Goal: Obtain resource: Download file/media

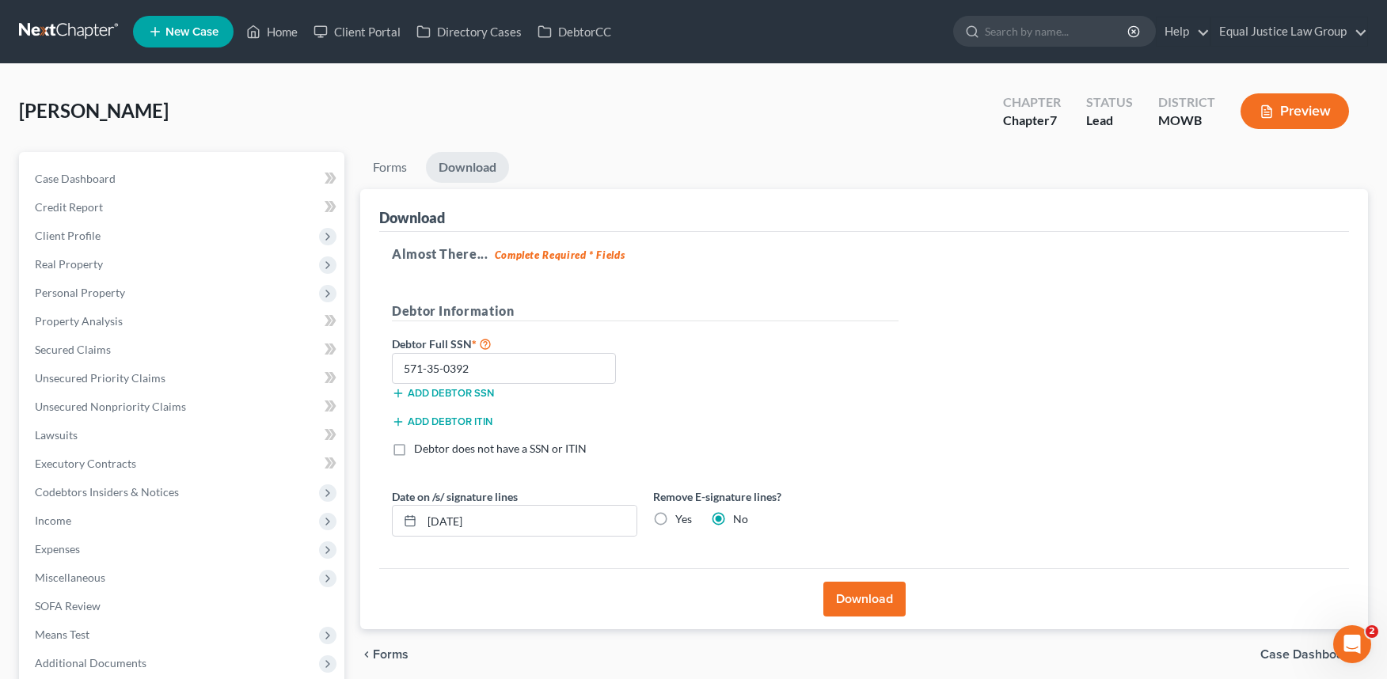
click at [870, 592] on button "Download" at bounding box center [864, 599] width 82 height 35
click at [376, 653] on span "Forms" at bounding box center [391, 654] width 36 height 13
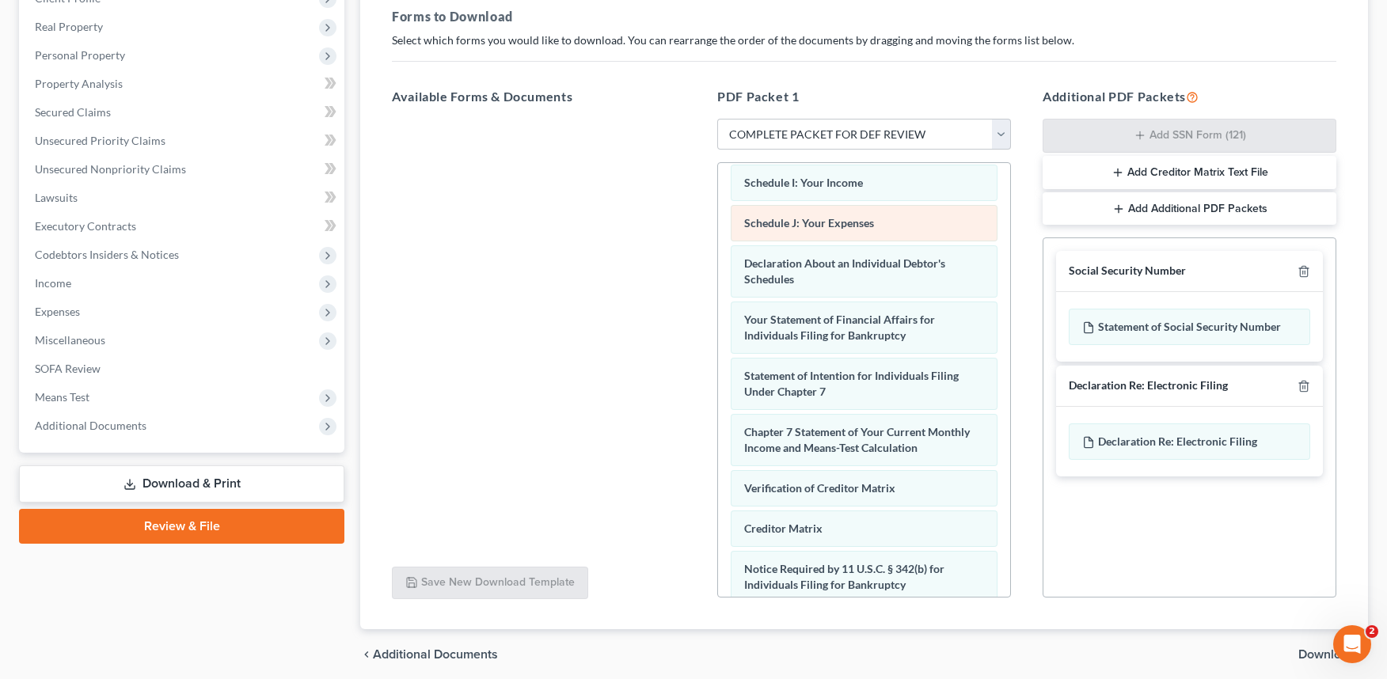
scroll to position [630, 0]
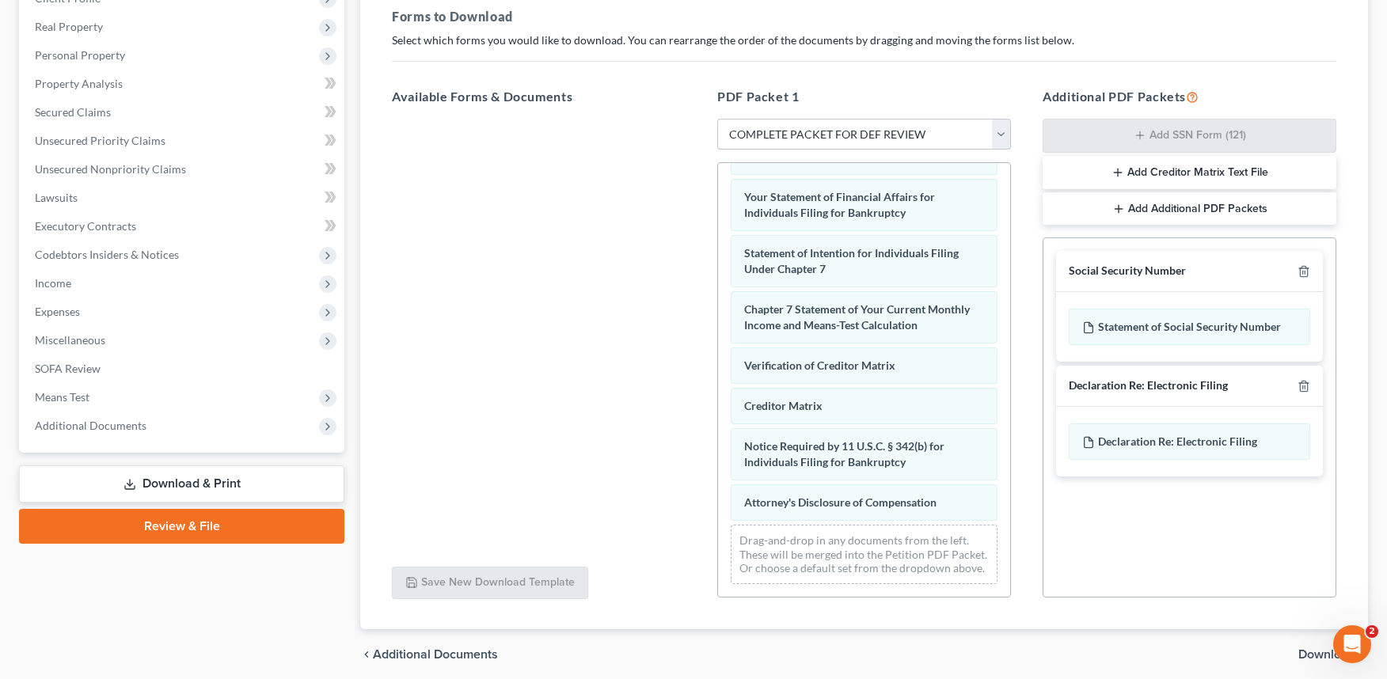
click at [1002, 127] on select "Choose Default Petition PDF Packet Complete Bankruptcy Petition (all forms and …" at bounding box center [864, 135] width 294 height 32
select select
click at [717, 119] on select "Choose Default Petition PDF Packet Complete Bankruptcy Petition (all forms and …" at bounding box center [864, 135] width 294 height 32
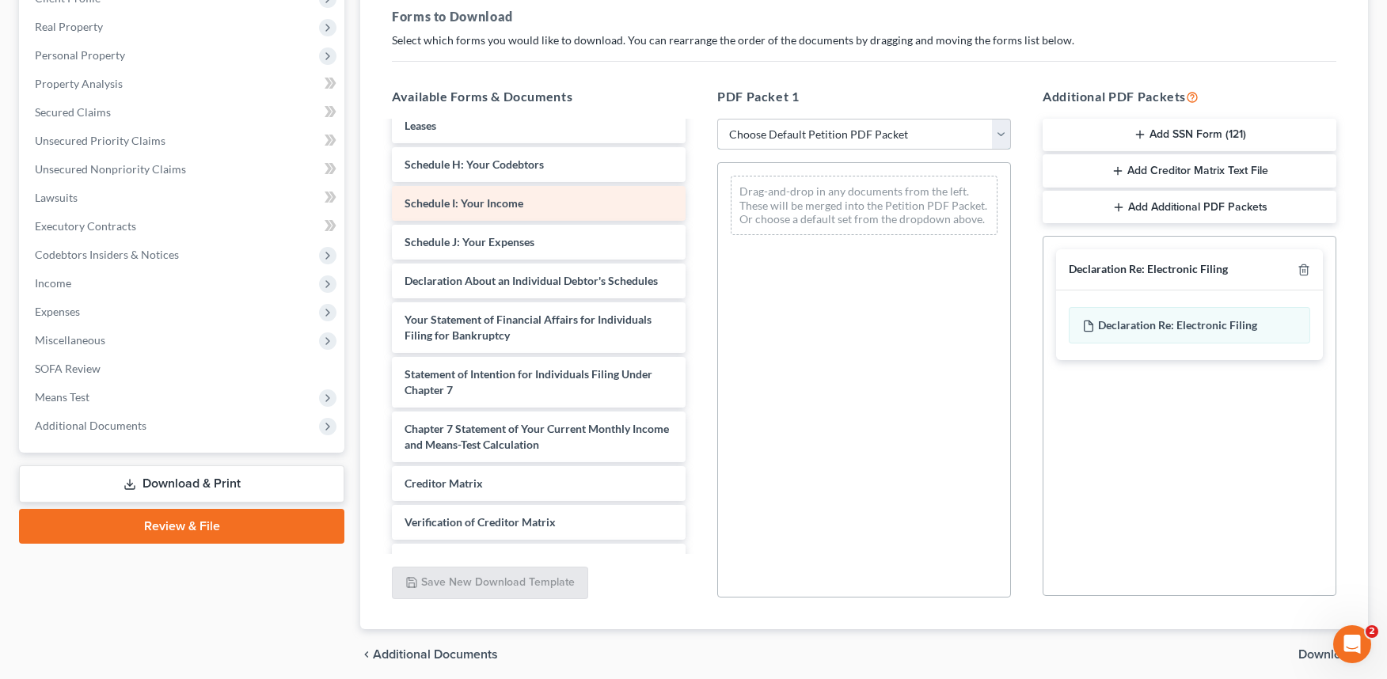
scroll to position [471, 0]
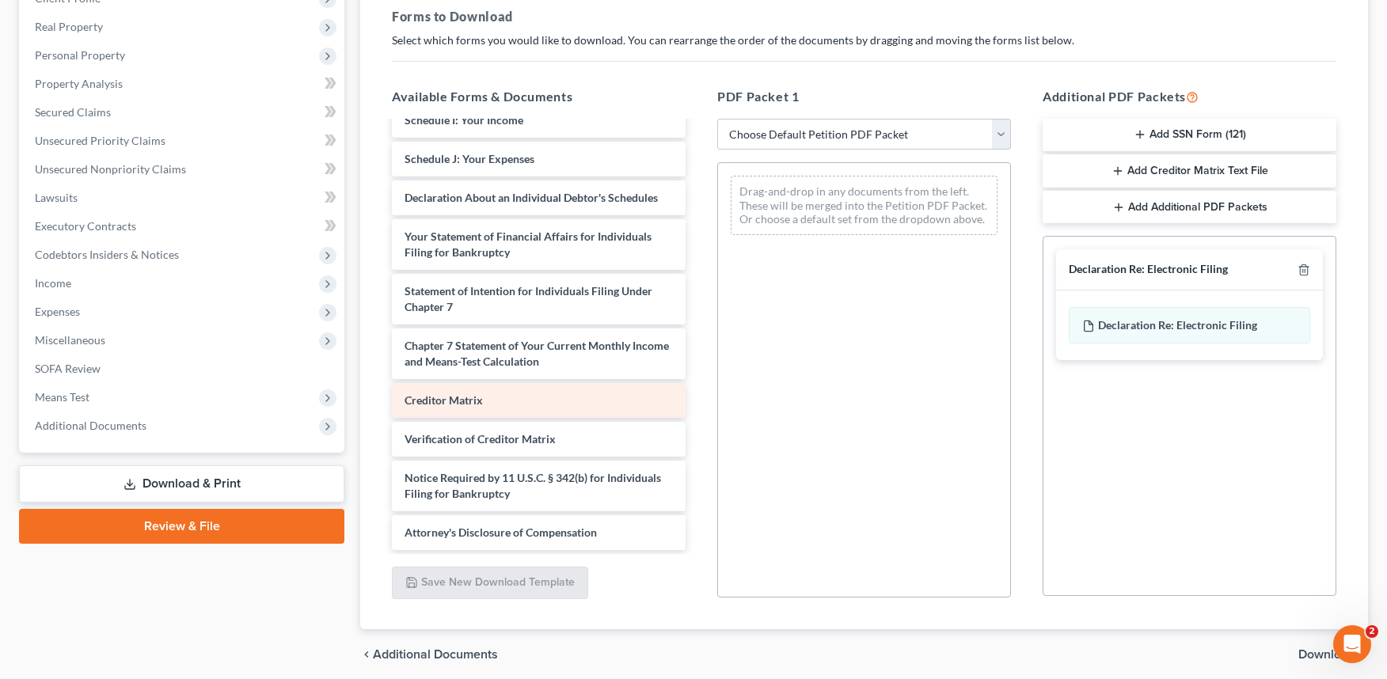
click at [457, 400] on span "Creditor Matrix" at bounding box center [443, 399] width 78 height 13
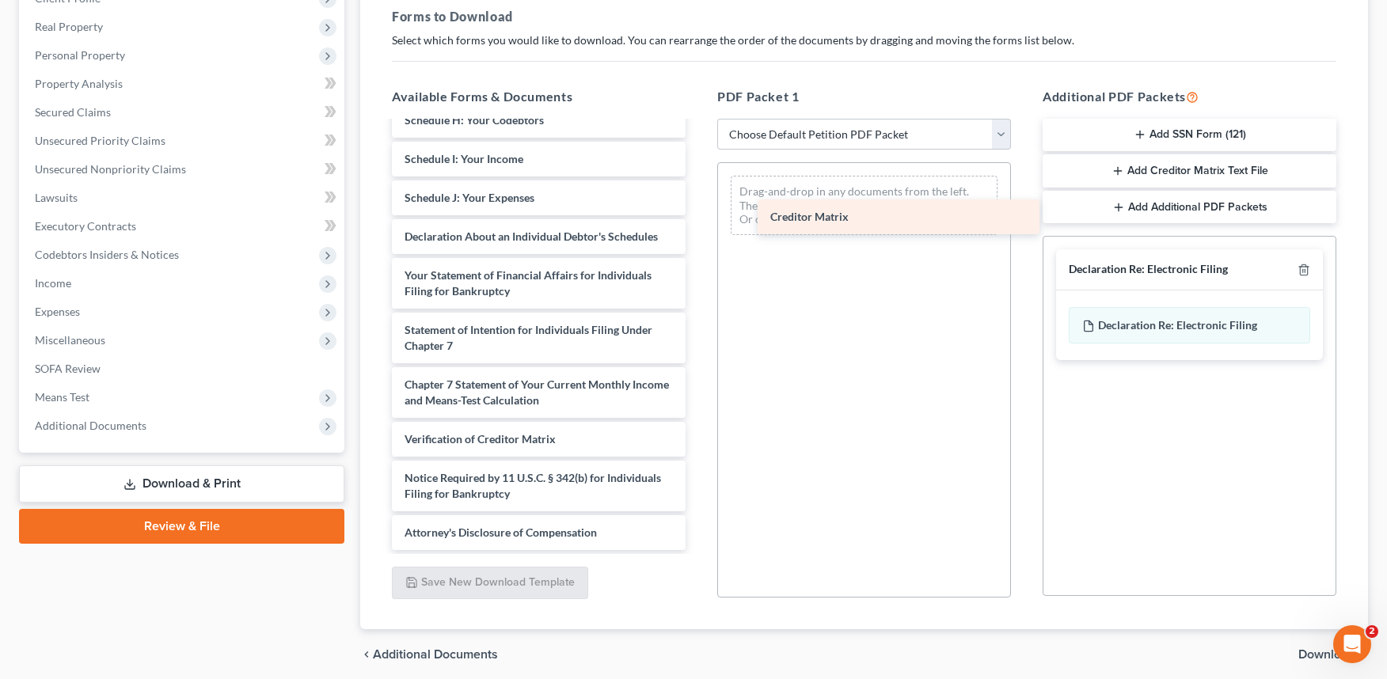
drag, startPoint x: 461, startPoint y: 398, endPoint x: 840, endPoint y: 199, distance: 429.0
click at [698, 199] on div "Creditor Matrix 2025-06-11-KBB-pdf Abacus_cert-pdf Voluntary Petition for Indiv…" at bounding box center [538, 128] width 319 height 844
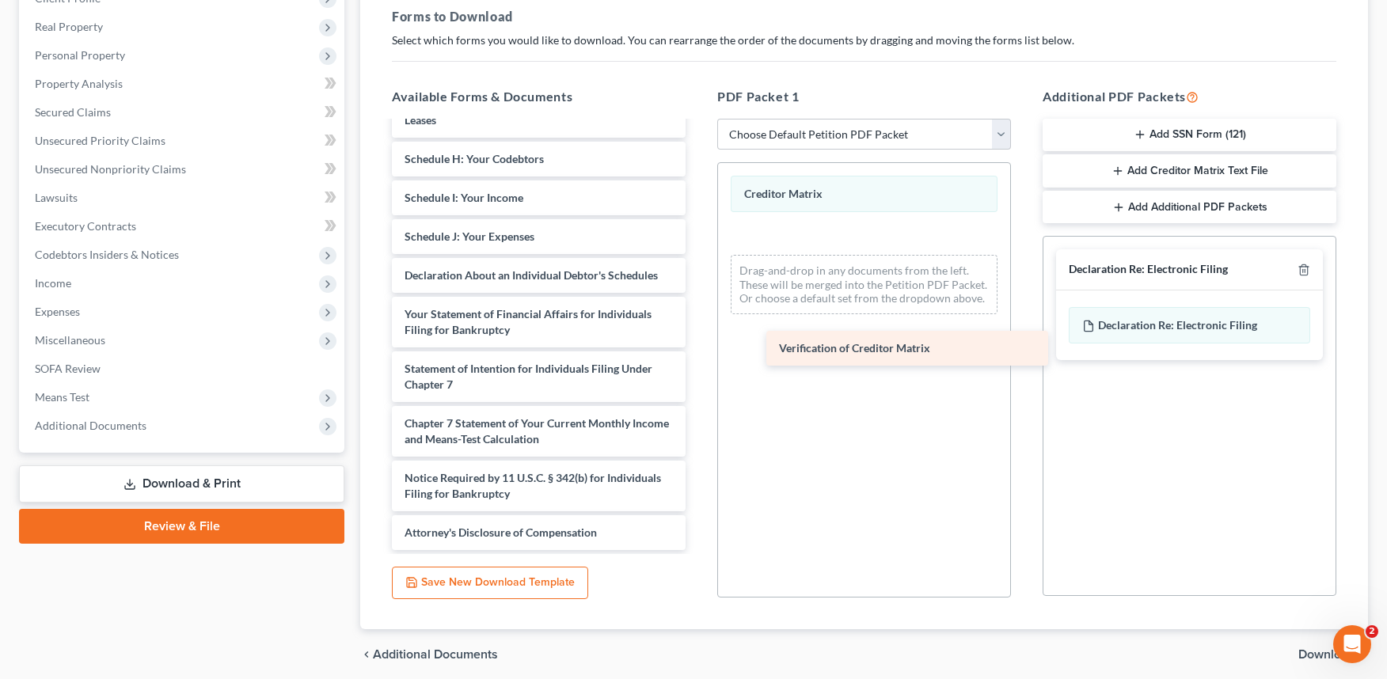
scroll to position [393, 0]
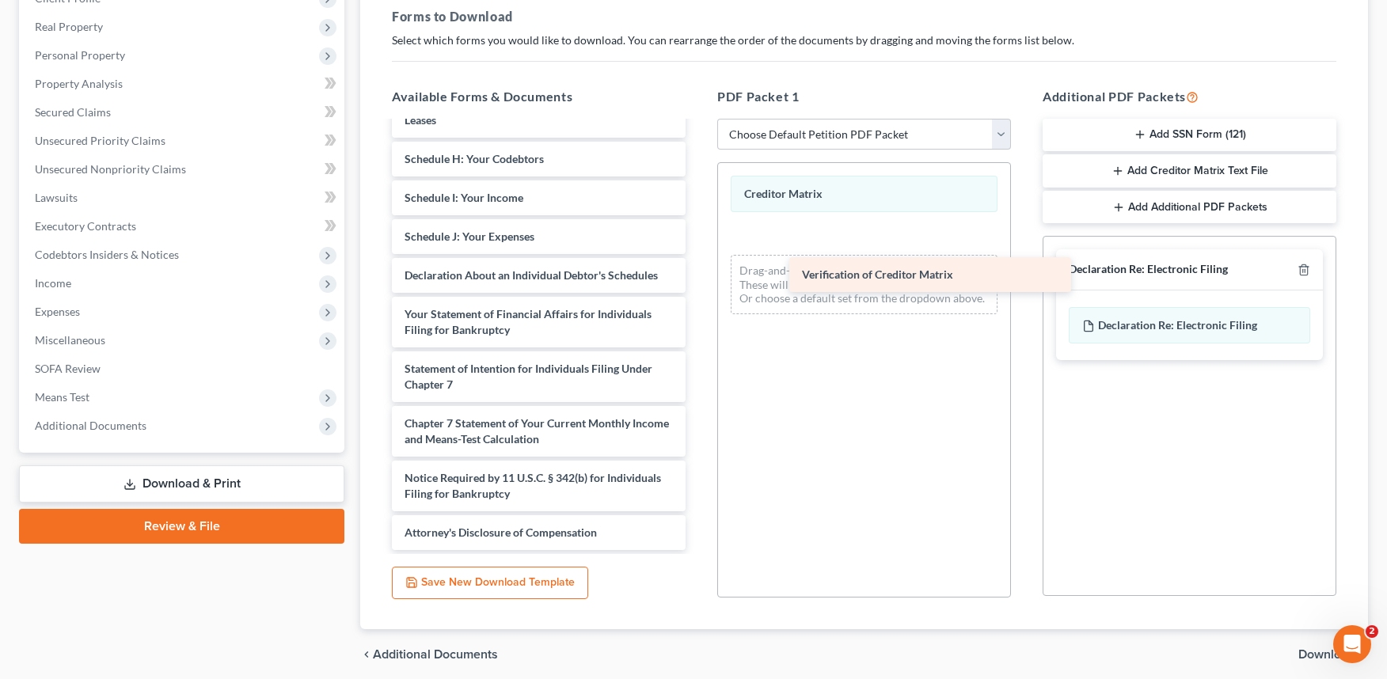
drag, startPoint x: 431, startPoint y: 440, endPoint x: 794, endPoint y: 267, distance: 401.4
click at [698, 267] on div "Verification of Creditor Matrix 2025-06-11-KBB-pdf Abacus_cert-pdf Voluntary Pe…" at bounding box center [538, 147] width 319 height 805
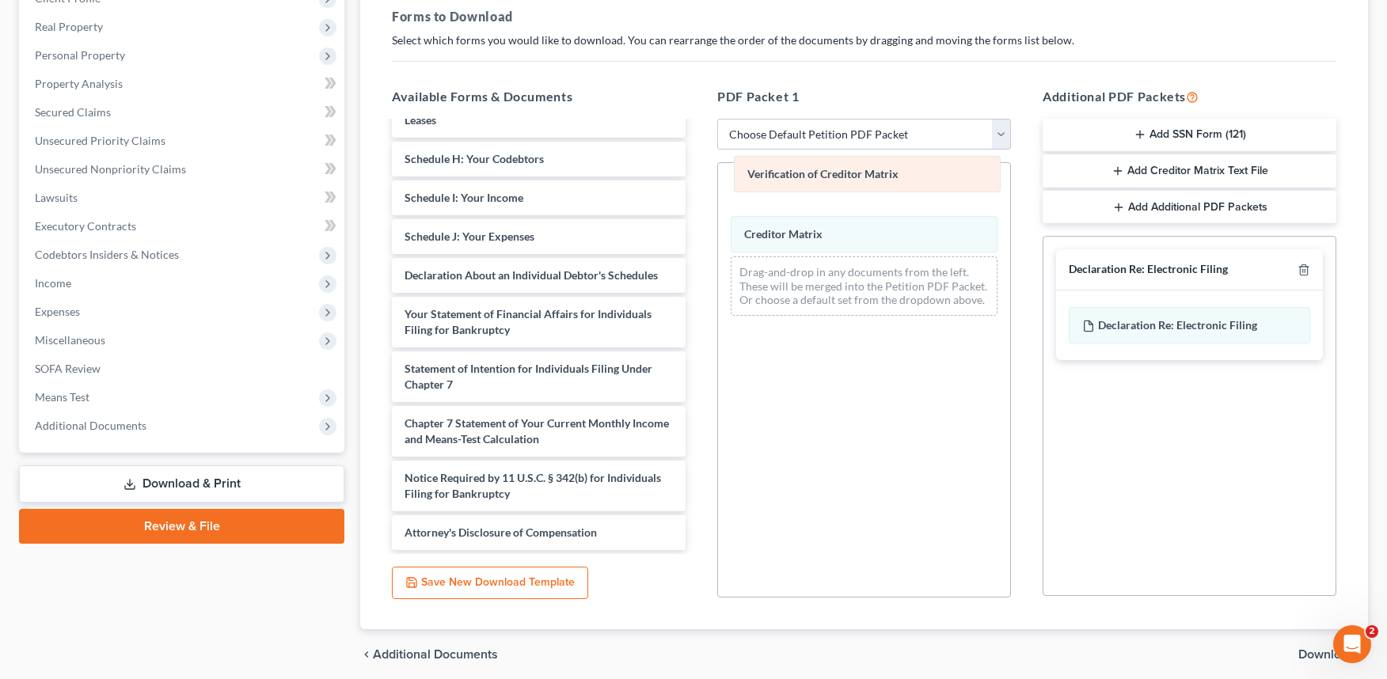
drag, startPoint x: 818, startPoint y: 239, endPoint x: 821, endPoint y: 179, distance: 60.2
click at [821, 179] on div "Verification of Creditor Matrix Verification of Creditor Matrix Creditor Matrix…" at bounding box center [864, 245] width 292 height 165
drag, startPoint x: 819, startPoint y: 236, endPoint x: 825, endPoint y: 187, distance: 49.4
click at [825, 187] on div "Creditor Matrix Creditor Matrix Verification of Creditor Matrix Creditor Matrix…" at bounding box center [864, 245] width 292 height 165
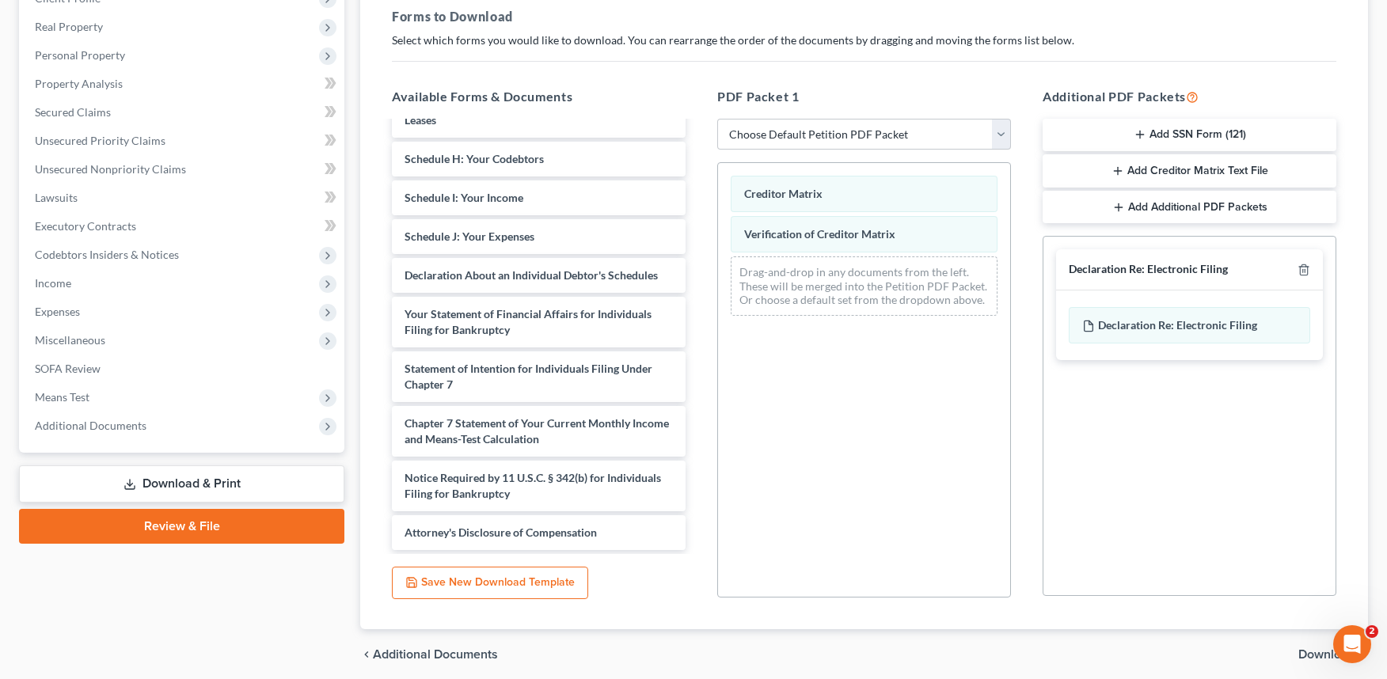
click at [1304, 651] on span "Download" at bounding box center [1326, 654] width 57 height 13
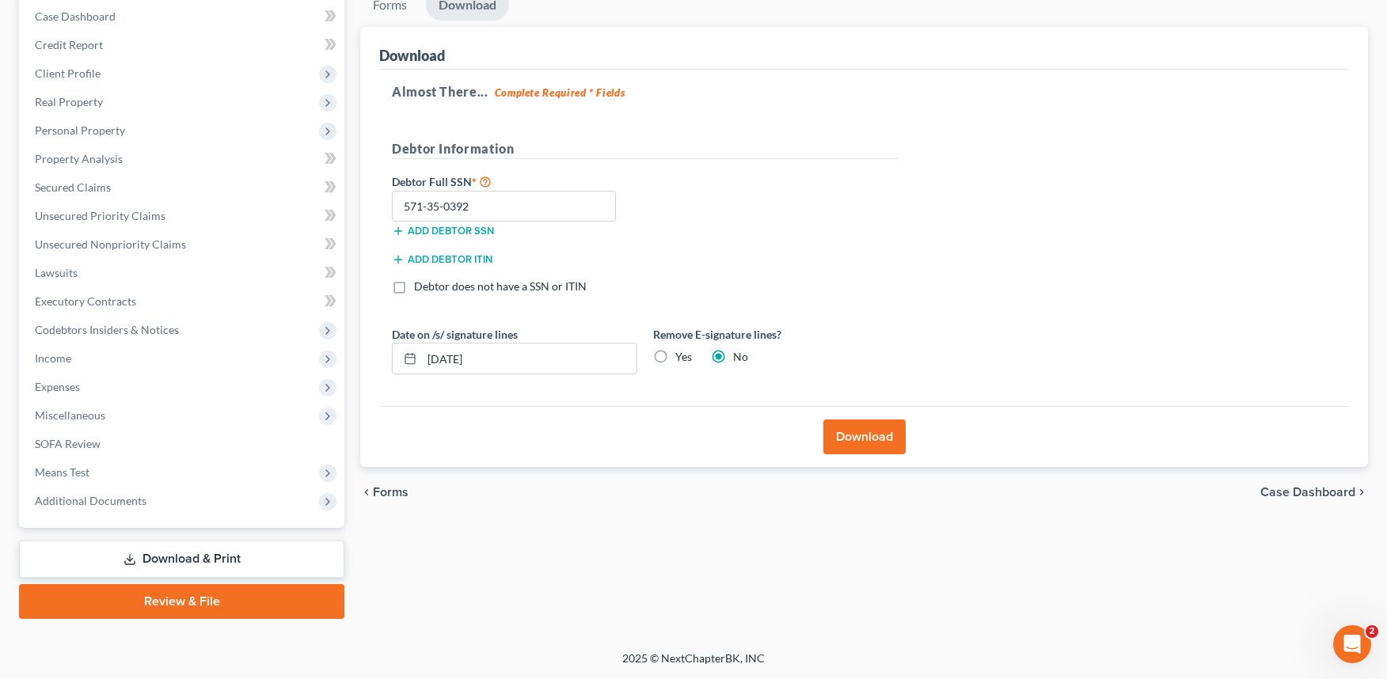
click at [876, 437] on button "Download" at bounding box center [864, 436] width 82 height 35
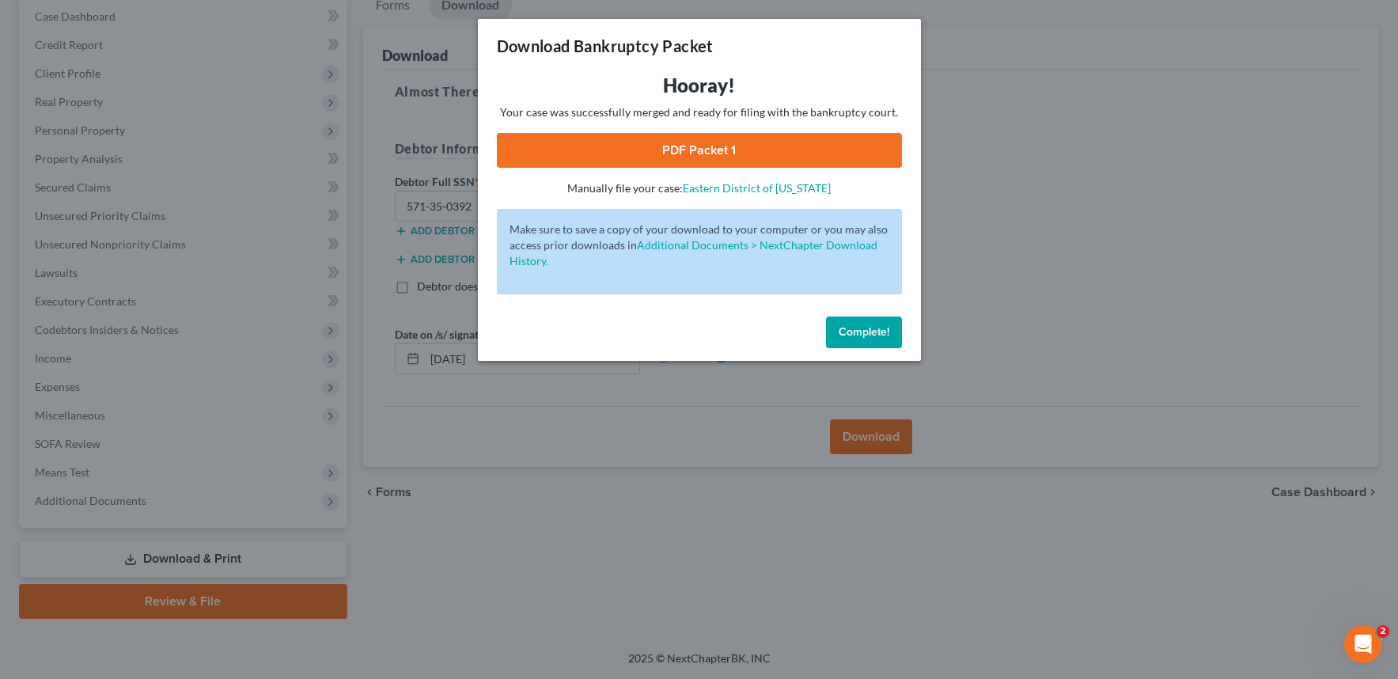
click at [662, 140] on link "PDF Packet 1" at bounding box center [699, 150] width 405 height 35
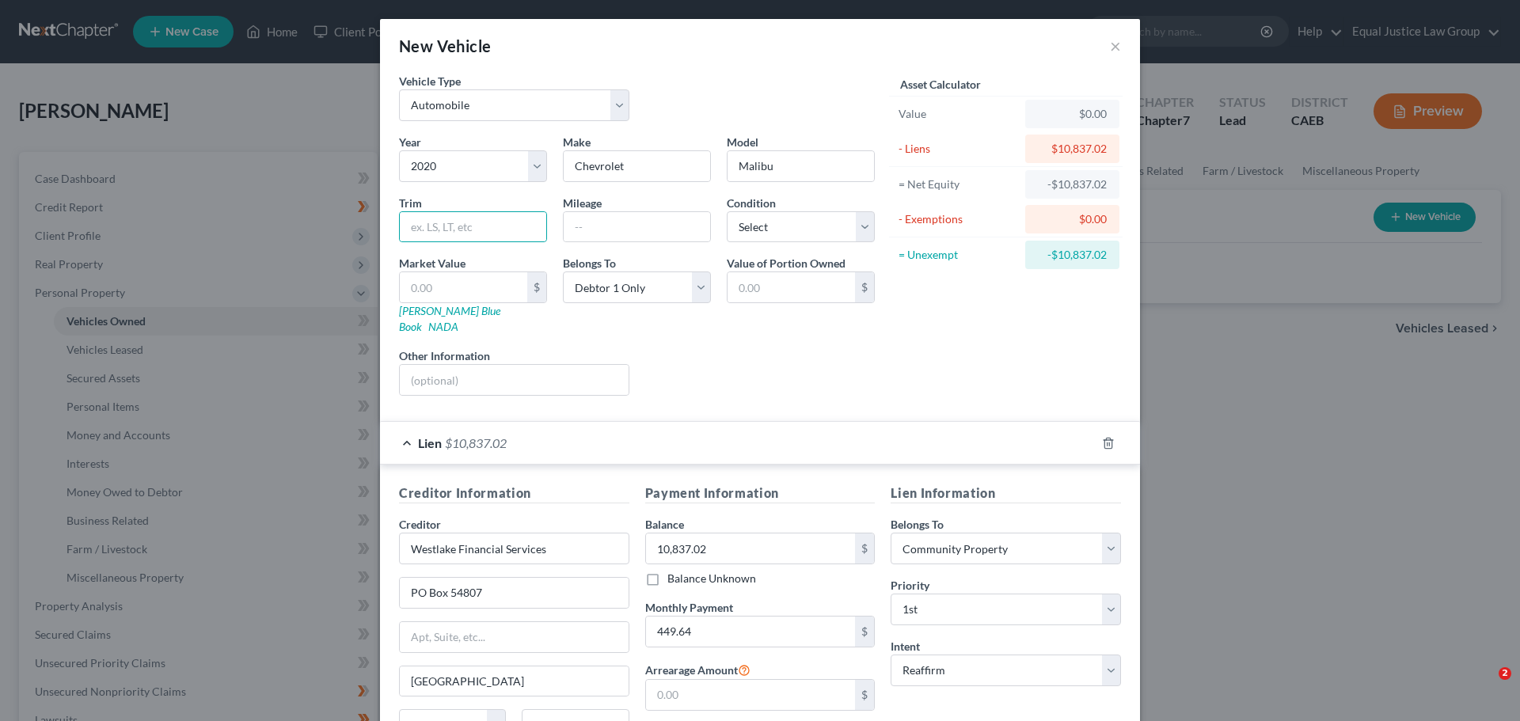
select select "0"
select select "6"
select select "0"
select select "4"
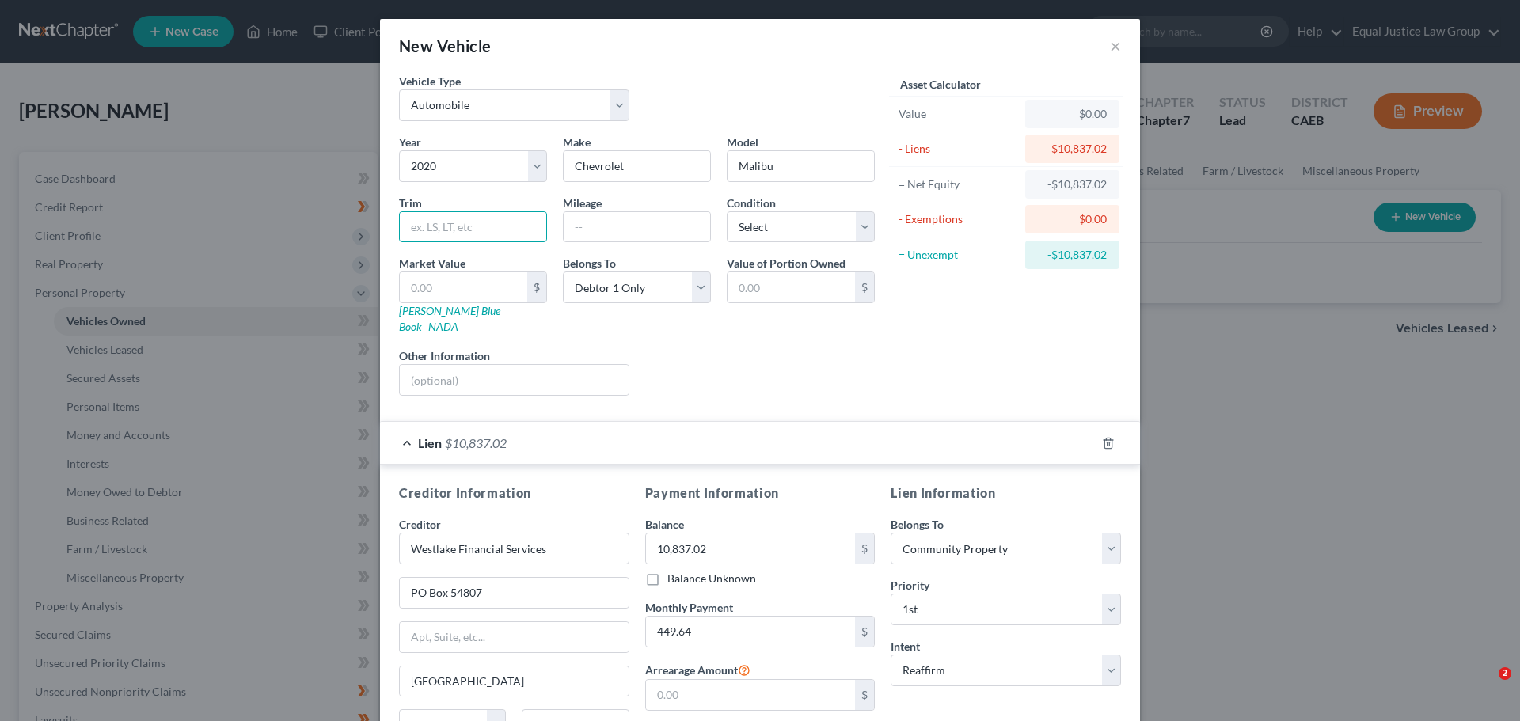
select select "0"
select select "2"
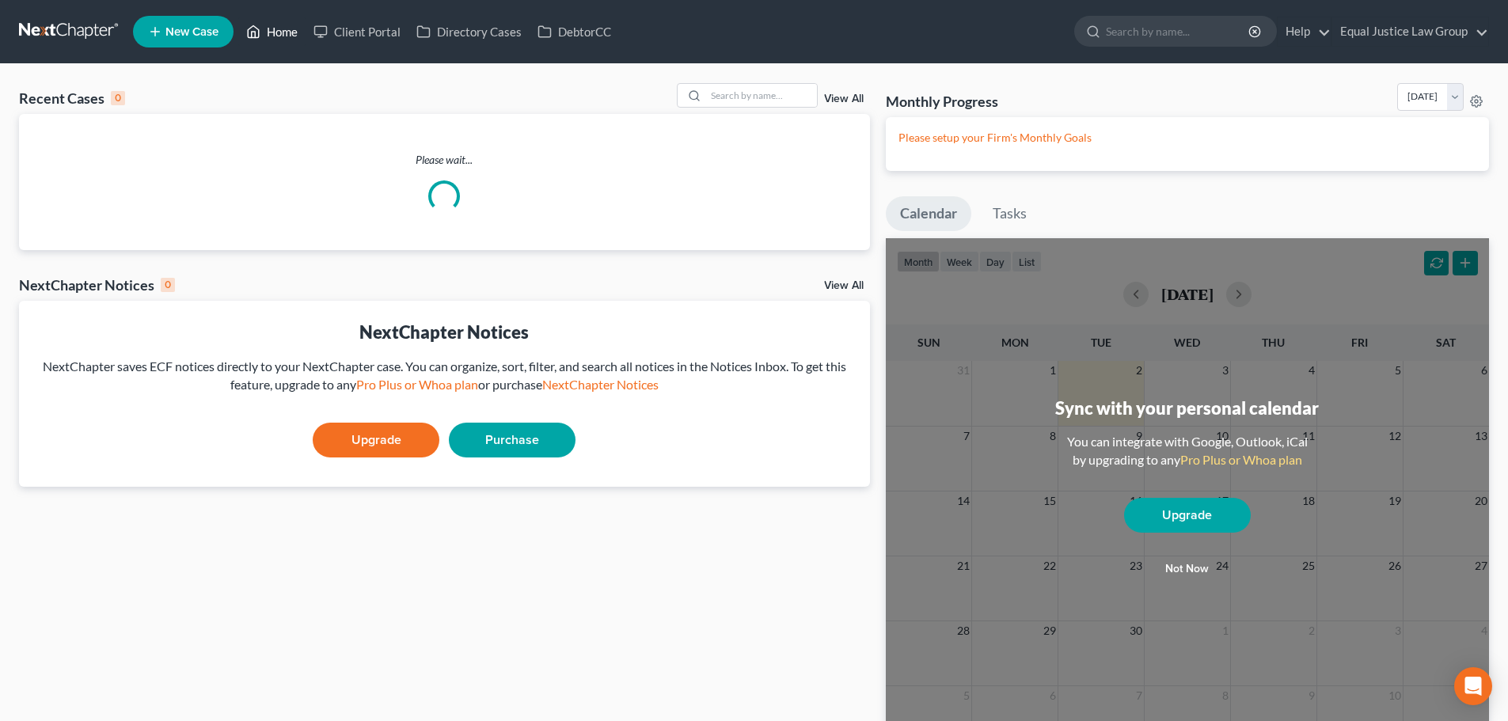
click at [271, 31] on link "Home" at bounding box center [271, 31] width 67 height 28
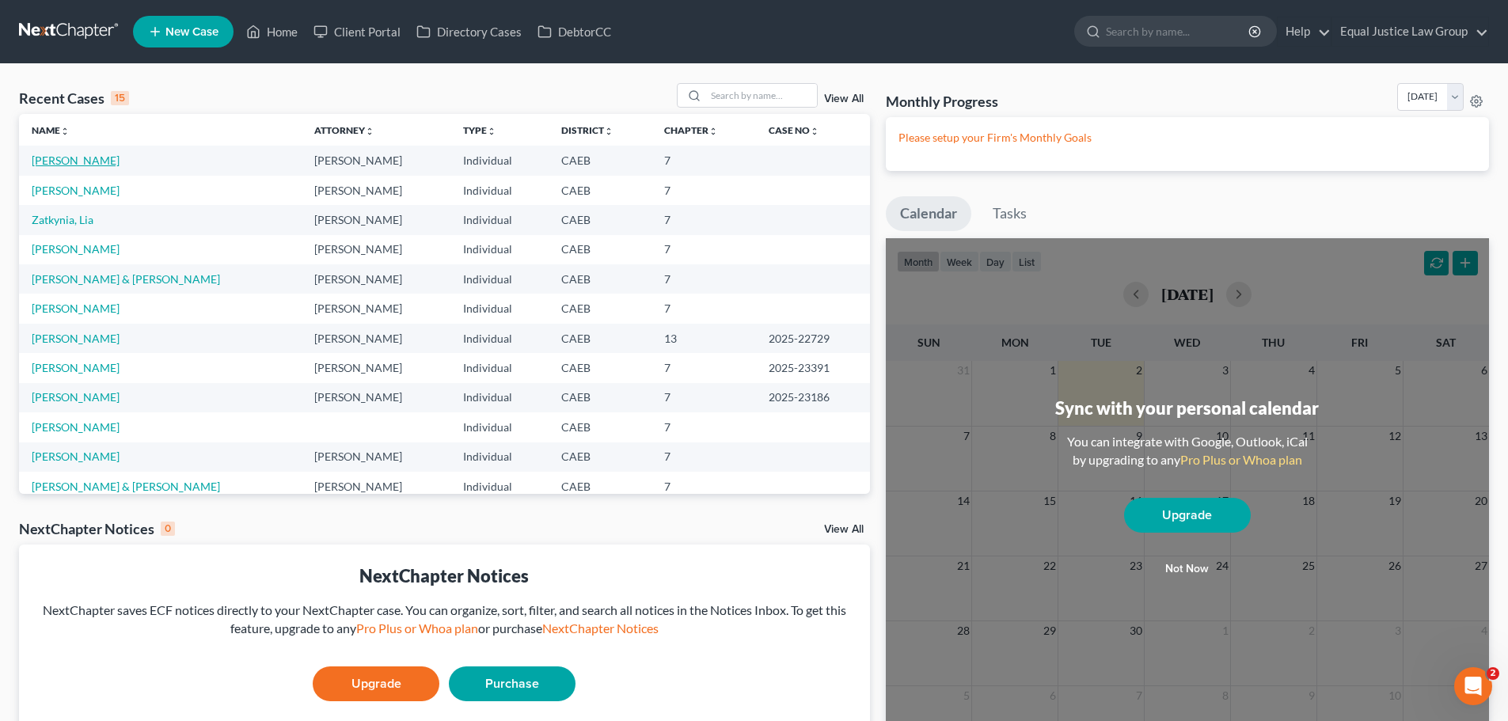
click at [71, 154] on link "[PERSON_NAME]" at bounding box center [76, 160] width 88 height 13
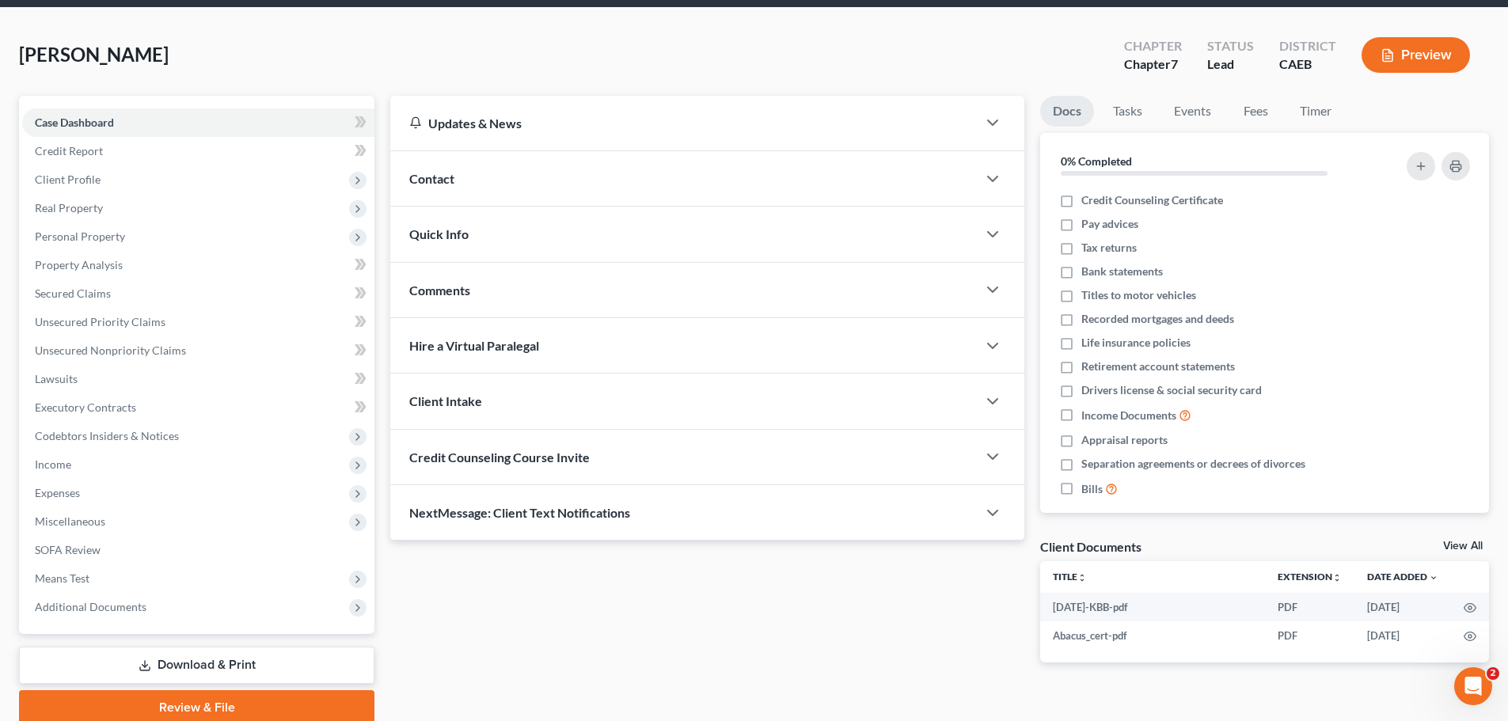
scroll to position [120, 0]
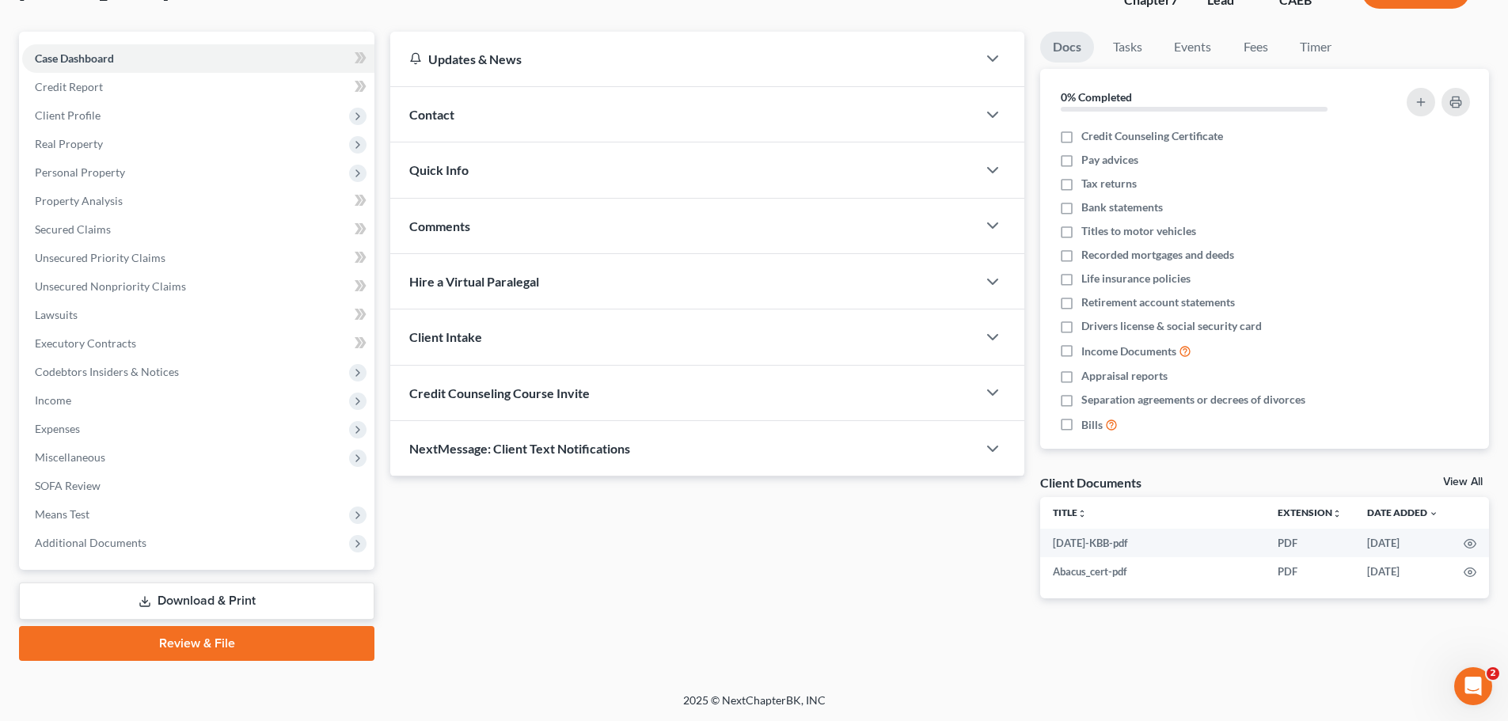
click at [219, 605] on link "Download & Print" at bounding box center [196, 600] width 355 height 37
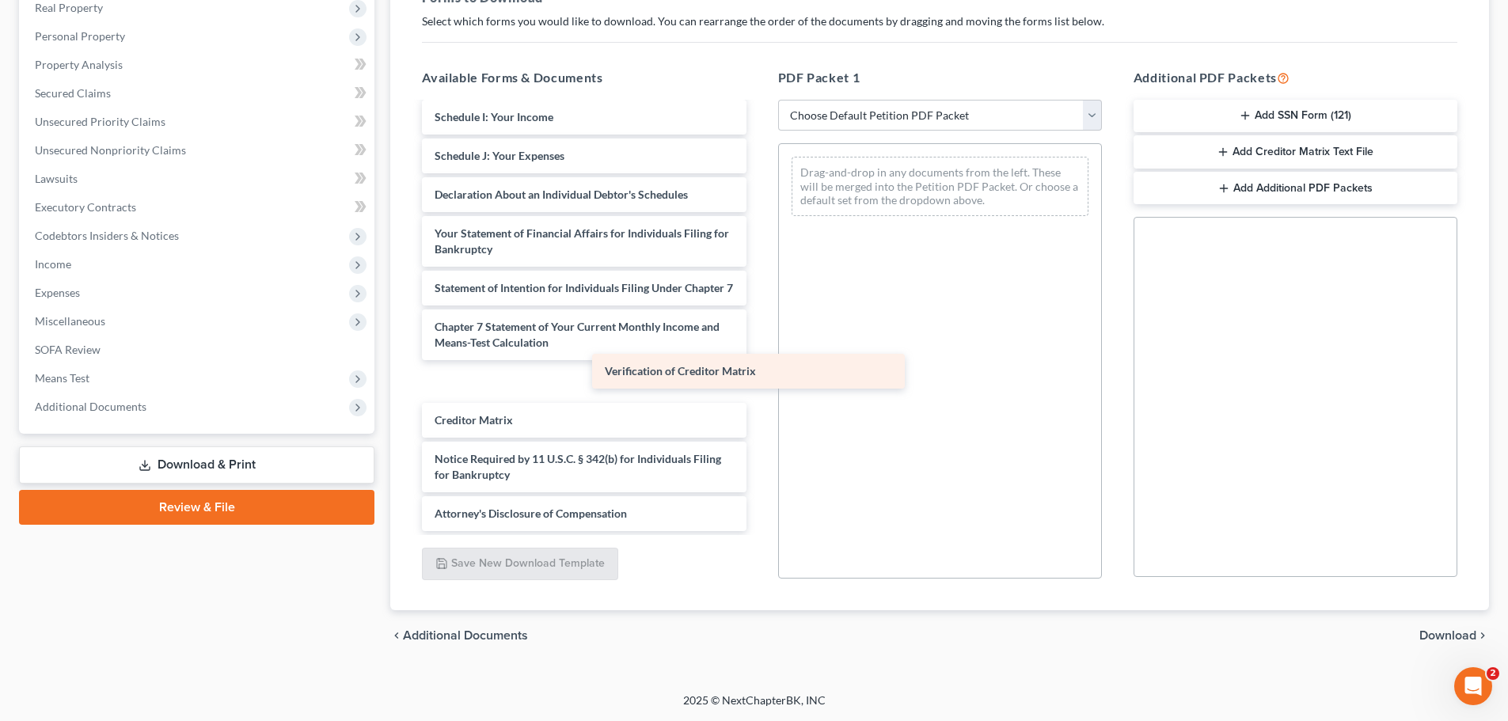
scroll to position [385, 0]
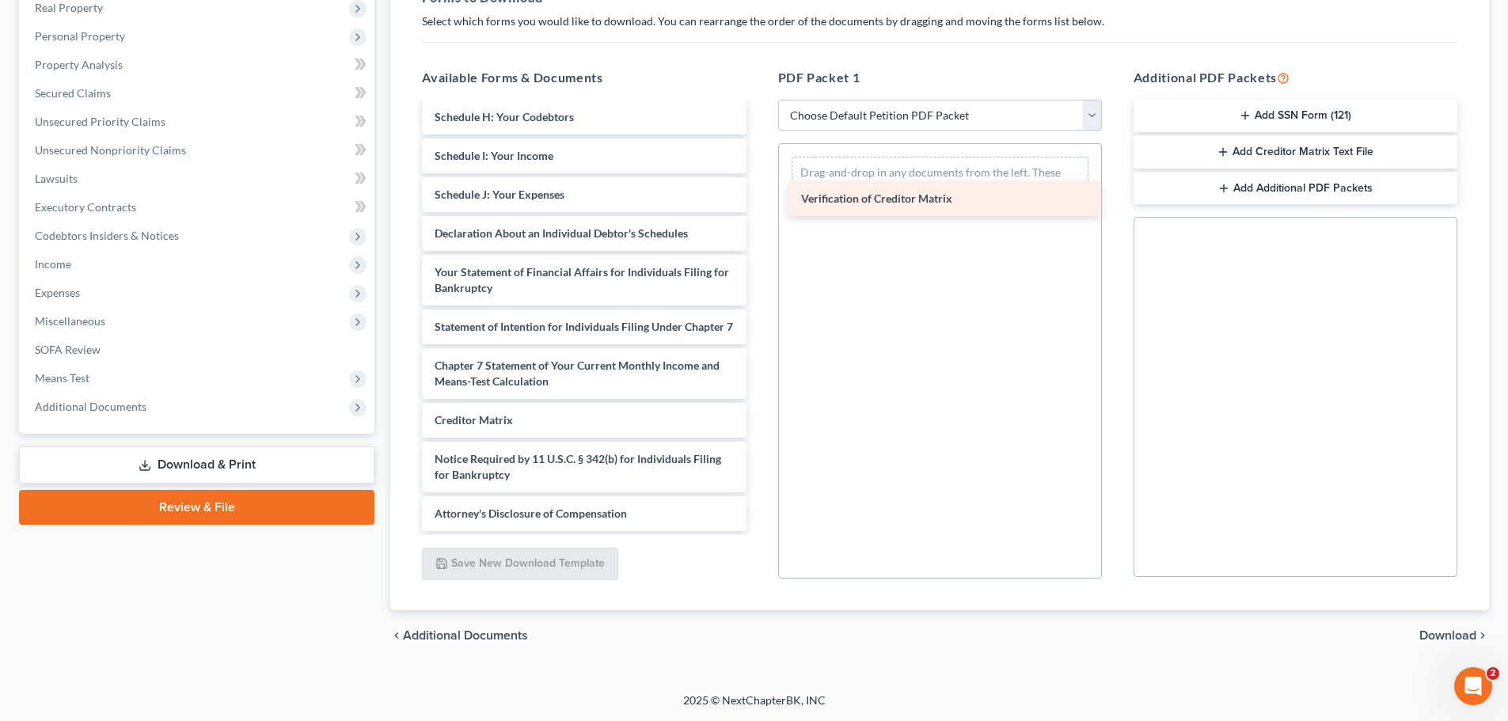
drag, startPoint x: 494, startPoint y: 413, endPoint x: 865, endPoint y: 185, distance: 435.6
click at [758, 185] on div "Verification of Creditor Matrix [DATE]-KBB-pdf Abacus_cert-pdf Voluntary Petiti…" at bounding box center [583, 133] width 349 height 796
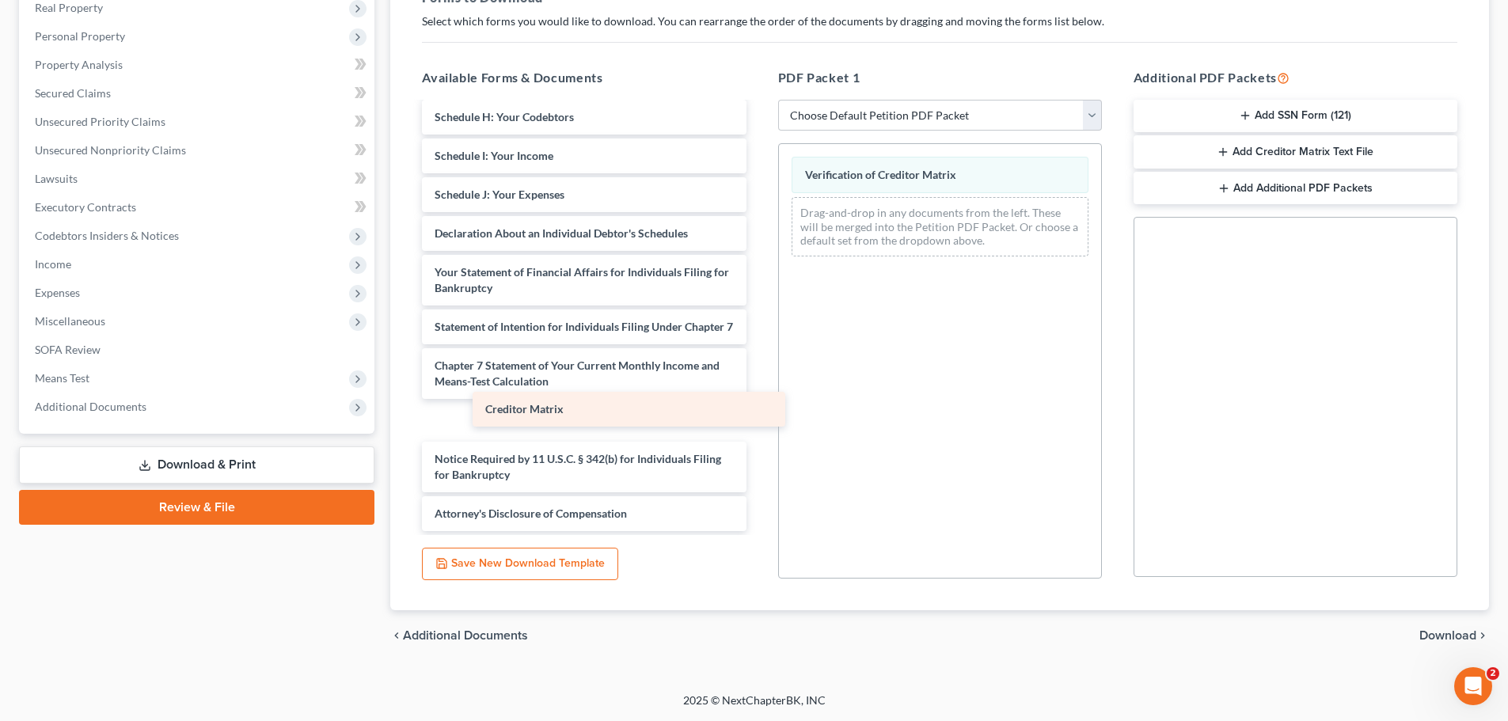
scroll to position [346, 0]
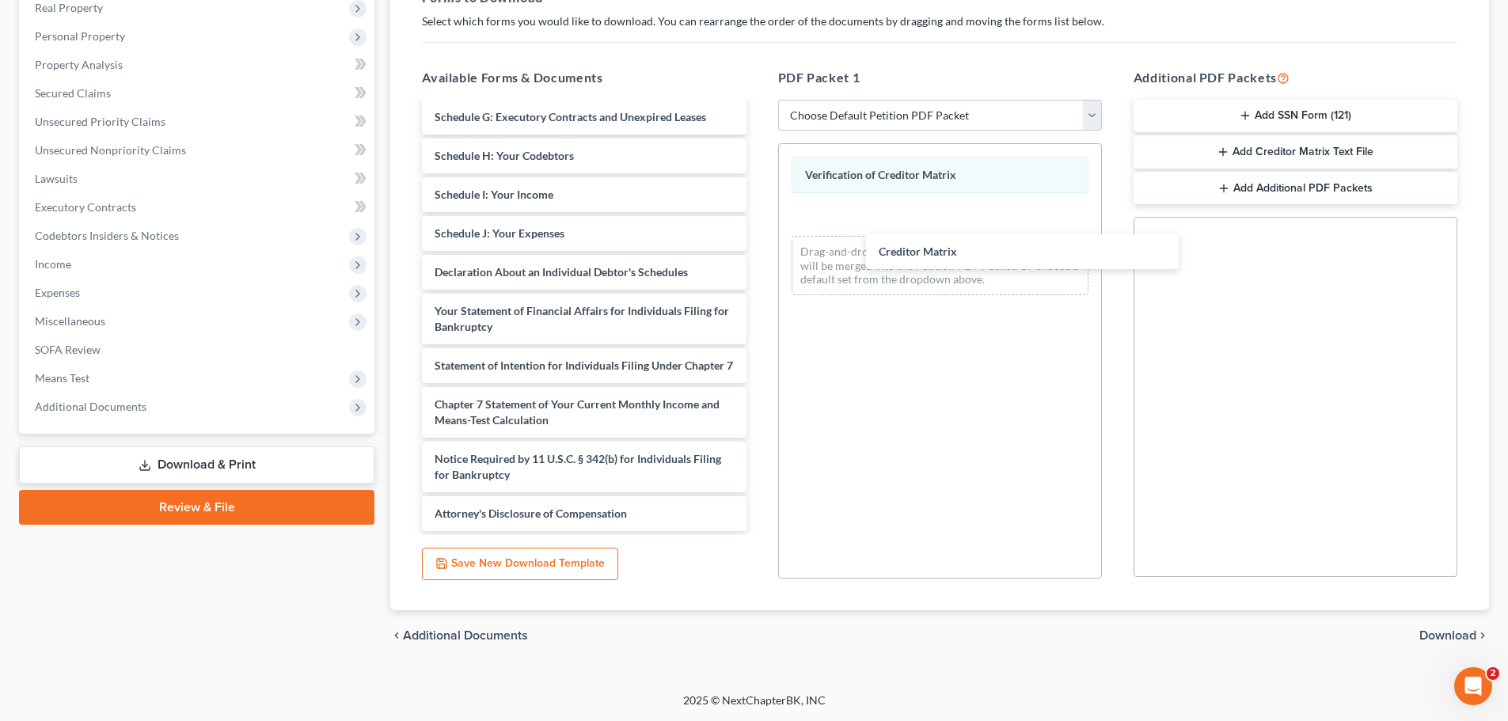
drag, startPoint x: 455, startPoint y: 419, endPoint x: 875, endPoint y: 252, distance: 452.2
click at [758, 252] on div "Creditor Matrix [DATE]-KBB-pdf Abacus_cert-pdf Voluntary Petition for Individua…" at bounding box center [583, 152] width 349 height 757
click at [1447, 633] on span "Download" at bounding box center [1447, 635] width 57 height 13
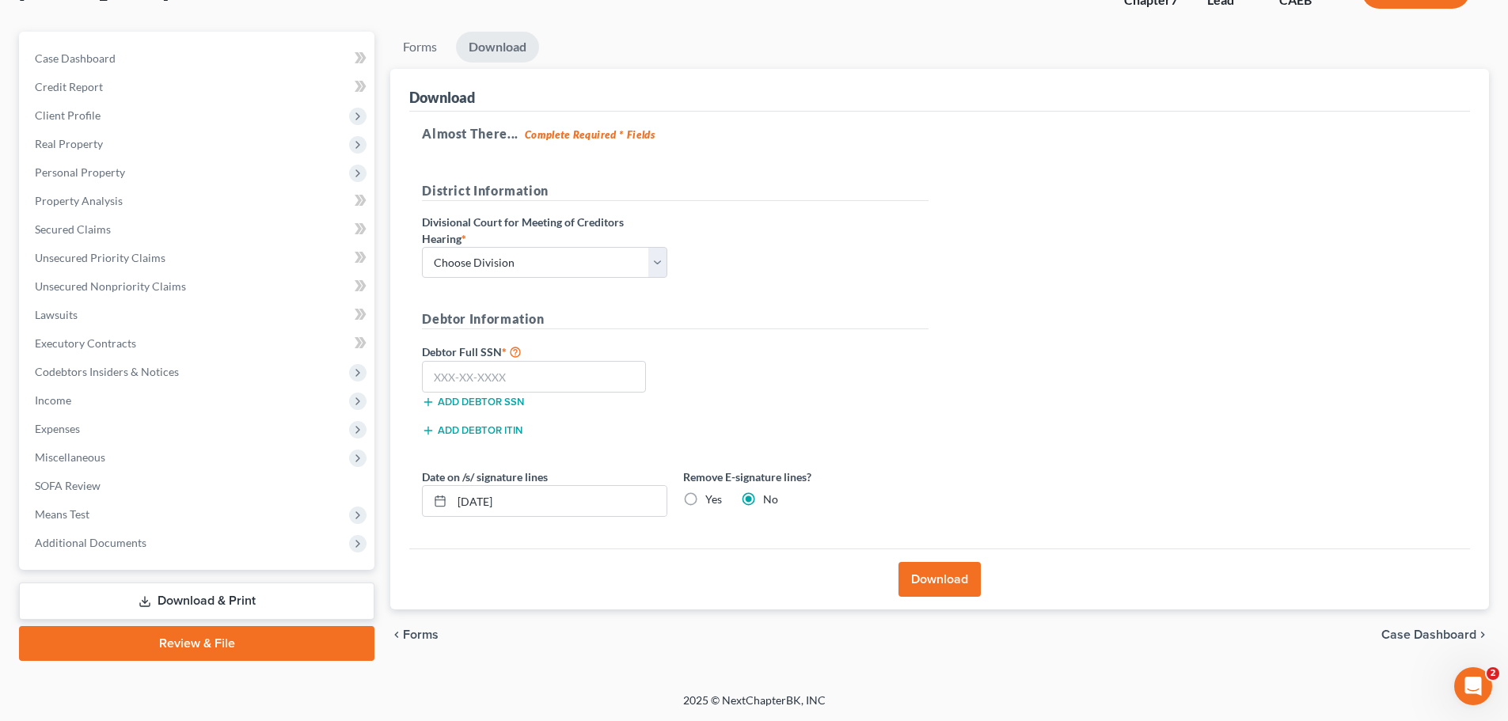
scroll to position [120, 0]
click at [654, 252] on select "Choose Division Fresno Modesto [GEOGRAPHIC_DATA]" at bounding box center [544, 263] width 245 height 32
select select "2"
click at [422, 247] on select "Choose Division Fresno Modesto [GEOGRAPHIC_DATA]" at bounding box center [544, 263] width 245 height 32
click at [491, 380] on input "text" at bounding box center [534, 377] width 224 height 32
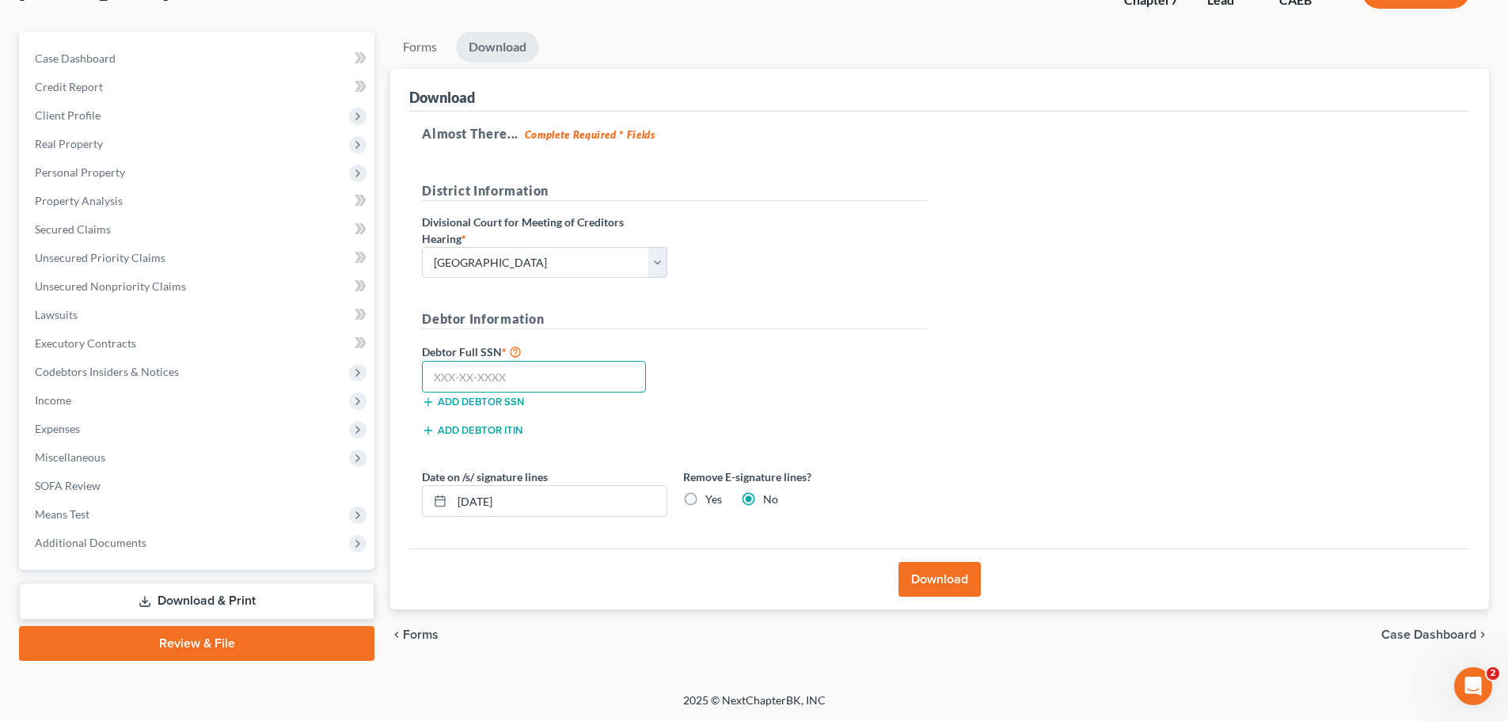
click at [504, 373] on input "text" at bounding box center [534, 377] width 224 height 32
type input "571-35-0392"
click at [928, 575] on button "Download" at bounding box center [939, 579] width 82 height 35
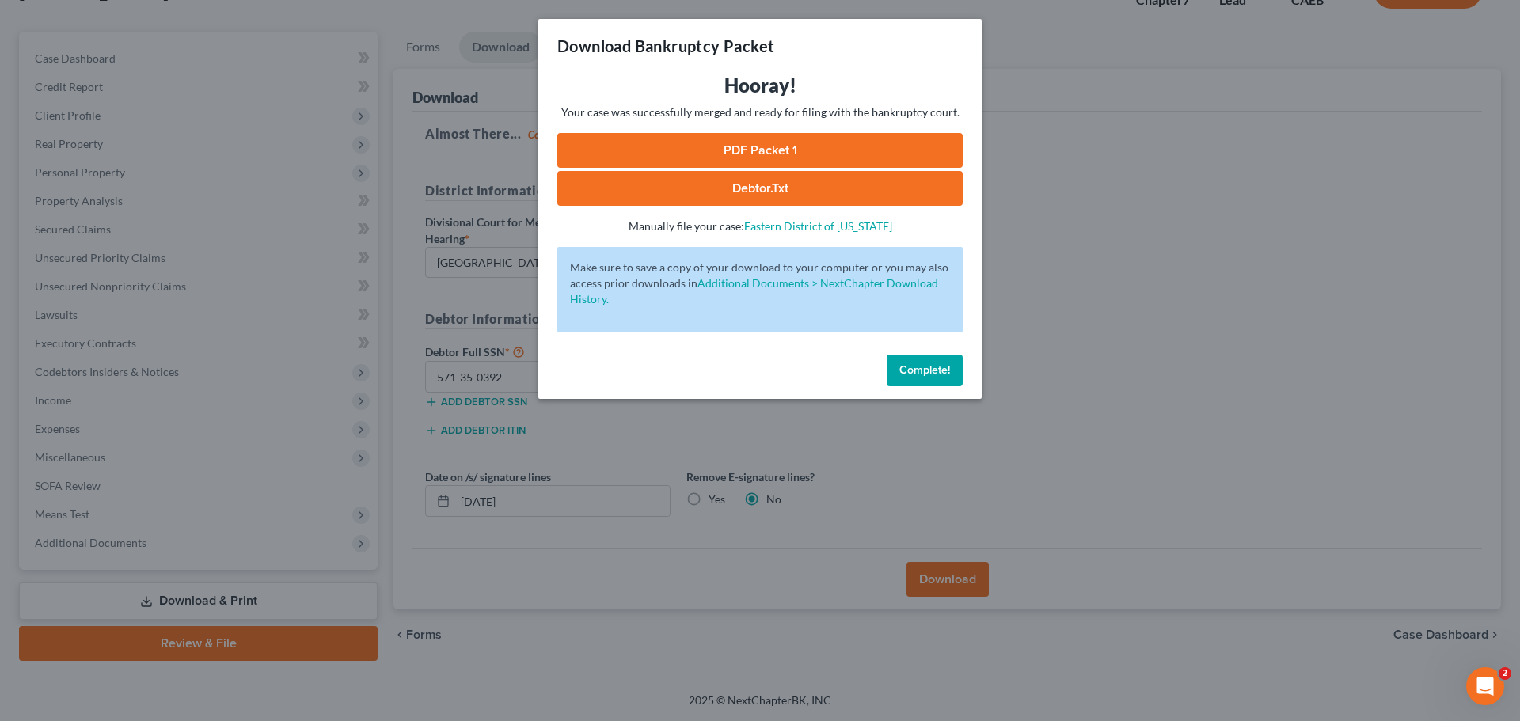
click at [811, 146] on link "PDF Packet 1" at bounding box center [759, 150] width 405 height 35
click at [1119, 366] on div "Download Bankruptcy Packet Hooray! Your case was successfully merged and ready …" at bounding box center [760, 360] width 1520 height 721
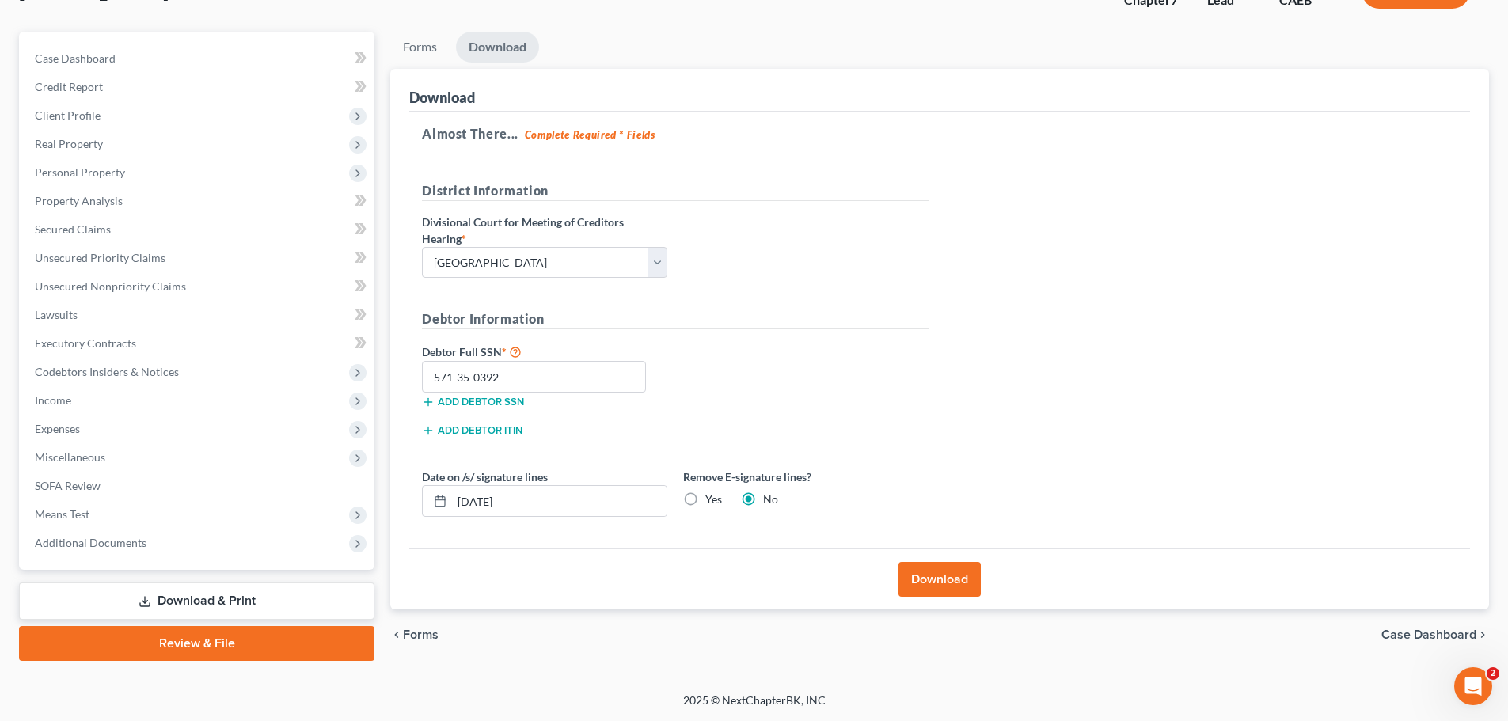
click at [428, 632] on span "Forms" at bounding box center [421, 634] width 36 height 13
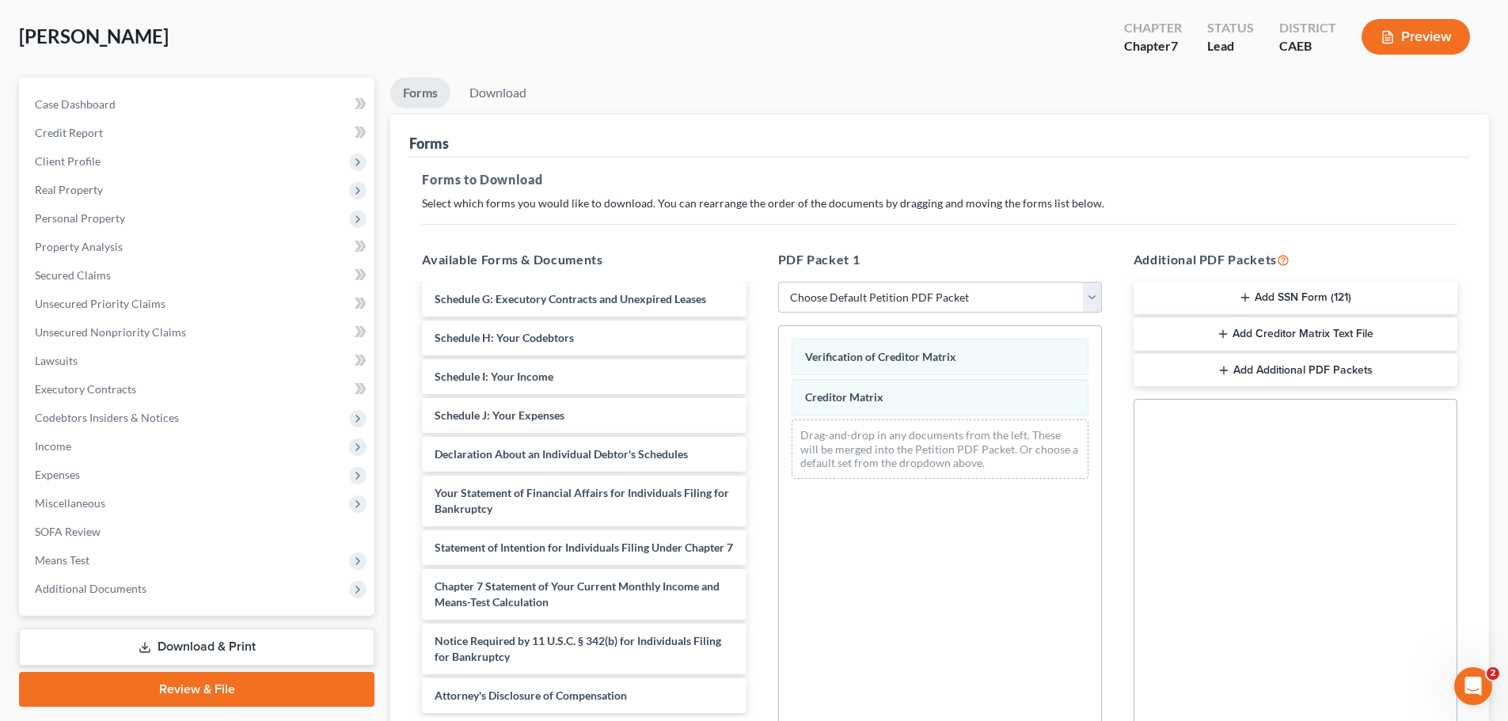
scroll to position [0, 0]
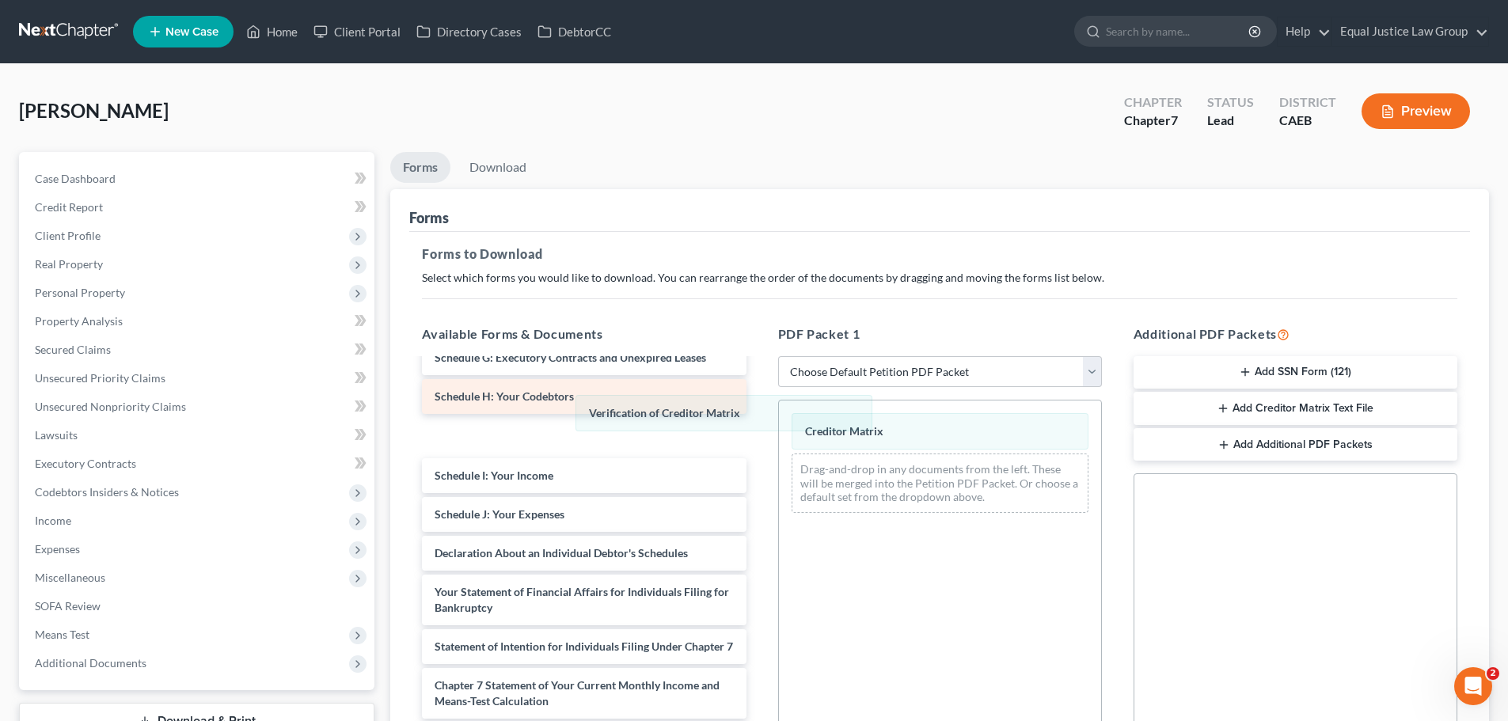
drag, startPoint x: 852, startPoint y: 427, endPoint x: 578, endPoint y: 405, distance: 275.5
click at [779, 404] on div "Verification of Creditor Matrix Verification of Creditor Matrix Creditor Matrix…" at bounding box center [940, 462] width 322 height 125
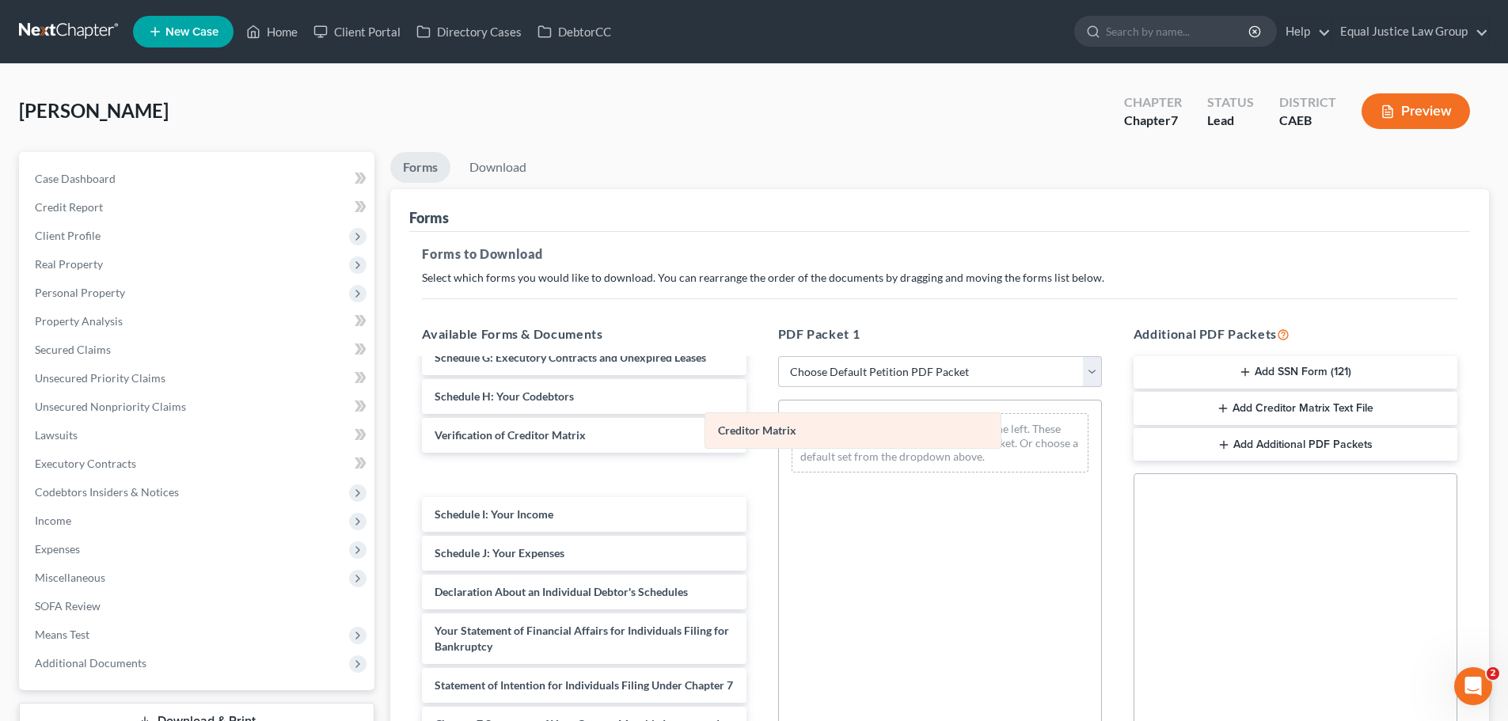
drag, startPoint x: 837, startPoint y: 437, endPoint x: 557, endPoint y: 426, distance: 279.6
click at [779, 427] on div "Creditor Matrix Creditor Matrix Drag-and-drop in any documents from the left. T…" at bounding box center [940, 442] width 322 height 85
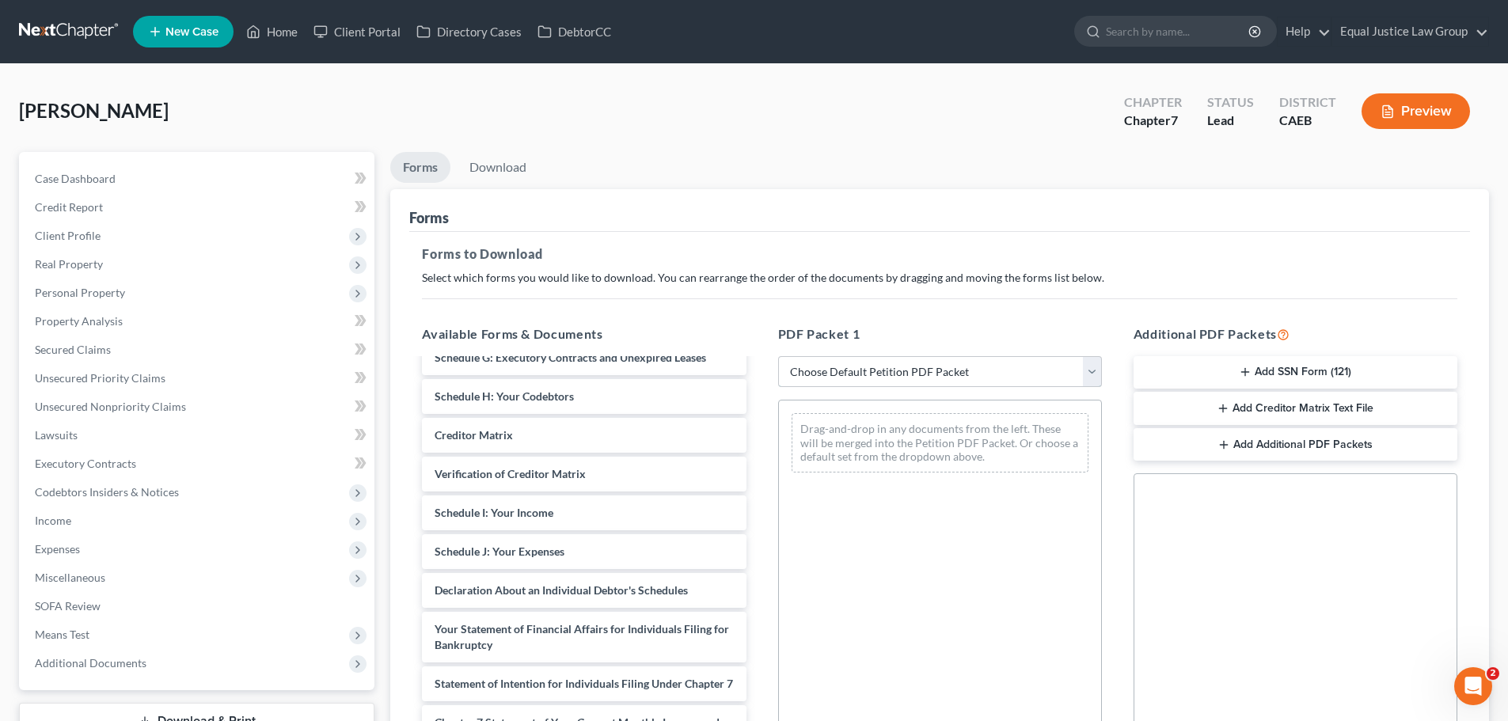
click at [1038, 364] on select "Choose Default Petition PDF Packet Complete Bankruptcy Petition (all forms and …" at bounding box center [940, 372] width 324 height 32
select select "9"
click at [778, 356] on select "Choose Default Petition PDF Packet Complete Bankruptcy Petition (all forms and …" at bounding box center [940, 372] width 324 height 32
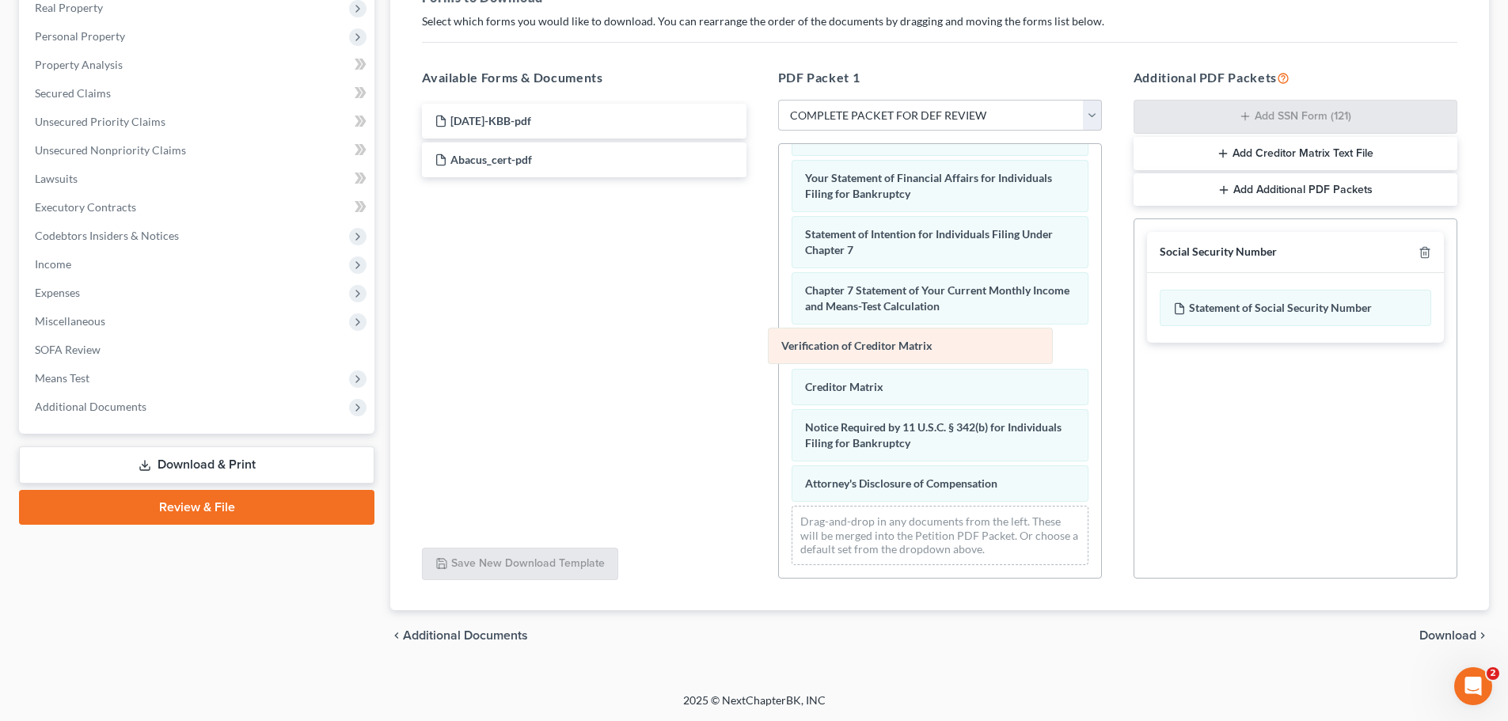
scroll to position [464, 0]
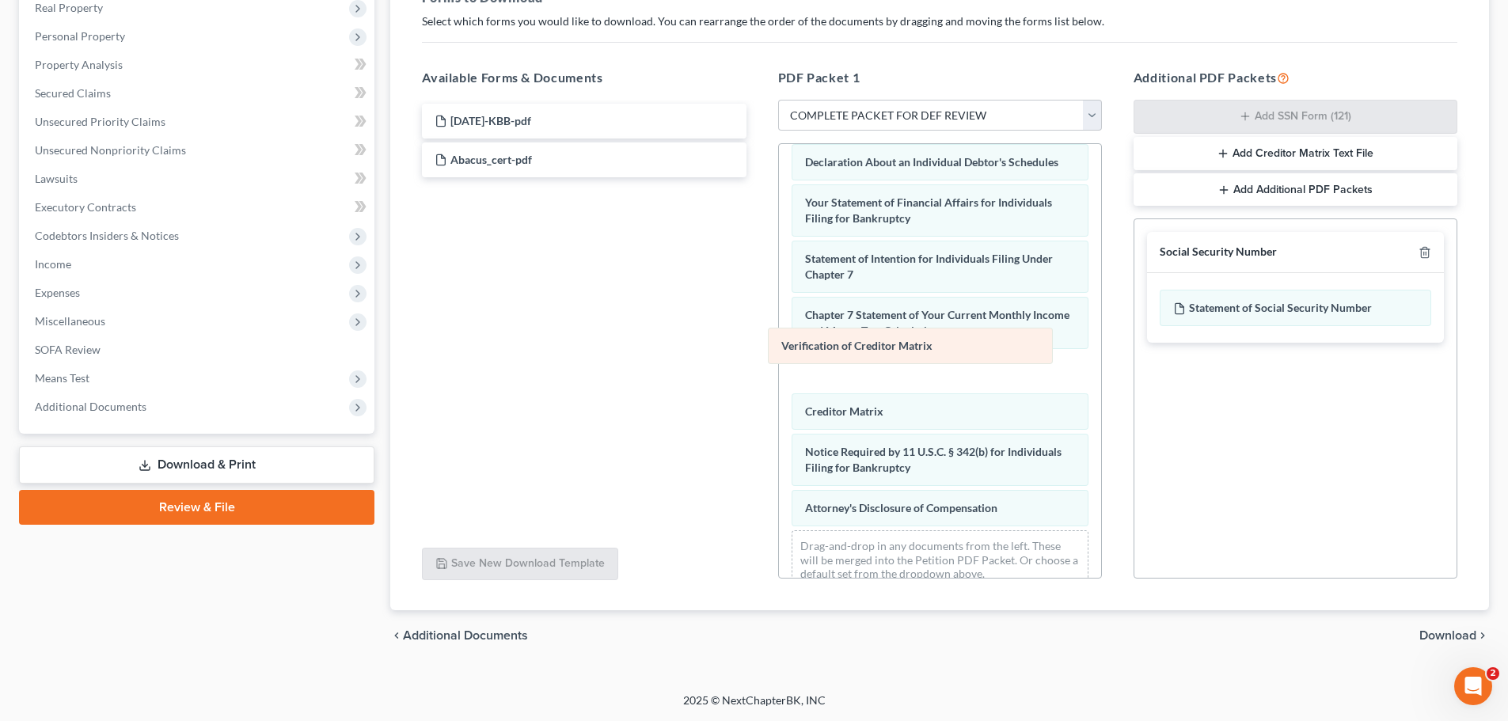
drag, startPoint x: 852, startPoint y: 347, endPoint x: 522, endPoint y: 309, distance: 333.0
click at [779, 309] on div "Verification of Creditor Matrix Voluntary Petition for Individuals Filing for B…" at bounding box center [940, 141] width 322 height 922
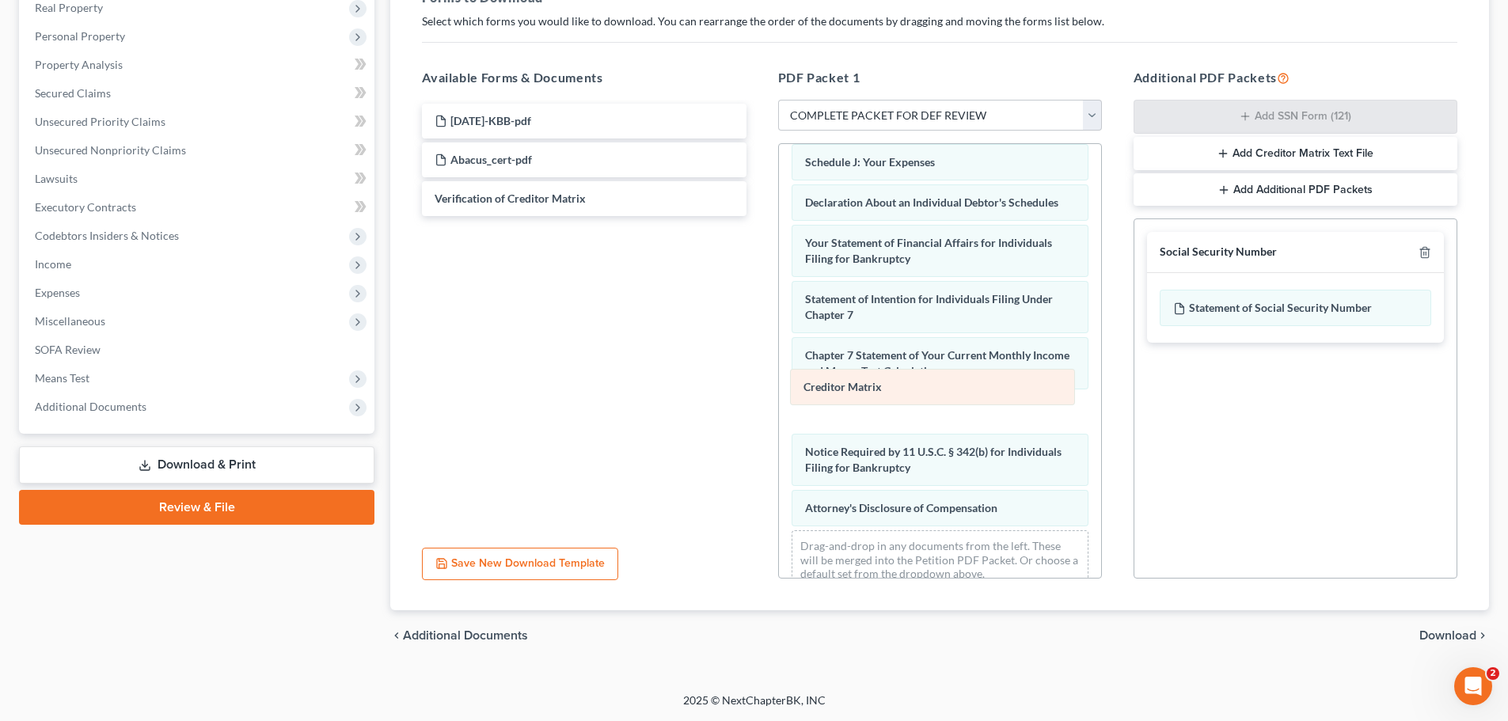
drag, startPoint x: 840, startPoint y: 392, endPoint x: 548, endPoint y: 340, distance: 297.4
click at [779, 344] on div "Creditor Matrix Voluntary Petition for Individuals Filing for Bankruptcy Summar…" at bounding box center [940, 162] width 322 height 882
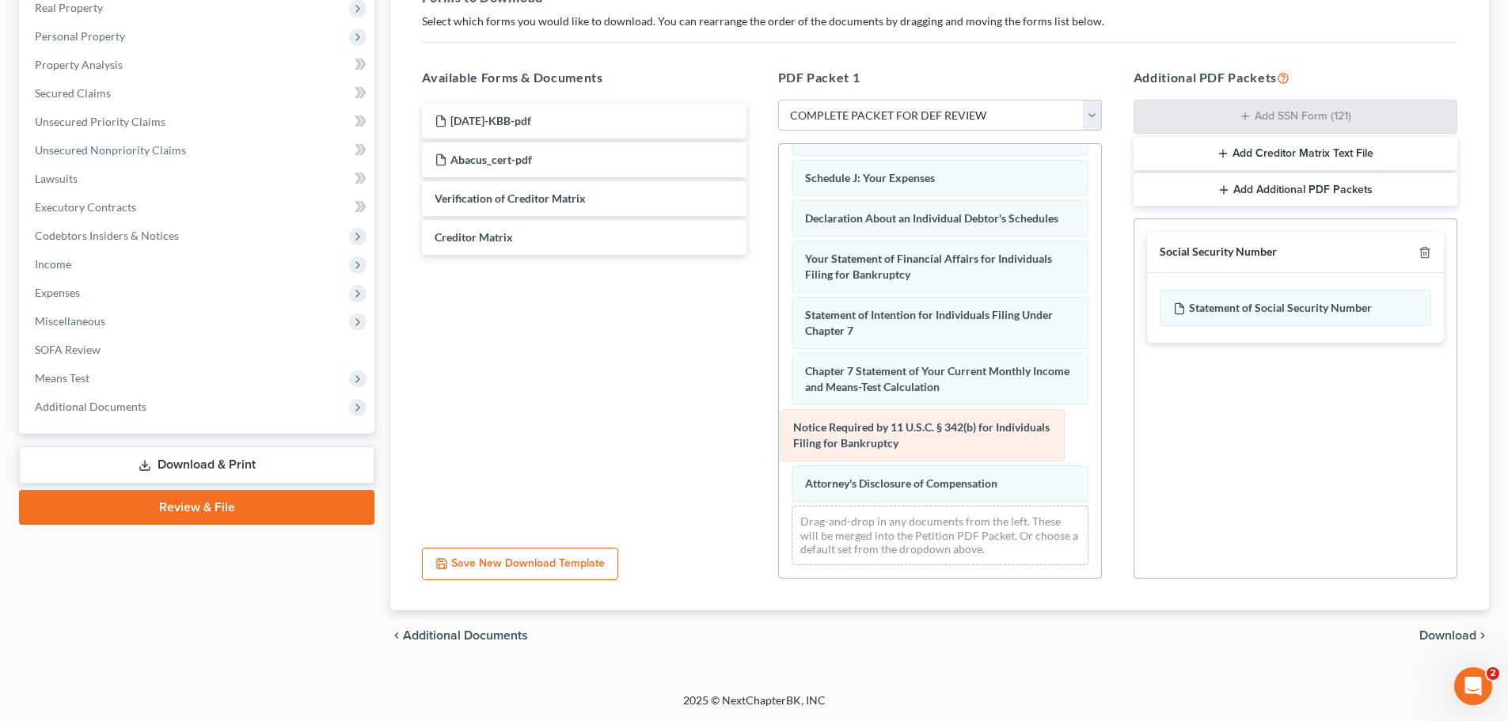
scroll to position [367, 0]
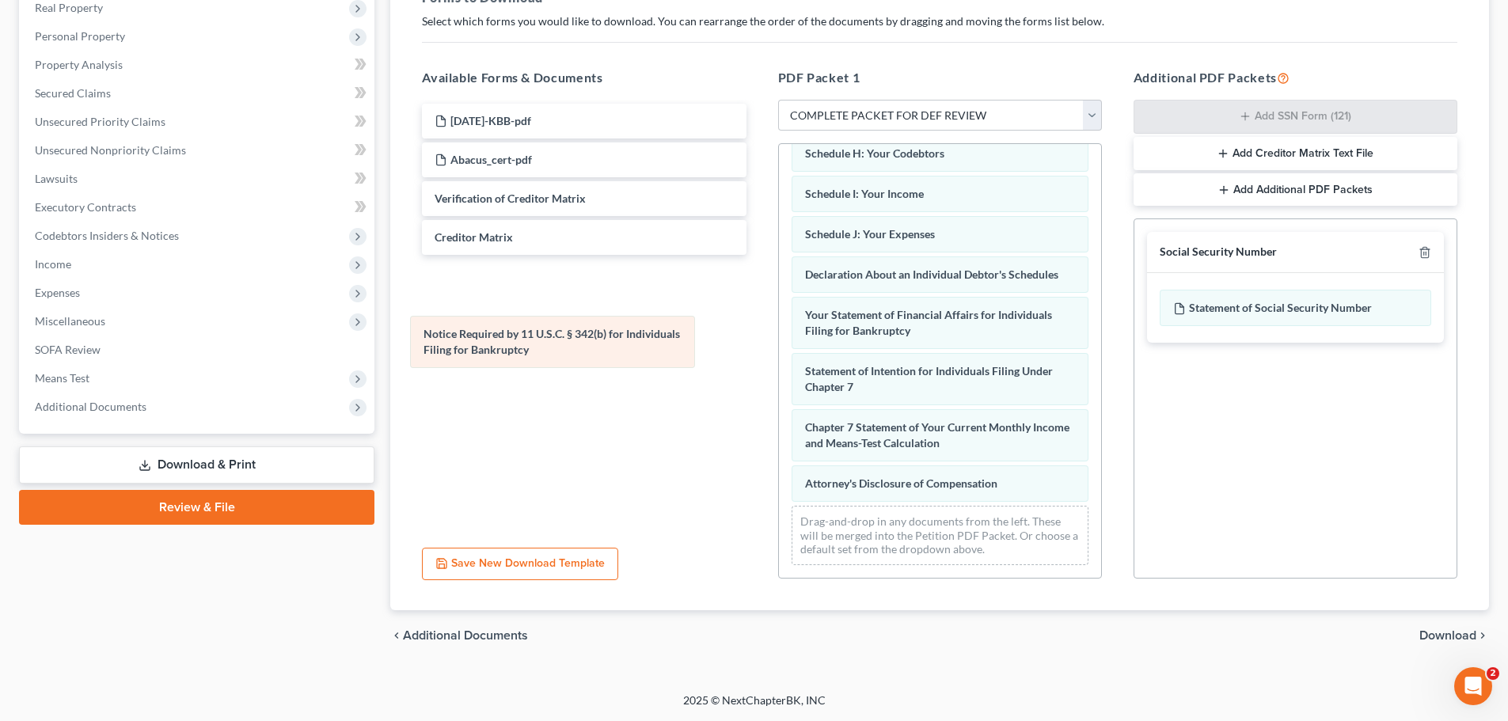
drag, startPoint x: 847, startPoint y: 432, endPoint x: 465, endPoint y: 339, distance: 392.7
click at [779, 339] on div "Notice Required by 11 U.S.C. § 342(b) for Individuals Filing for Bankruptcy Vol…" at bounding box center [940, 185] width 322 height 785
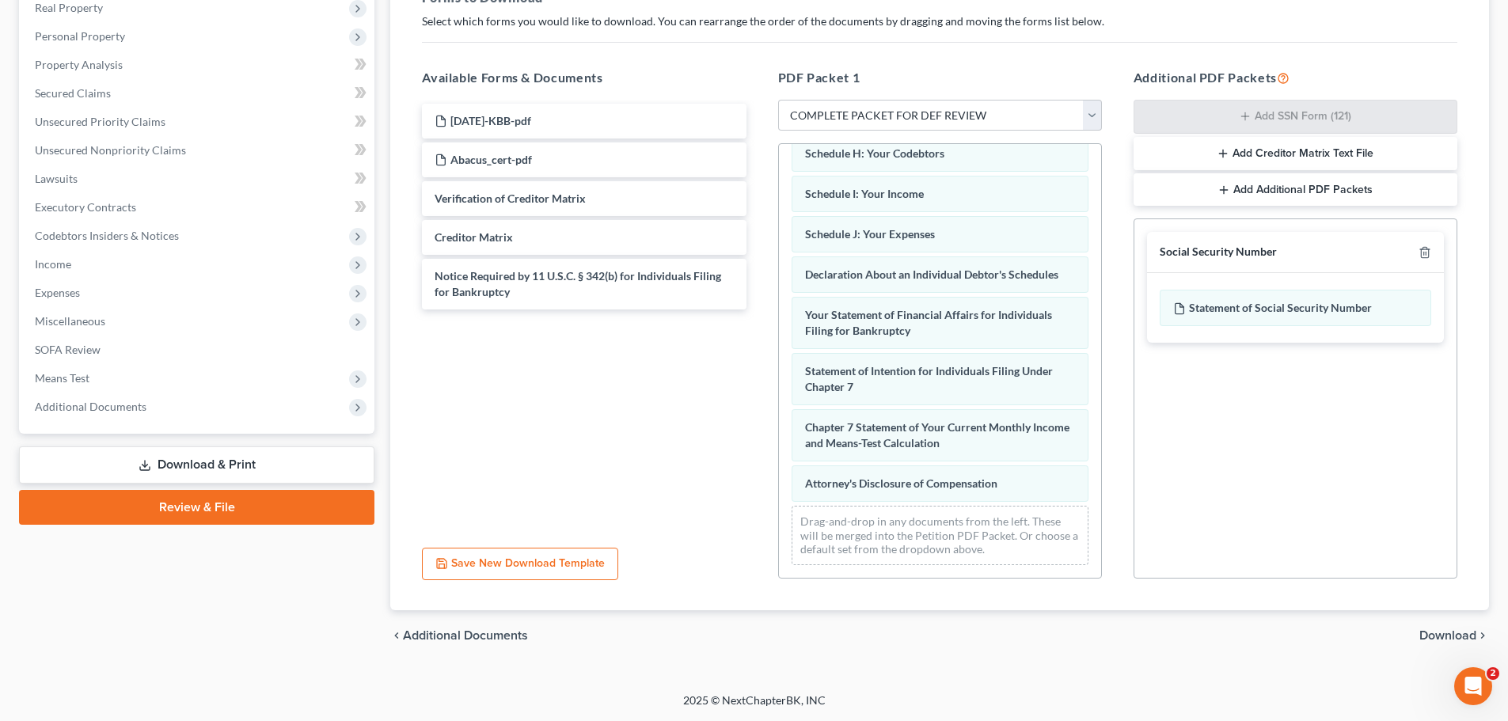
click at [1436, 636] on span "Download" at bounding box center [1447, 635] width 57 height 13
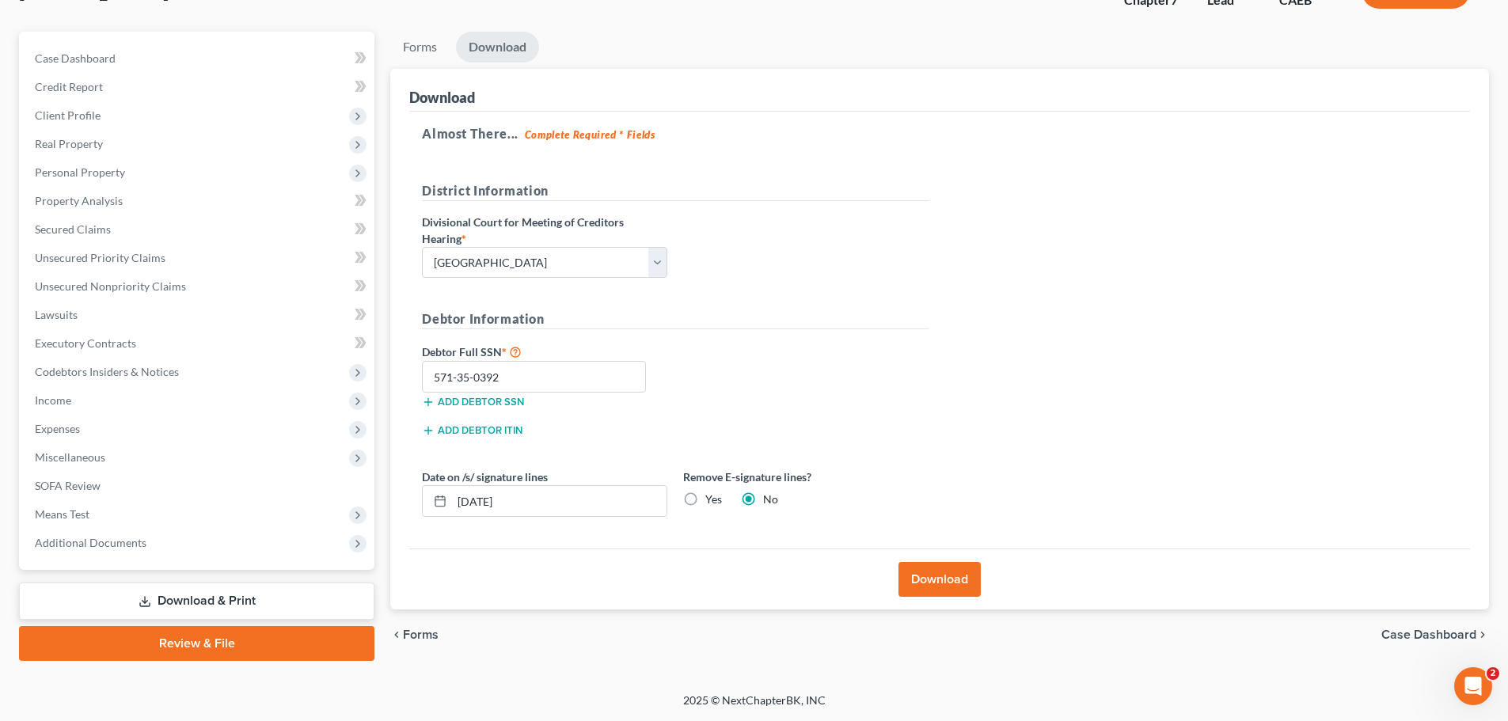
click at [928, 573] on button "Download" at bounding box center [939, 579] width 82 height 35
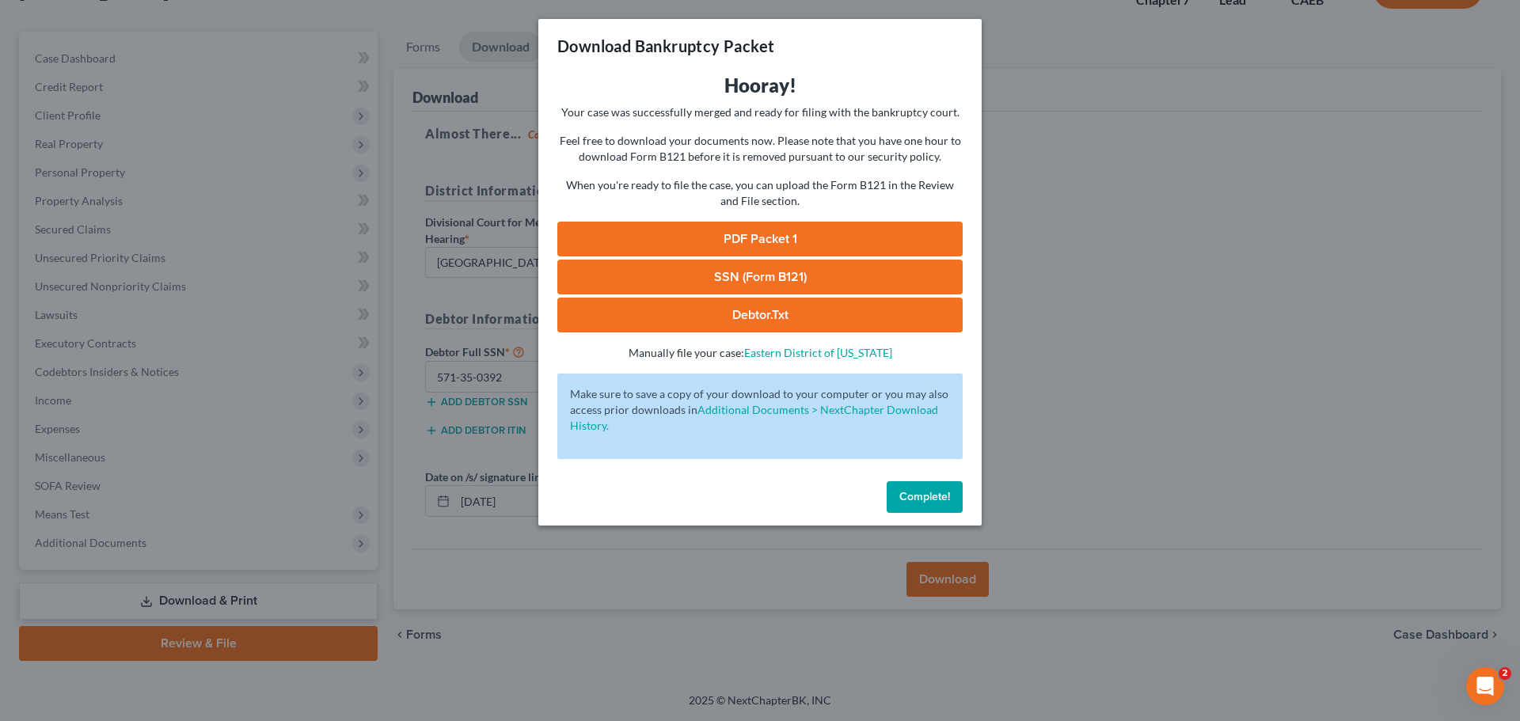
click at [747, 234] on link "PDF Packet 1" at bounding box center [759, 239] width 405 height 35
drag, startPoint x: 651, startPoint y: 567, endPoint x: 624, endPoint y: 567, distance: 26.1
click at [650, 567] on div "Download Bankruptcy Packet Hooray! Your case was successfully merged and ready …" at bounding box center [760, 360] width 1520 height 721
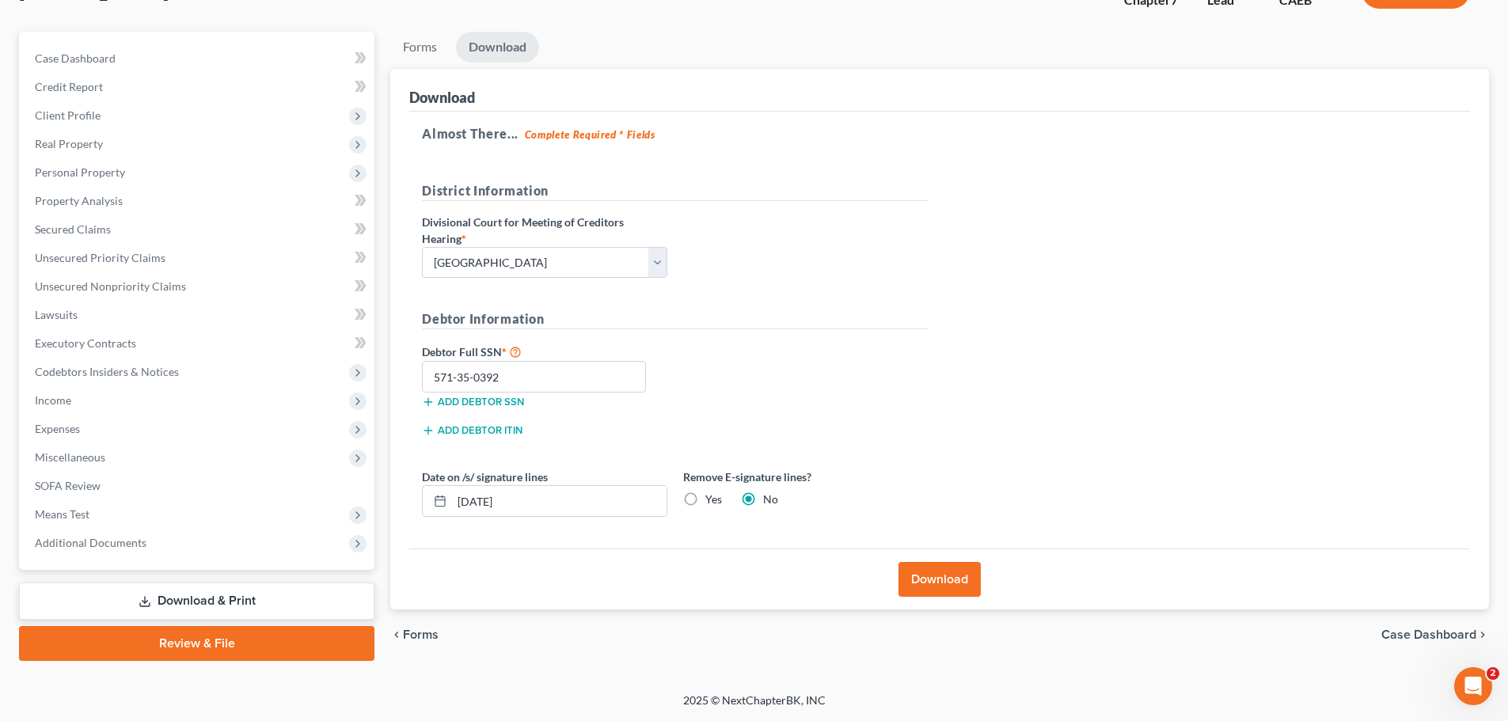
click at [415, 635] on span "Forms" at bounding box center [421, 634] width 36 height 13
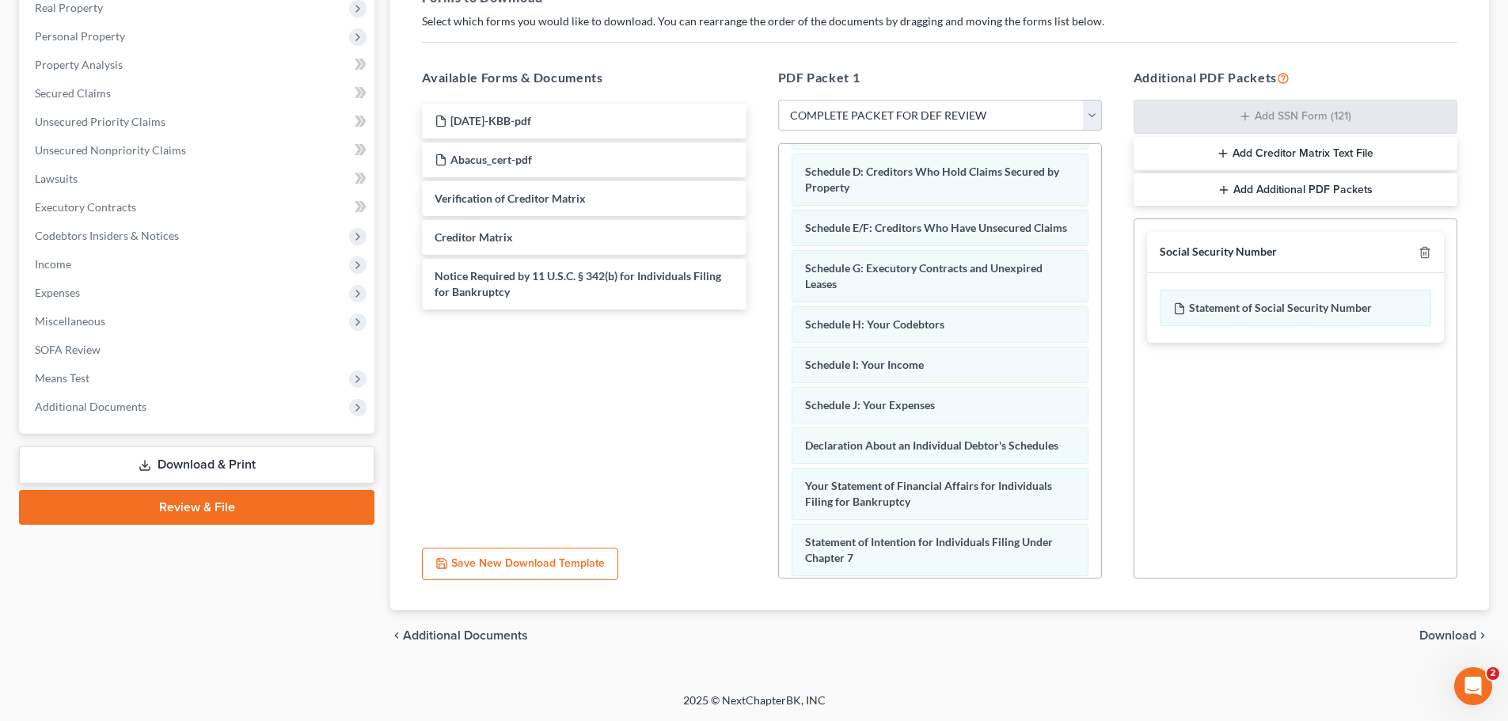
scroll to position [130, 0]
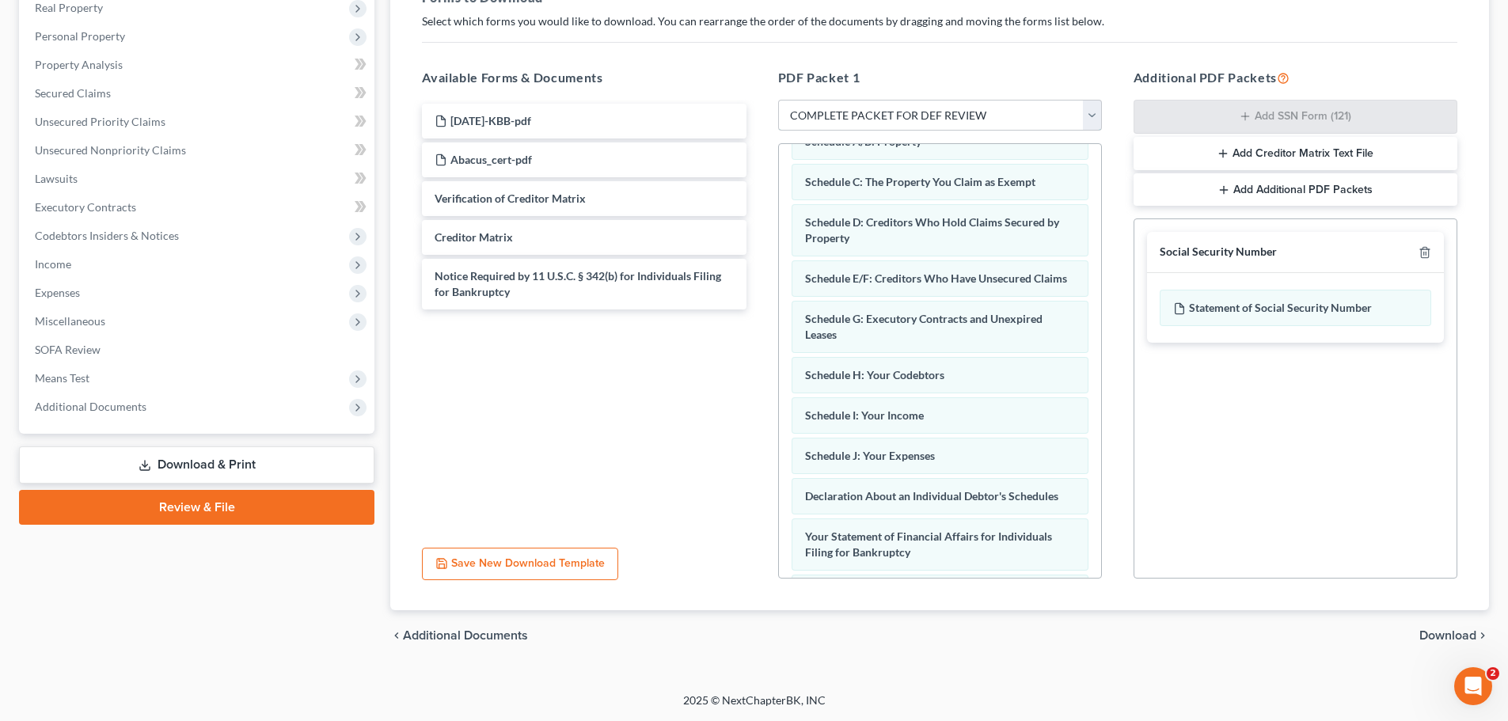
drag, startPoint x: 1096, startPoint y: 111, endPoint x: 1076, endPoint y: 114, distance: 20.0
click at [1096, 111] on select "Choose Default Petition PDF Packet Complete Bankruptcy Petition (all forms and …" at bounding box center [940, 116] width 324 height 32
click at [778, 100] on select "Choose Default Petition PDF Packet Complete Bankruptcy Petition (all forms and …" at bounding box center [940, 116] width 324 height 32
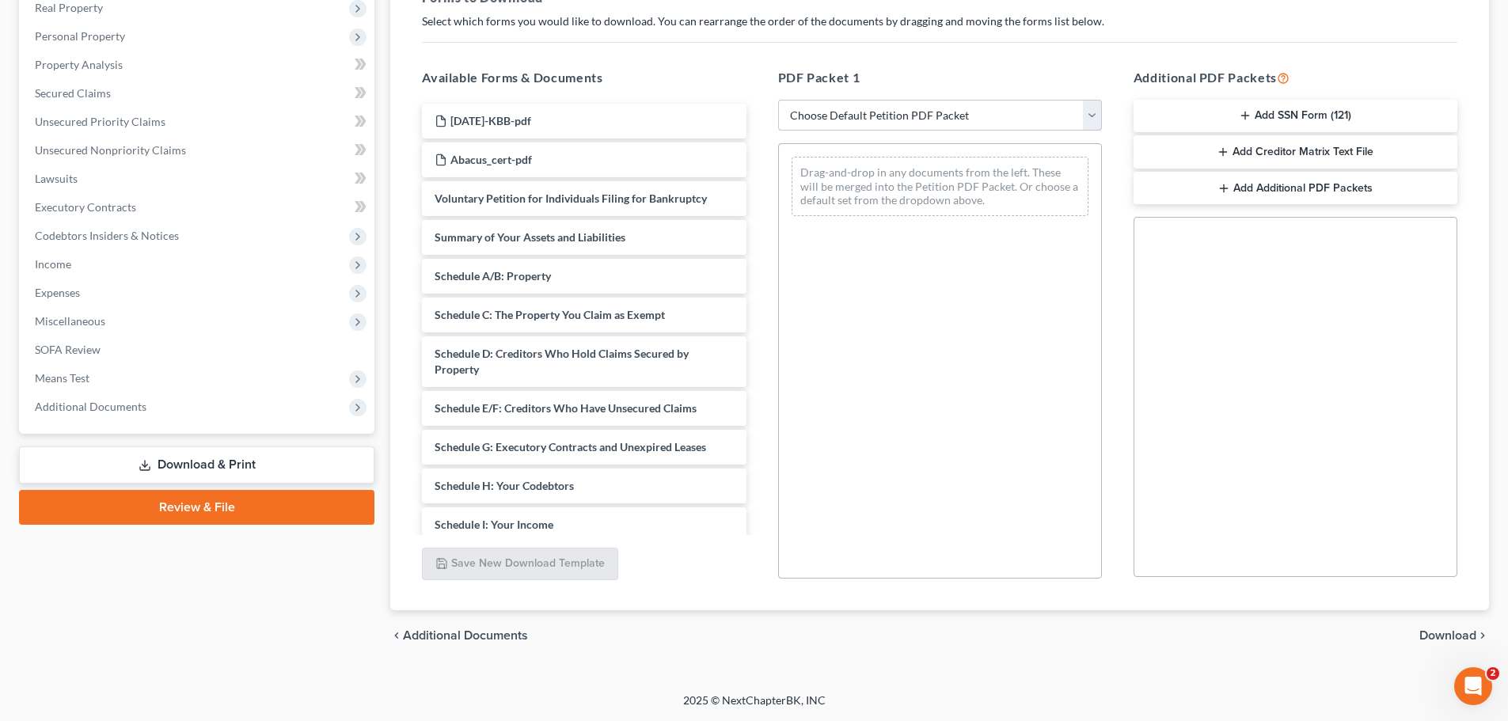
click at [1087, 108] on select "Choose Default Petition PDF Packet Complete Bankruptcy Petition (all forms and …" at bounding box center [940, 116] width 324 height 32
select select "9"
click at [778, 100] on select "Choose Default Petition PDF Packet Complete Bankruptcy Petition (all forms and …" at bounding box center [940, 116] width 324 height 32
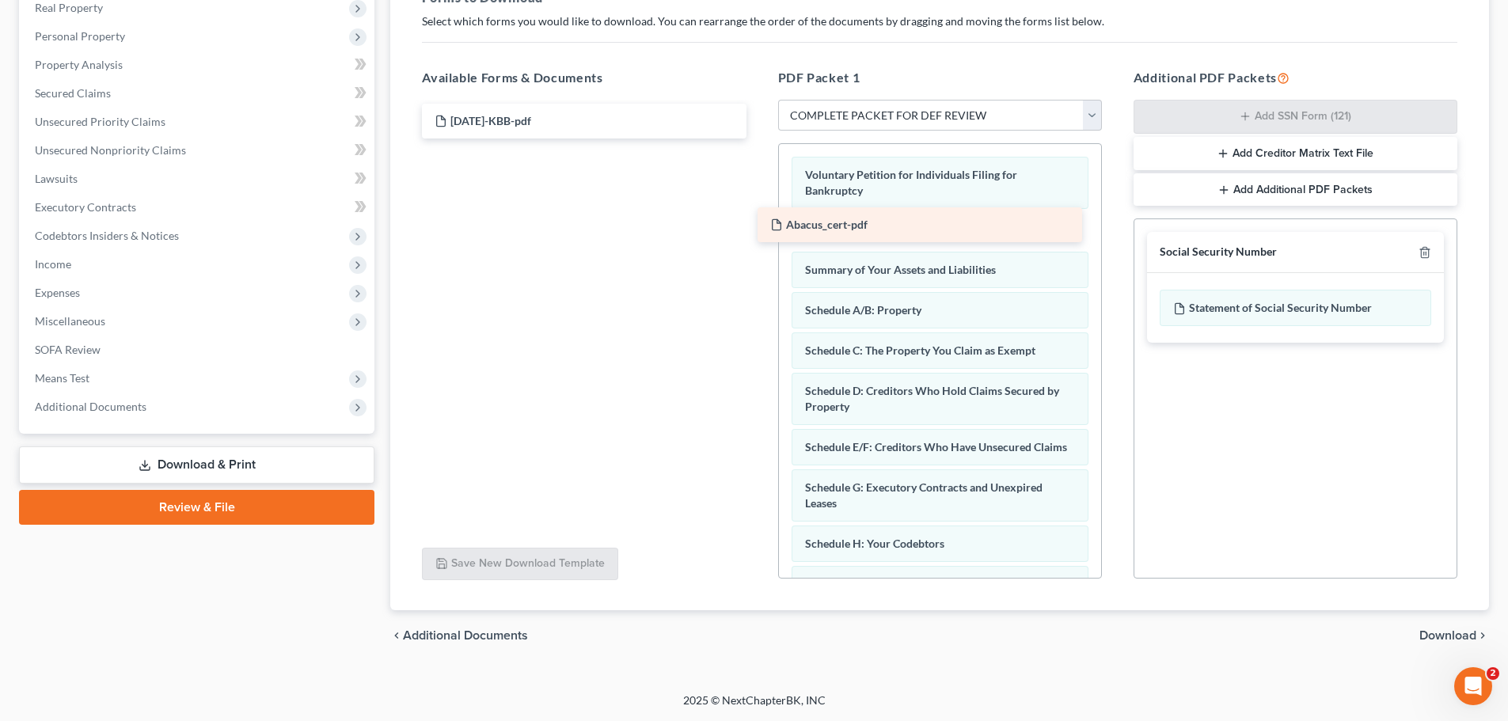
drag, startPoint x: 480, startPoint y: 161, endPoint x: 816, endPoint y: 226, distance: 341.8
click at [758, 138] on div "Abacus_cert-pdf [DATE]-KBB-pdf Abacus_cert-pdf" at bounding box center [583, 121] width 349 height 35
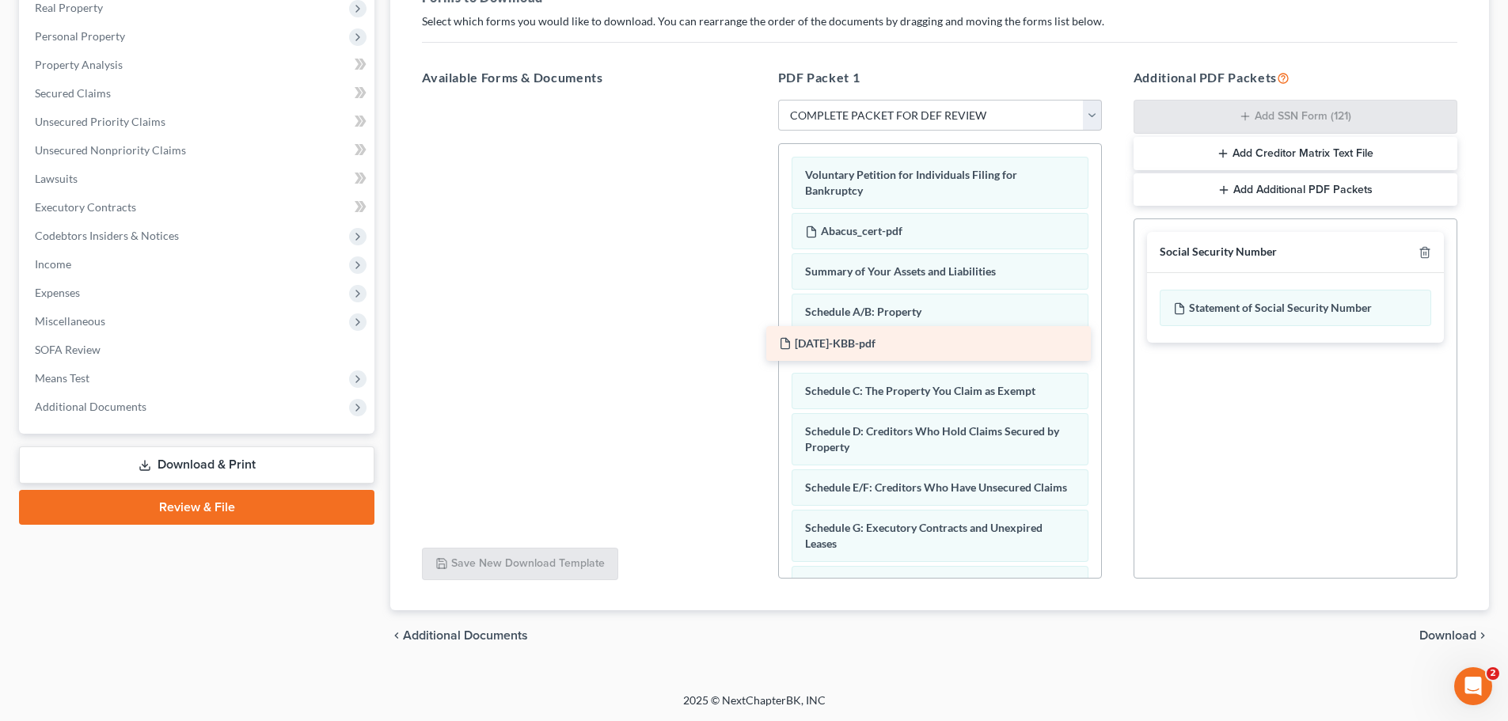
drag, startPoint x: 497, startPoint y: 119, endPoint x: 841, endPoint y: 341, distance: 409.8
click at [758, 100] on div "[DATE]-KBB-pdf [DATE]-KBB-pdf" at bounding box center [583, 100] width 349 height 0
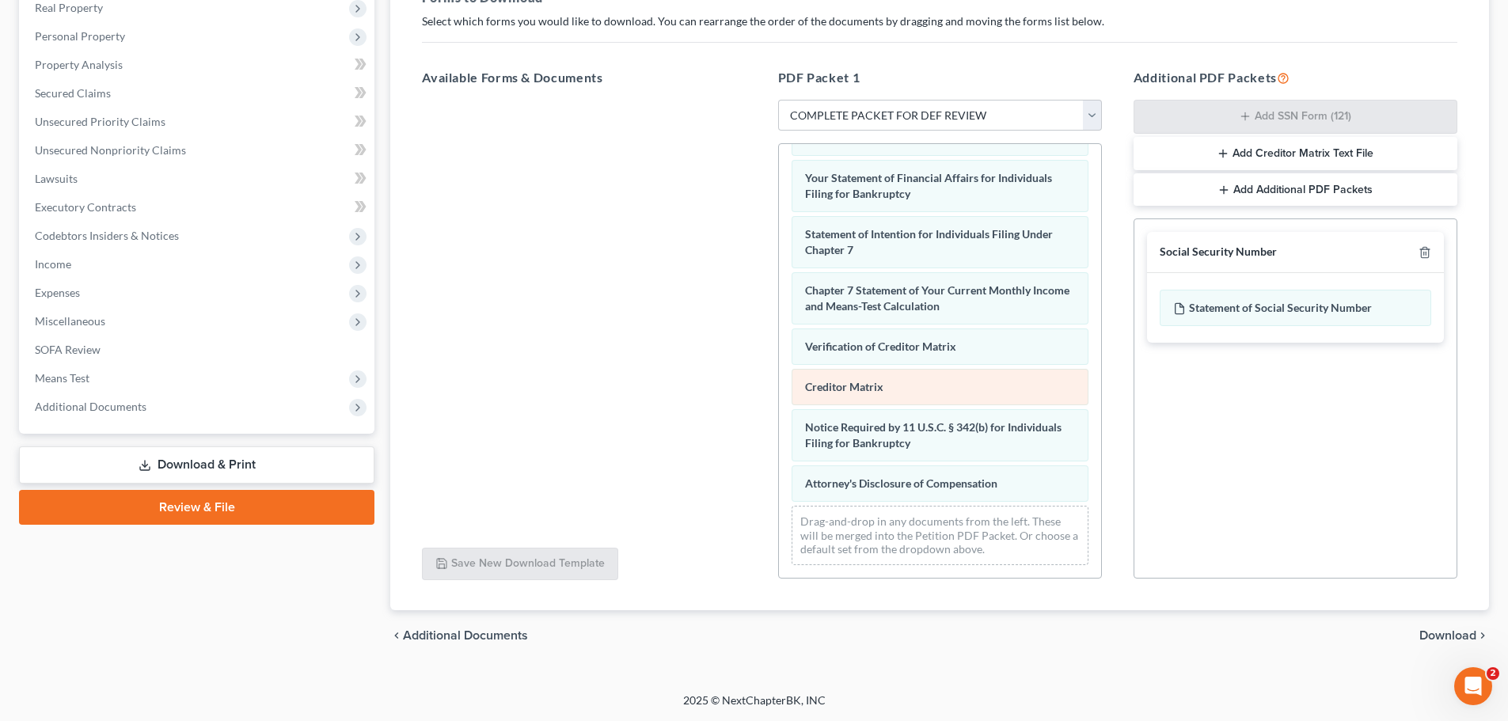
scroll to position [585, 0]
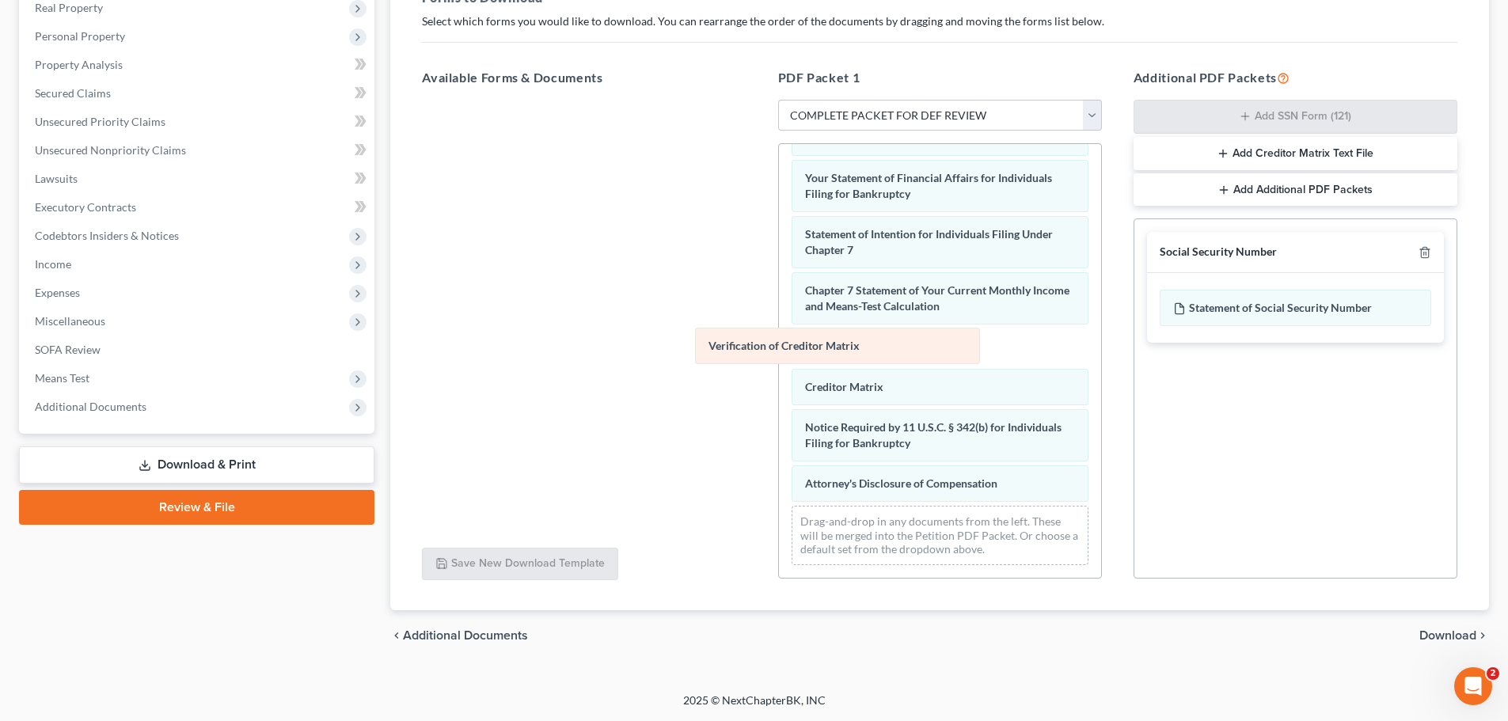
drag, startPoint x: 834, startPoint y: 343, endPoint x: 548, endPoint y: 336, distance: 285.8
click at [779, 337] on div "Verification of Creditor Matrix Voluntary Petition for Individuals Filing for B…" at bounding box center [940, 76] width 322 height 1003
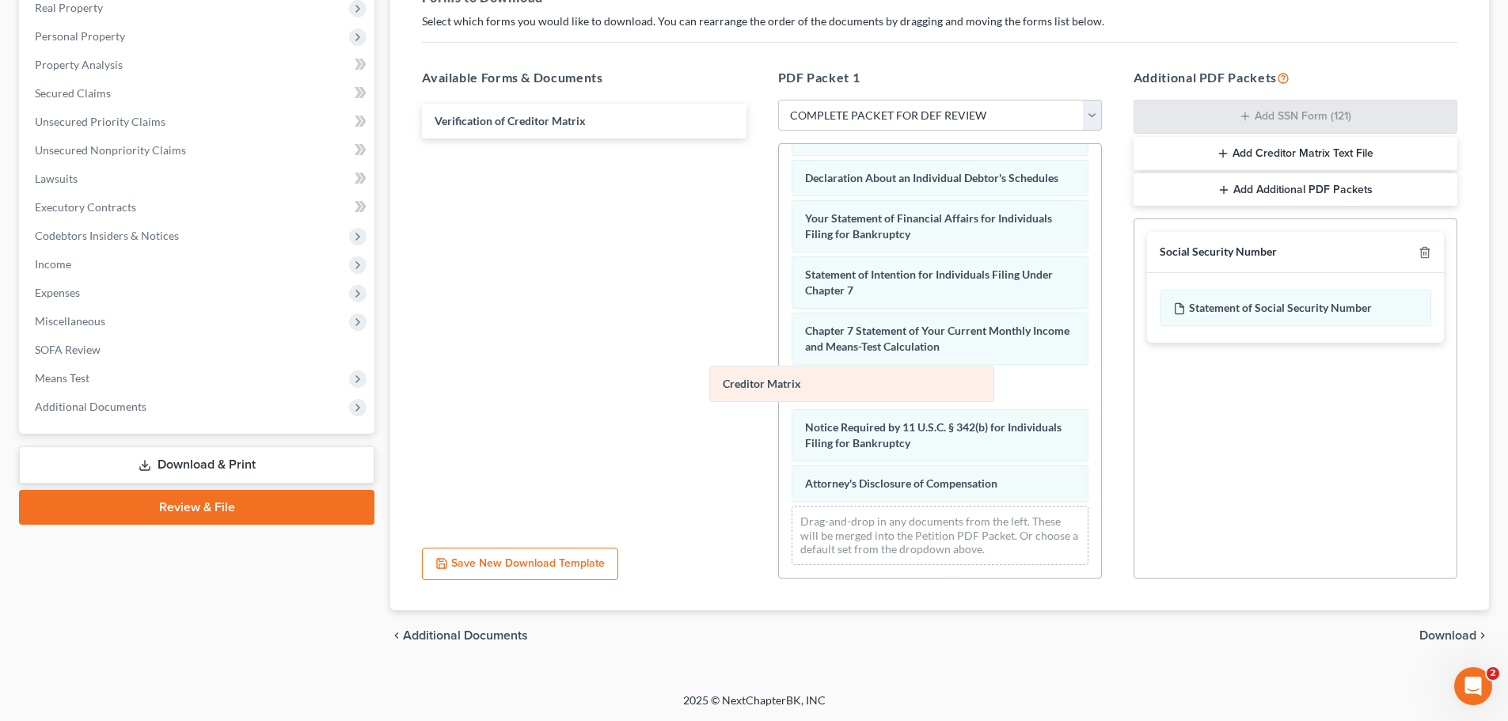
drag, startPoint x: 833, startPoint y: 378, endPoint x: 542, endPoint y: 347, distance: 292.2
click at [779, 347] on div "Creditor Matrix Voluntary Petition for Individuals Filing for Bankruptcy Abacus…" at bounding box center [940, 96] width 322 height 962
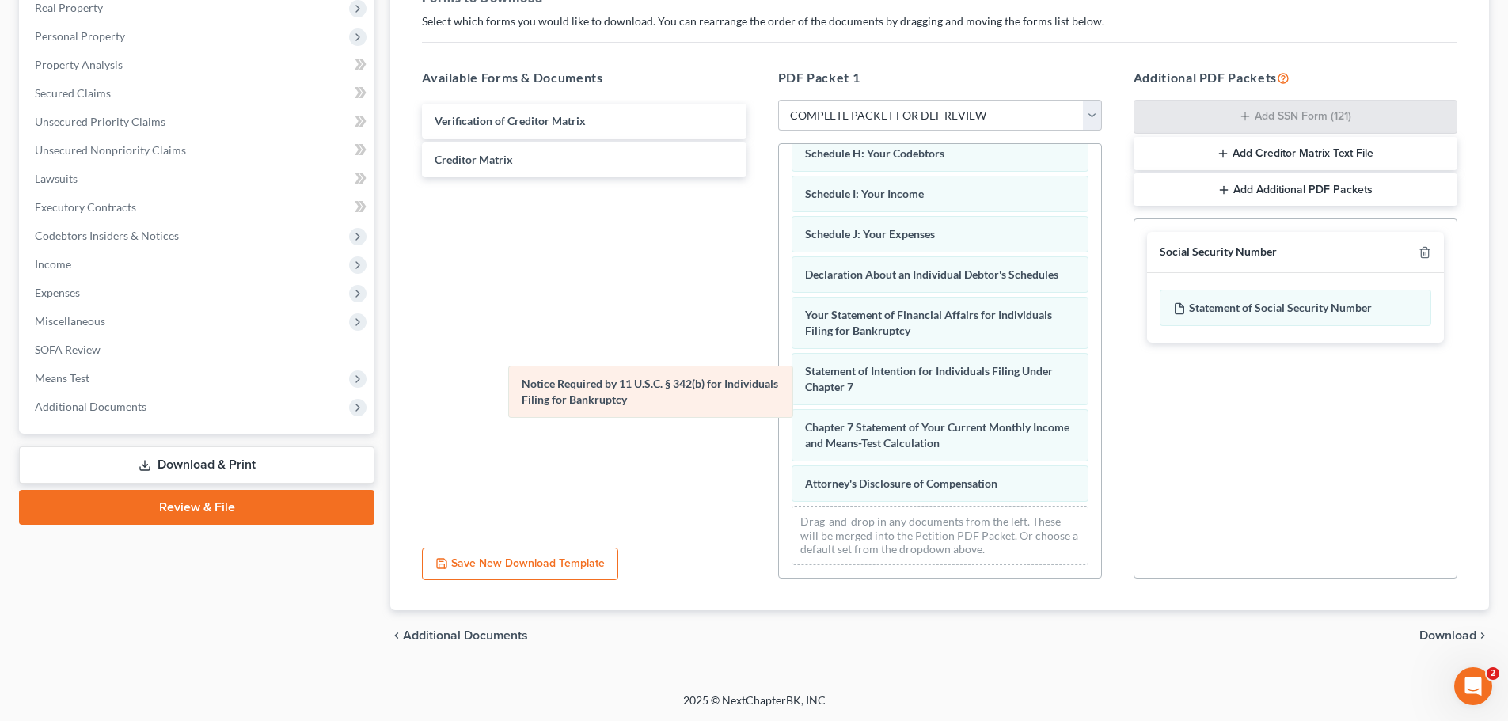
scroll to position [448, 0]
drag, startPoint x: 863, startPoint y: 428, endPoint x: 479, endPoint y: 317, distance: 399.7
click at [779, 319] on div "Notice Required by 11 U.S.C. § 342(b) for Individuals Filing for Bankruptcy Vol…" at bounding box center [940, 145] width 322 height 866
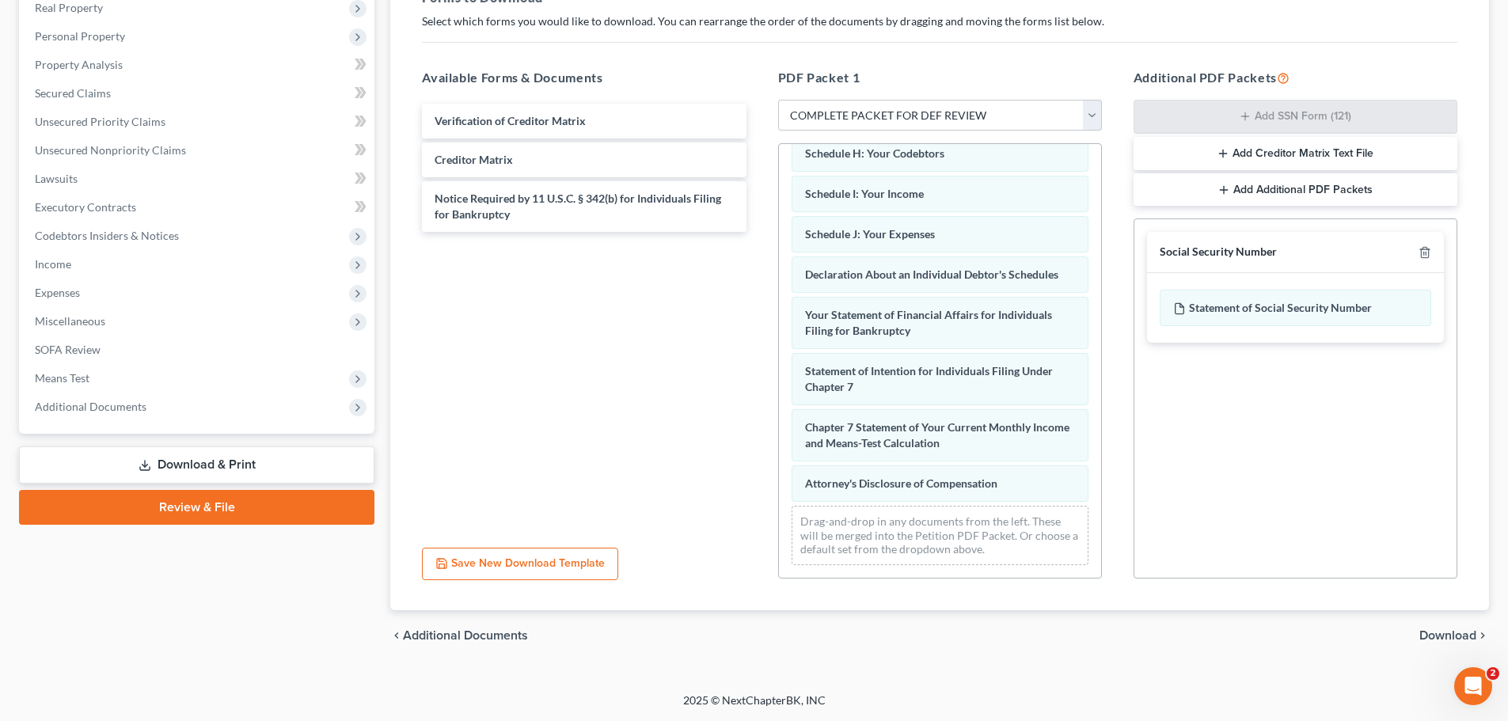
click at [1439, 632] on span "Download" at bounding box center [1447, 635] width 57 height 13
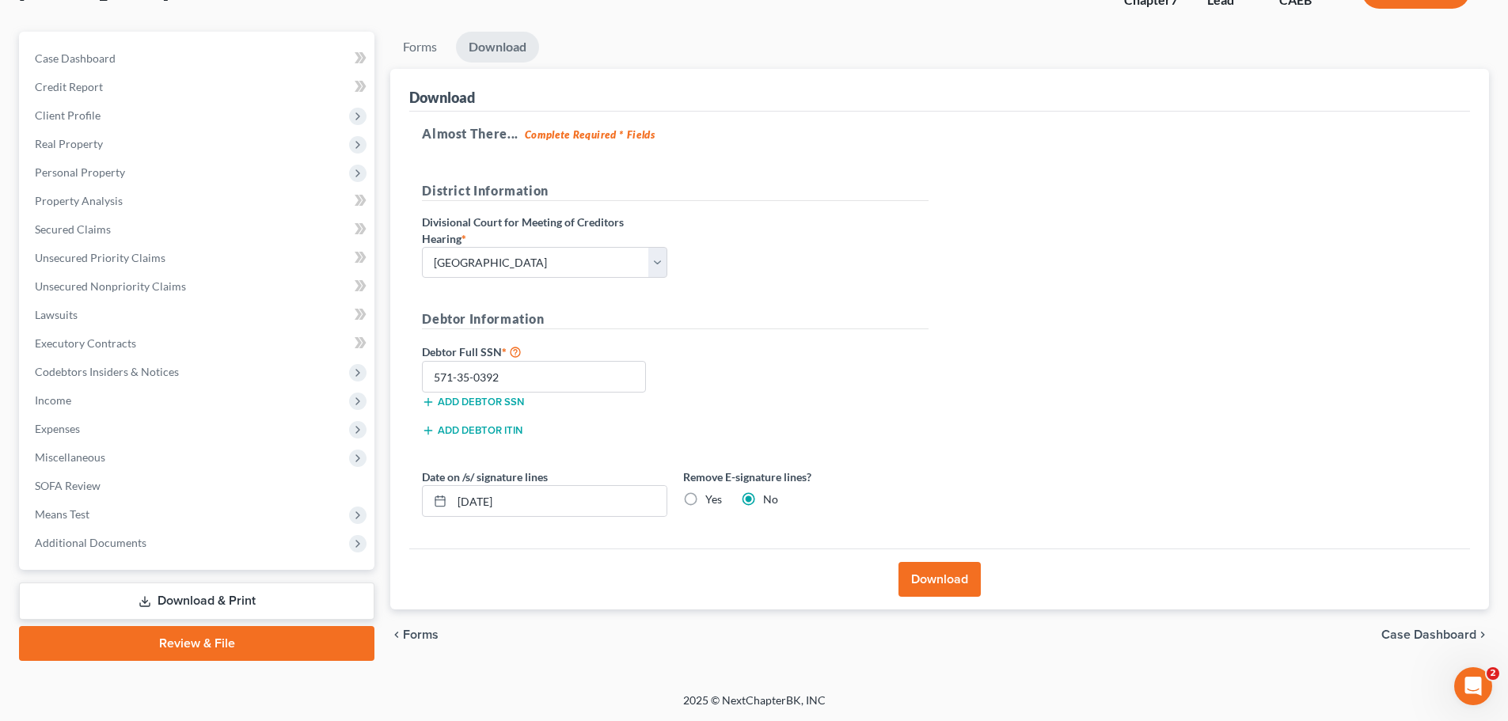
scroll to position [120, 0]
click at [920, 578] on button "Download" at bounding box center [939, 579] width 82 height 35
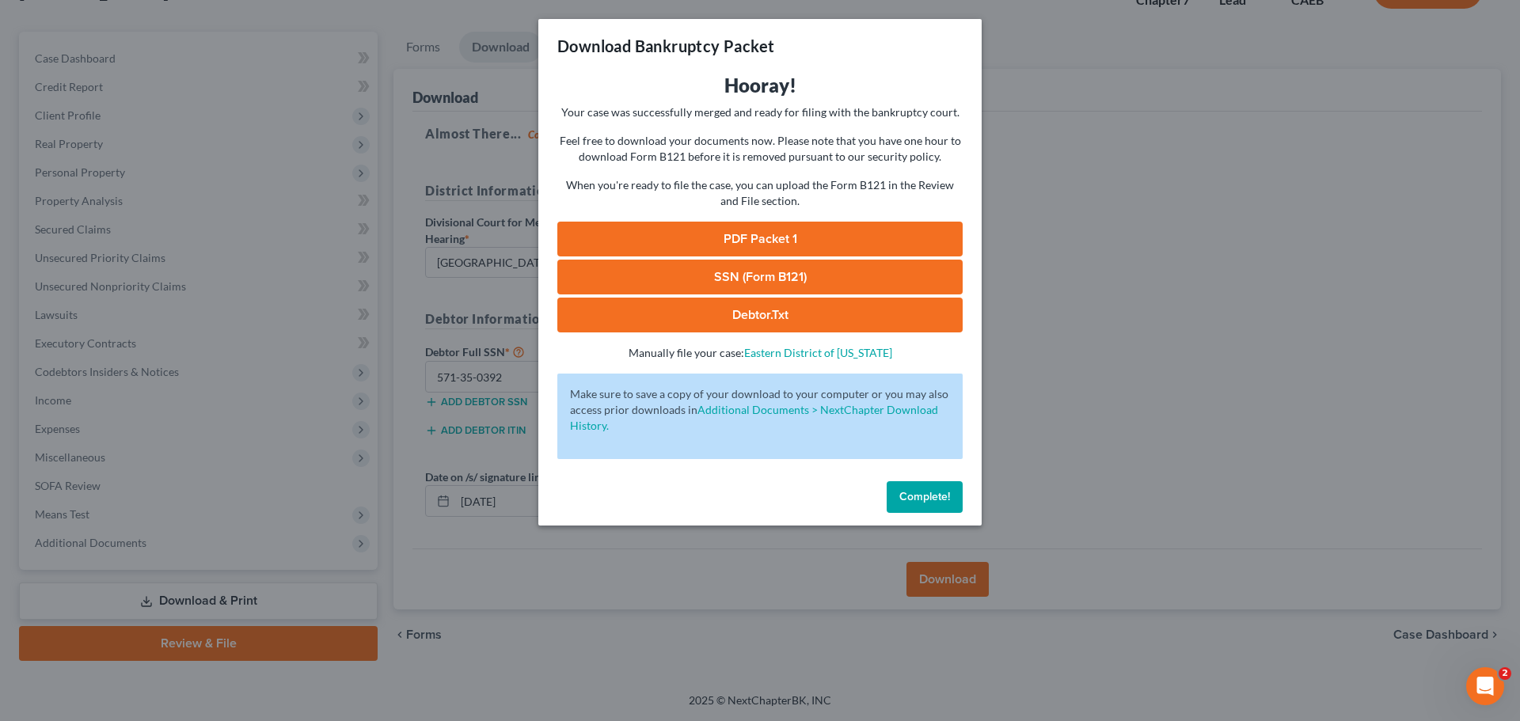
click at [757, 240] on link "PDF Packet 1" at bounding box center [759, 239] width 405 height 35
click at [1125, 382] on div "Download Bankruptcy Packet Hooray! Your case was successfully merged and ready …" at bounding box center [760, 360] width 1520 height 721
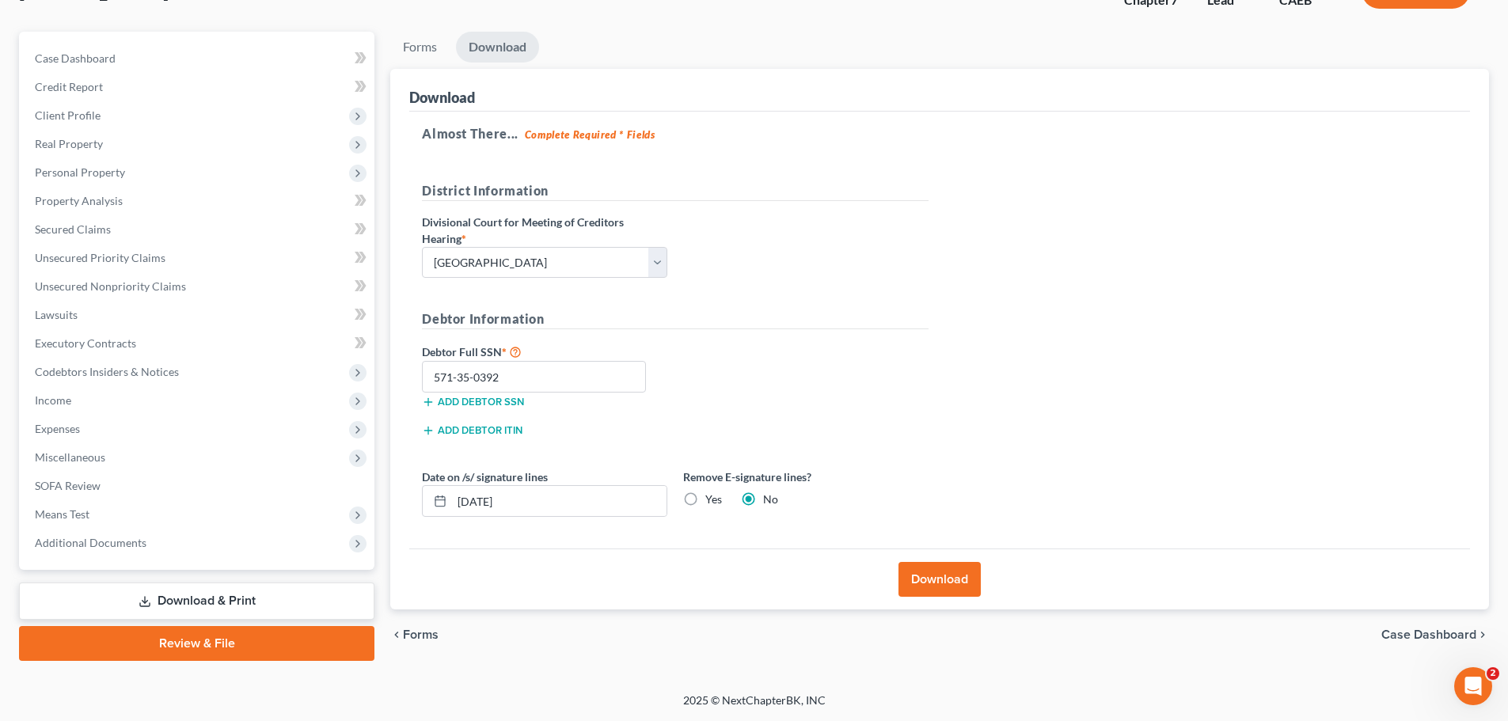
click at [420, 636] on span "Forms" at bounding box center [421, 634] width 36 height 13
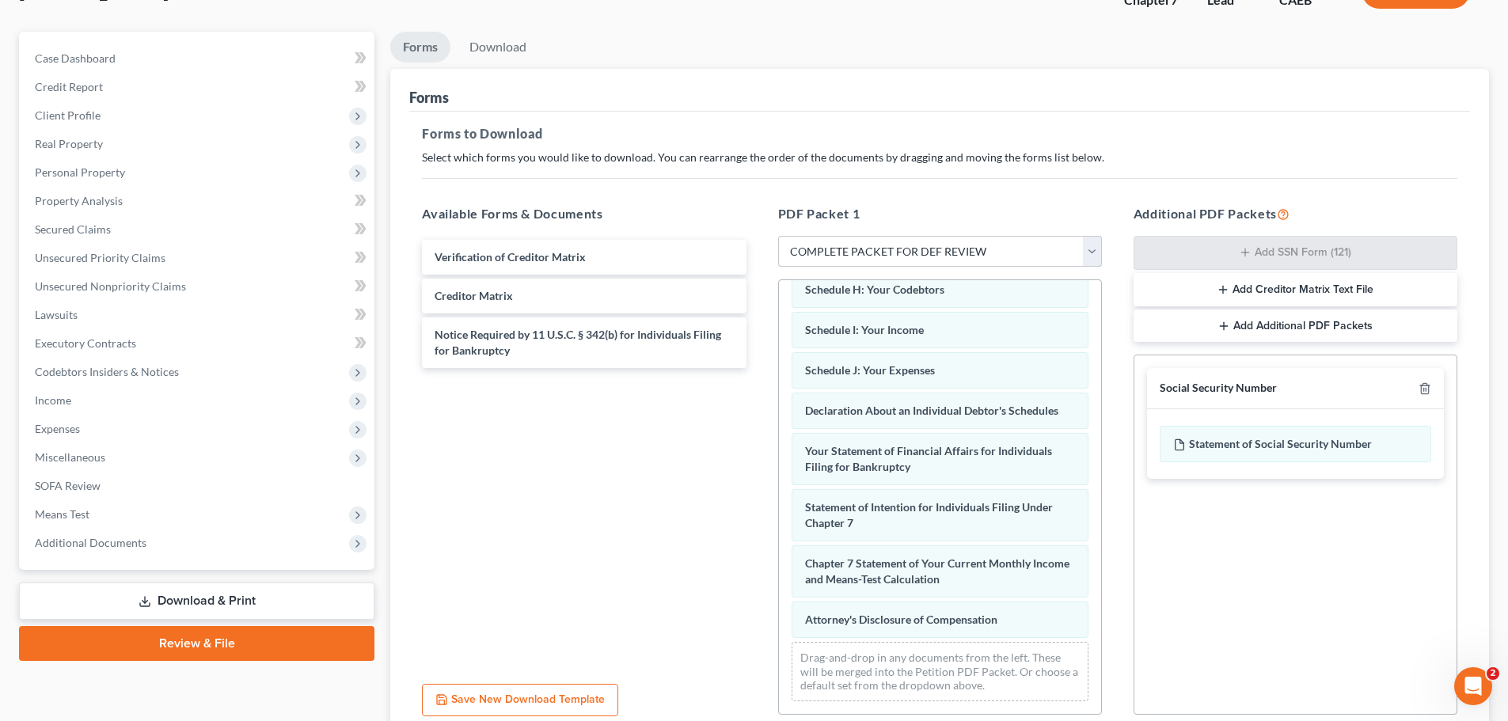
click at [1096, 247] on select "Choose Default Petition PDF Packet Complete Bankruptcy Petition (all forms and …" at bounding box center [940, 252] width 324 height 32
select select
click at [778, 236] on select "Choose Default Petition PDF Packet Complete Bankruptcy Petition (all forms and …" at bounding box center [940, 252] width 324 height 32
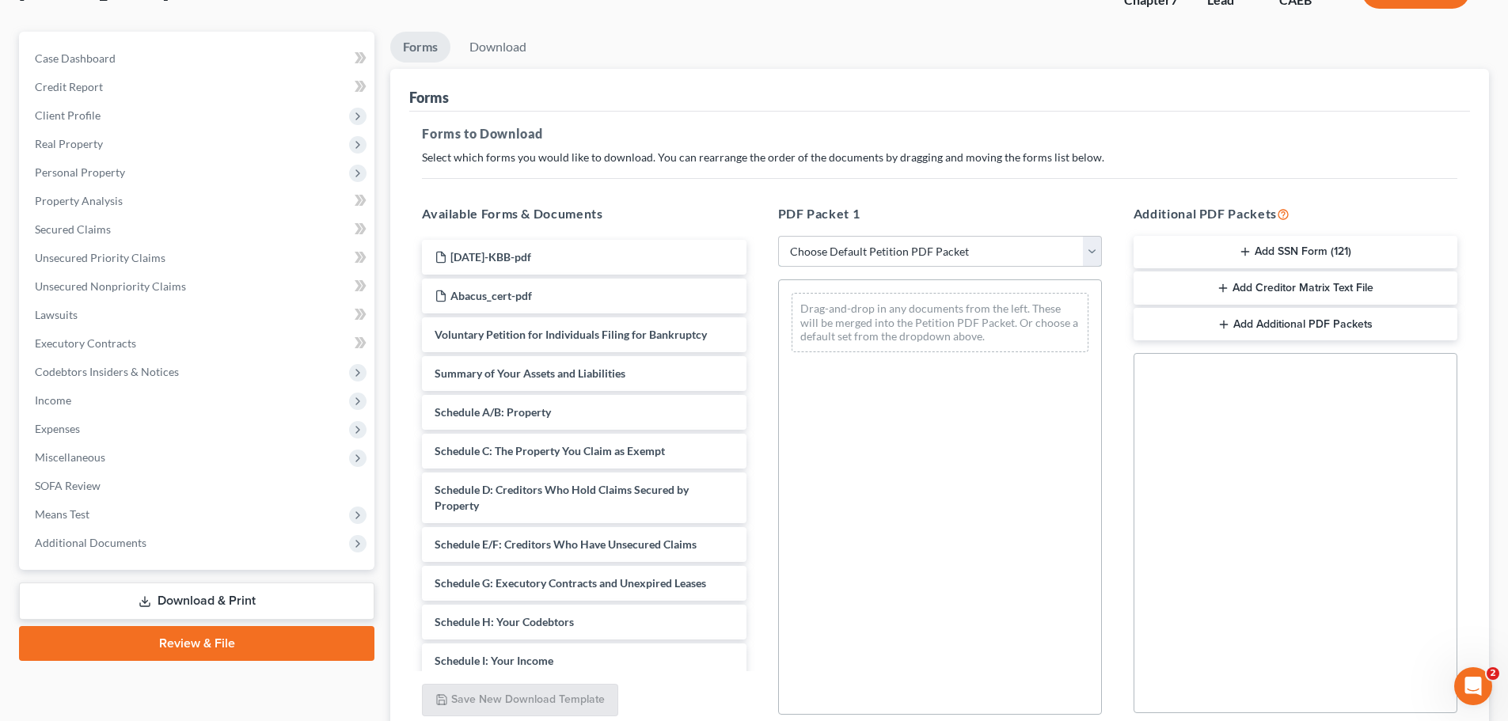
scroll to position [0, 0]
click at [955, 211] on h5 "PDF Packet 1" at bounding box center [940, 213] width 324 height 19
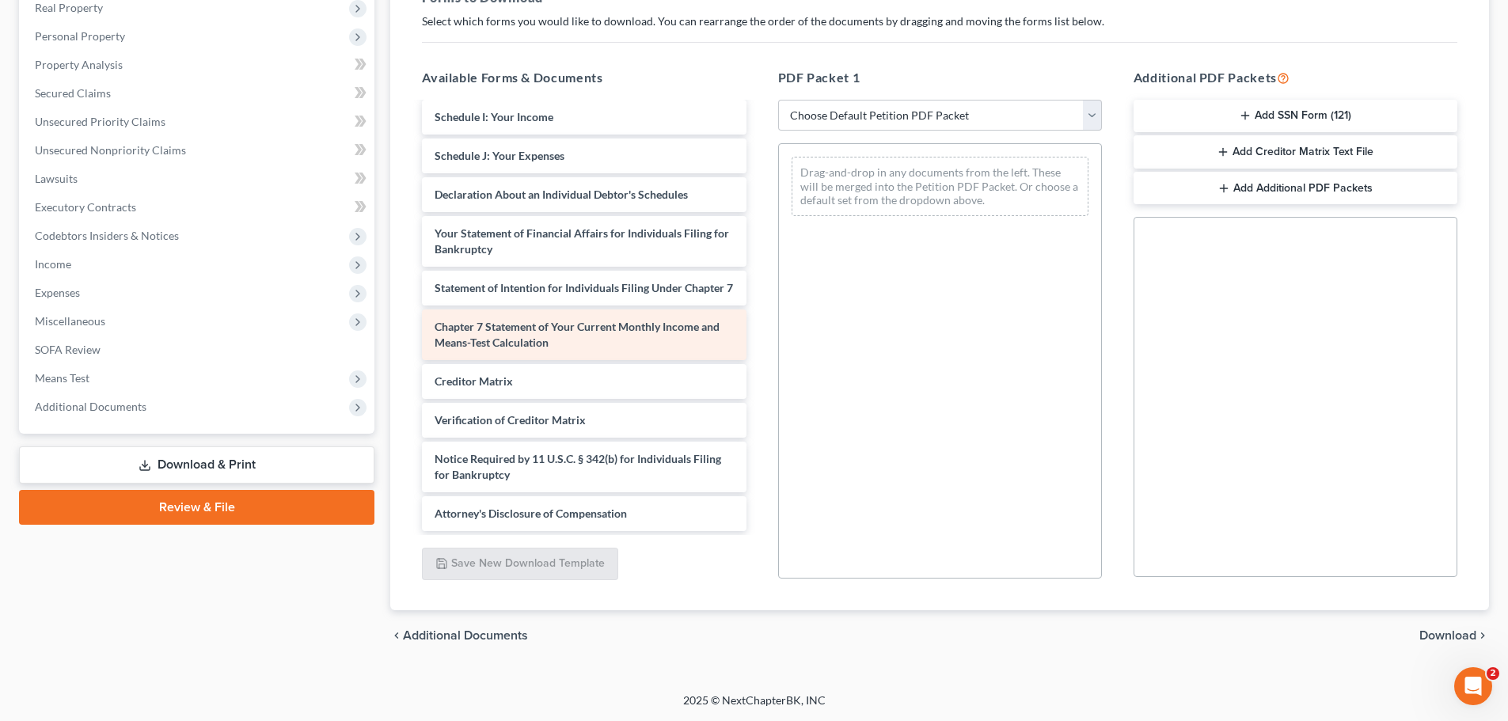
scroll to position [28, 0]
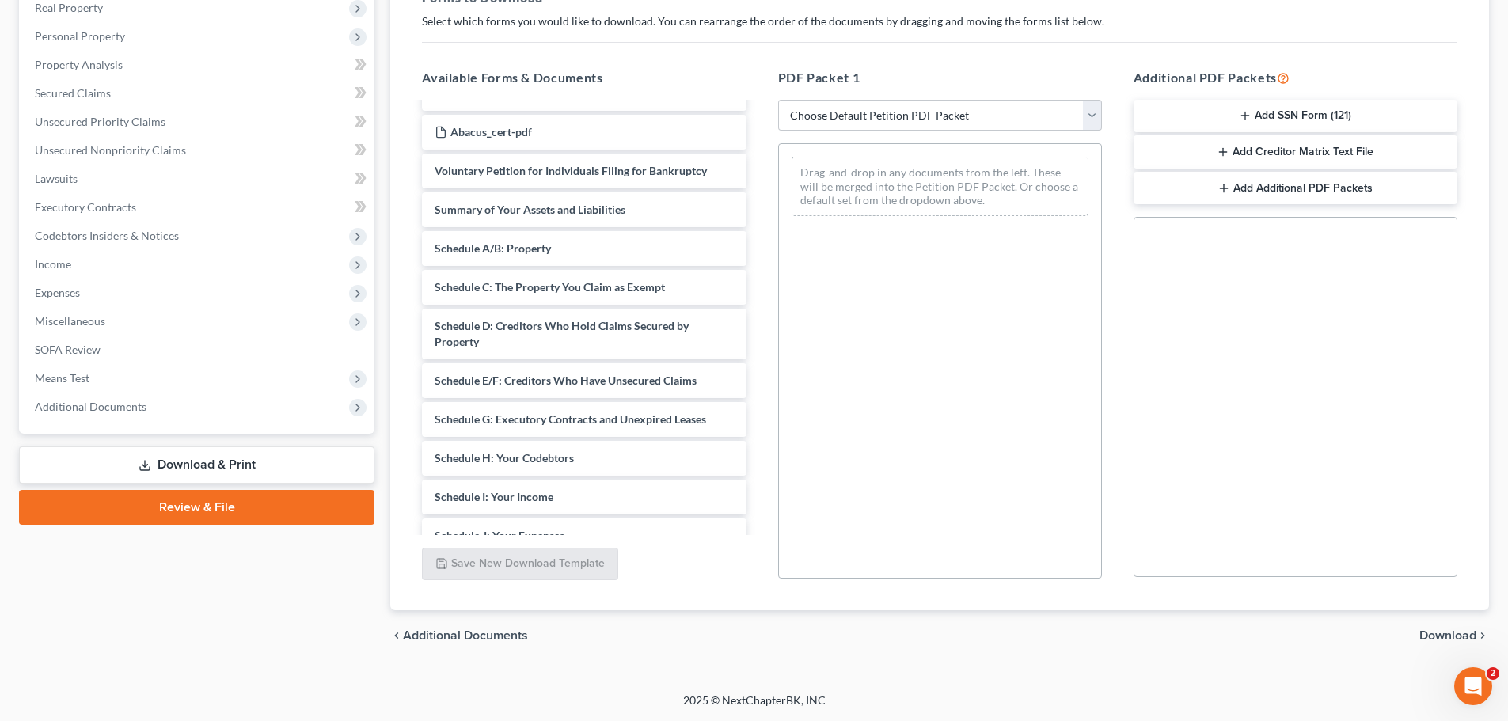
click at [1295, 112] on button "Add SSN Form (121)" at bounding box center [1295, 116] width 324 height 33
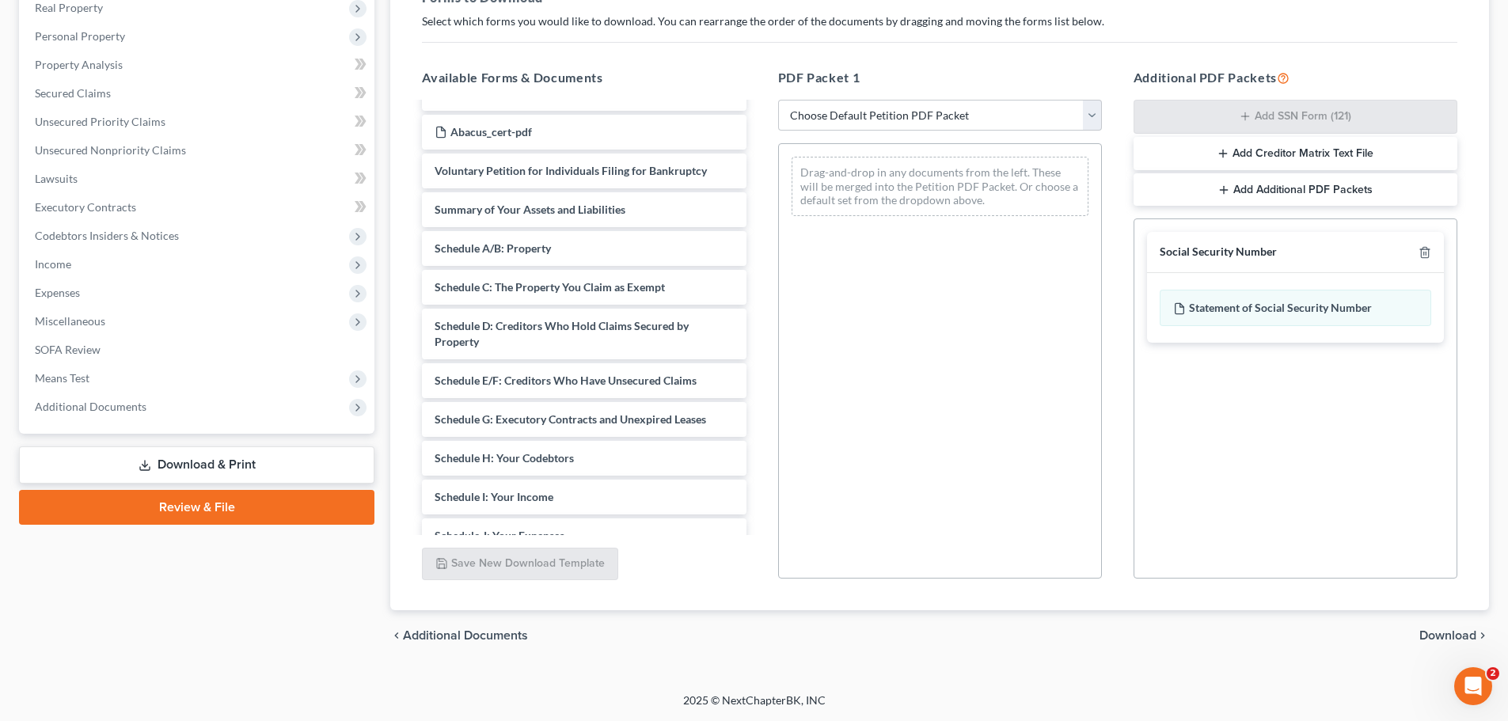
click at [1451, 634] on span "Download" at bounding box center [1447, 635] width 57 height 13
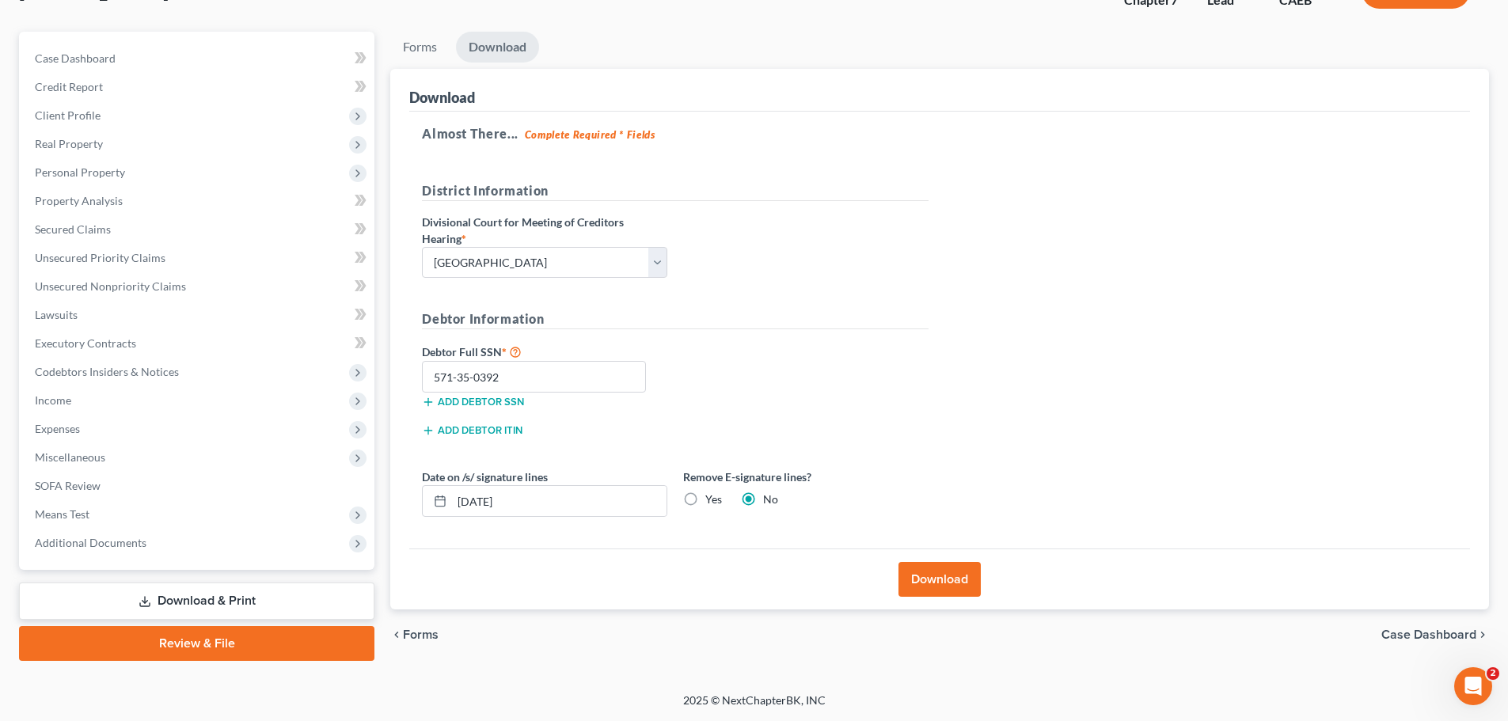
scroll to position [120, 0]
click at [952, 576] on button "Download" at bounding box center [939, 579] width 82 height 35
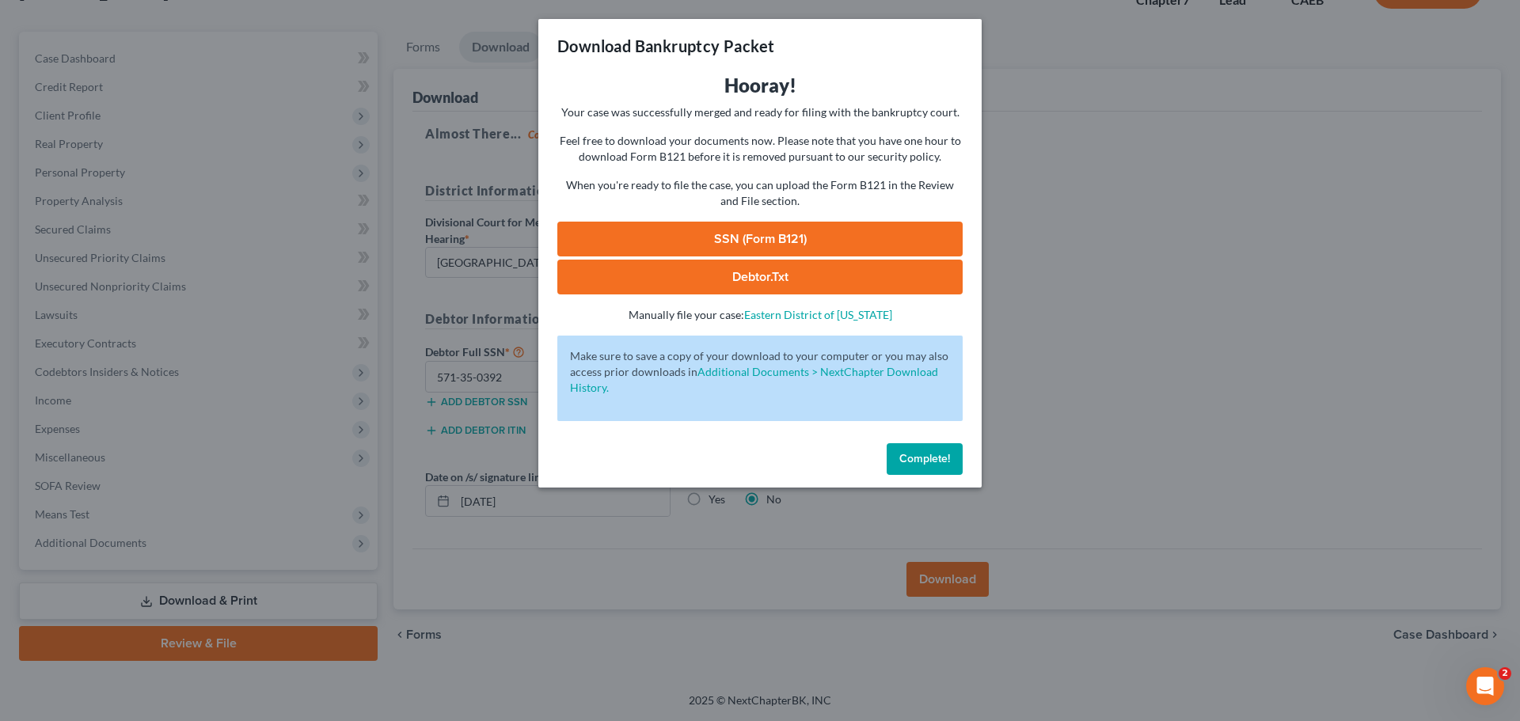
click at [762, 240] on link "SSN (Form B121)" at bounding box center [759, 239] width 405 height 35
click at [1148, 152] on div "Download Bankruptcy Packet Hooray! Your case was successfully merged and ready …" at bounding box center [760, 360] width 1520 height 721
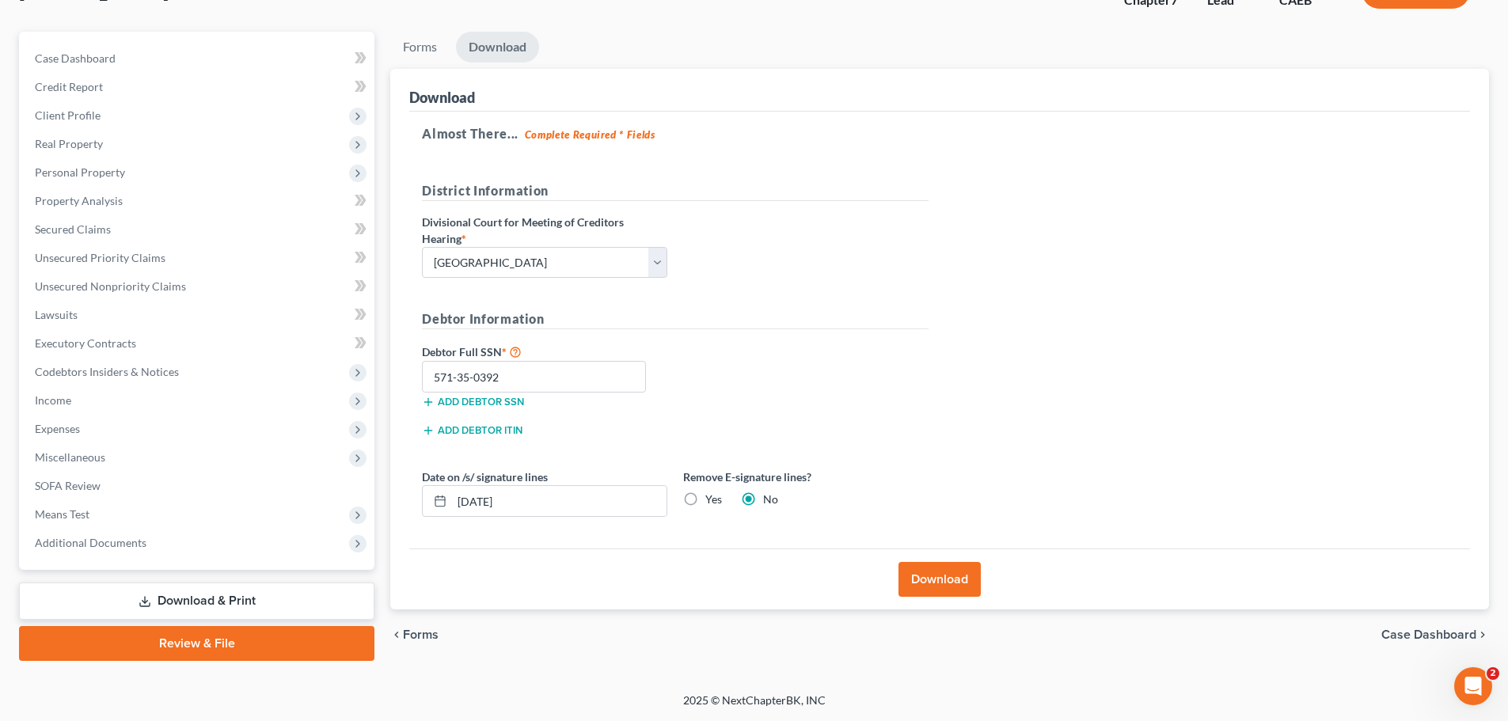
click at [411, 632] on span "Forms" at bounding box center [421, 634] width 36 height 13
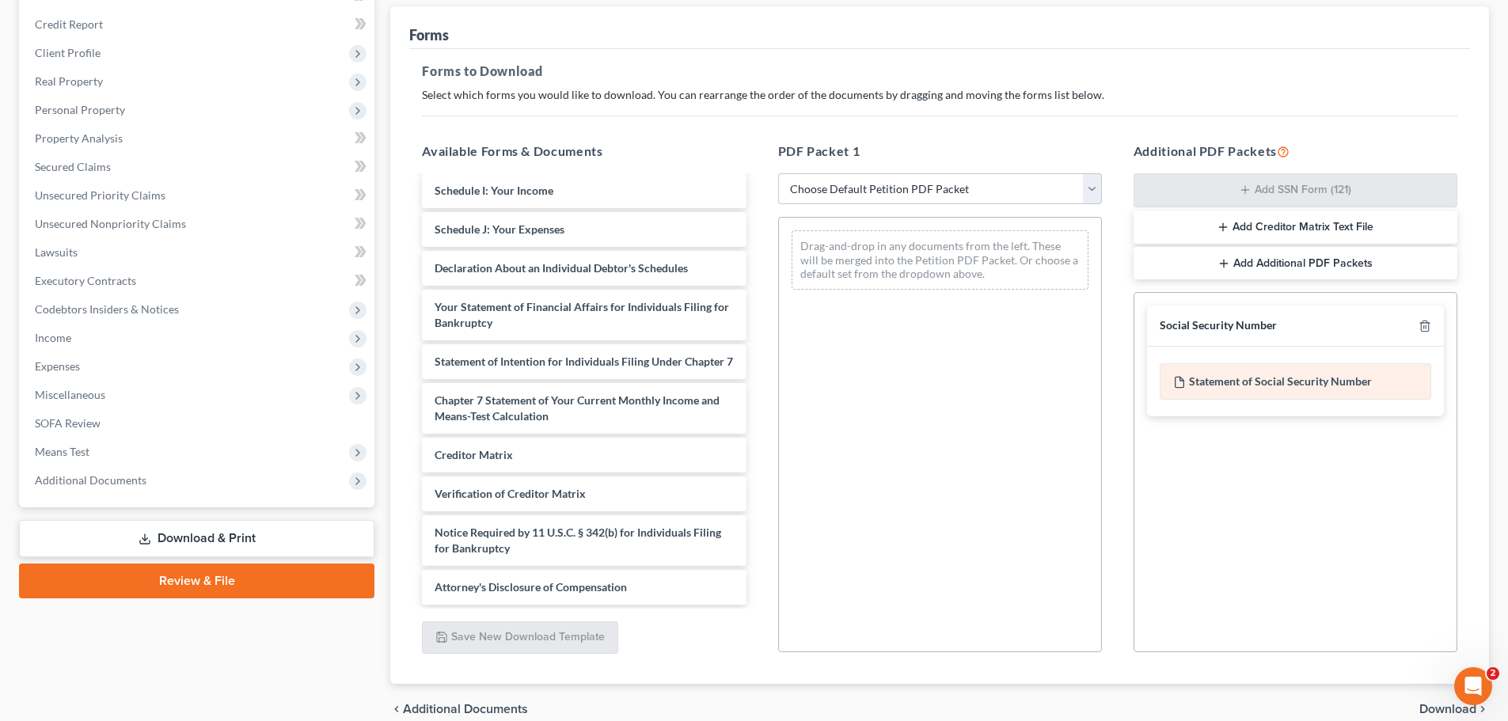
scroll to position [256, 0]
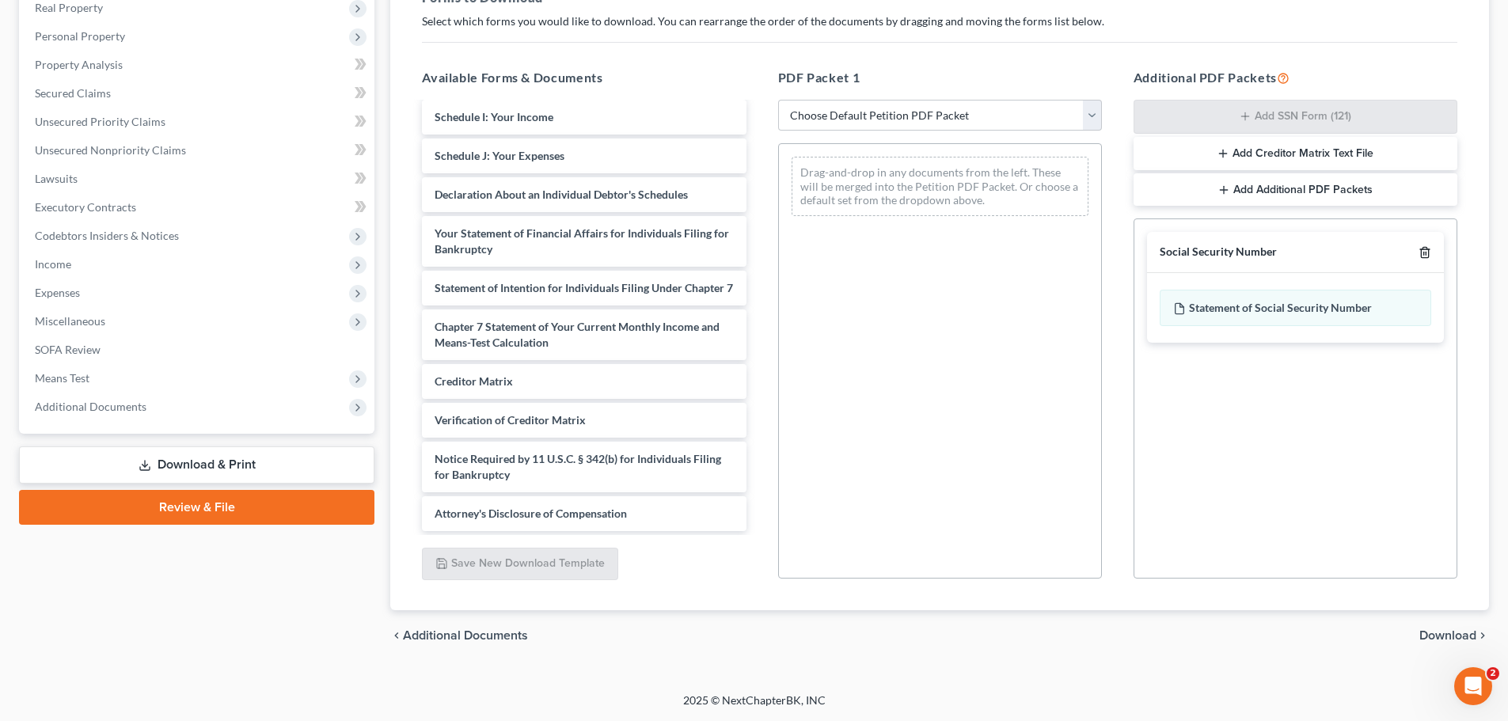
click at [1426, 249] on icon "button" at bounding box center [1424, 252] width 13 height 13
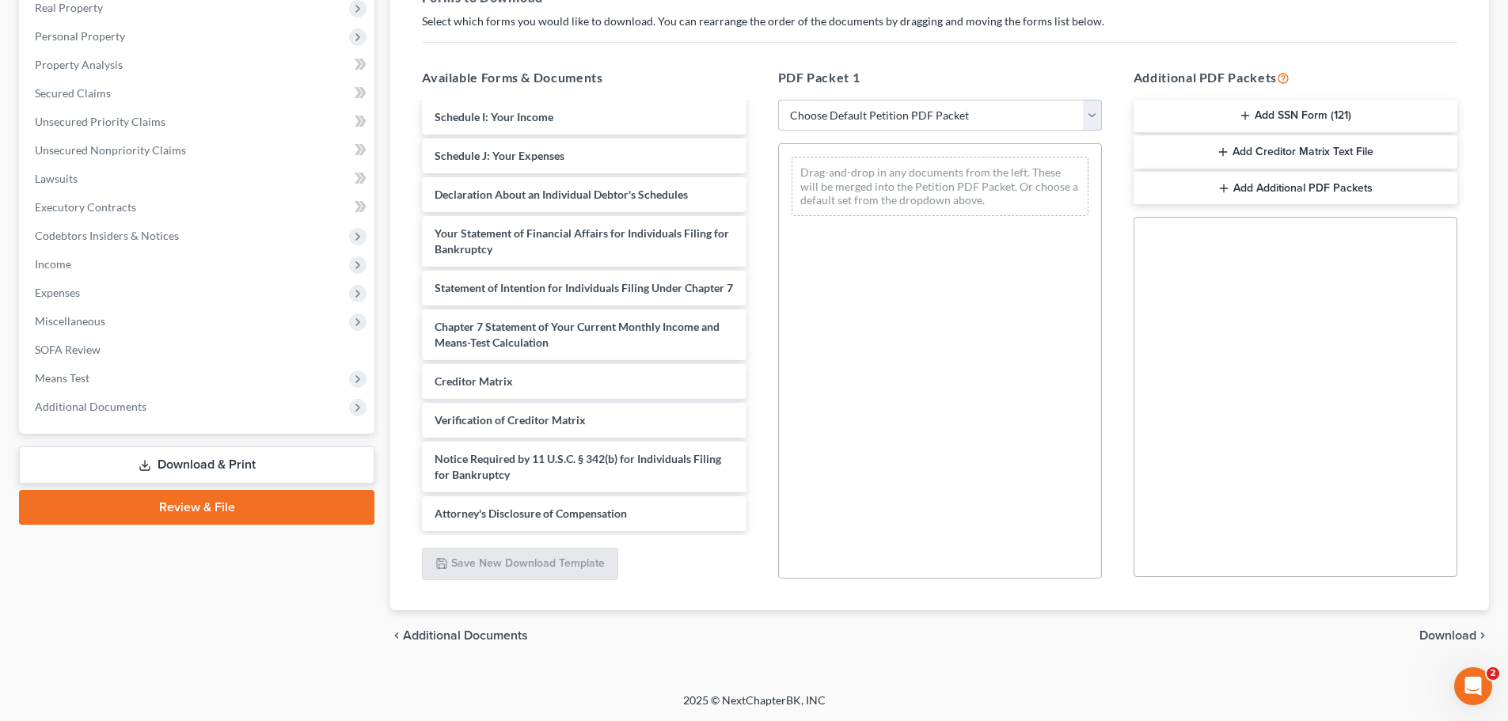
scroll to position [0, 0]
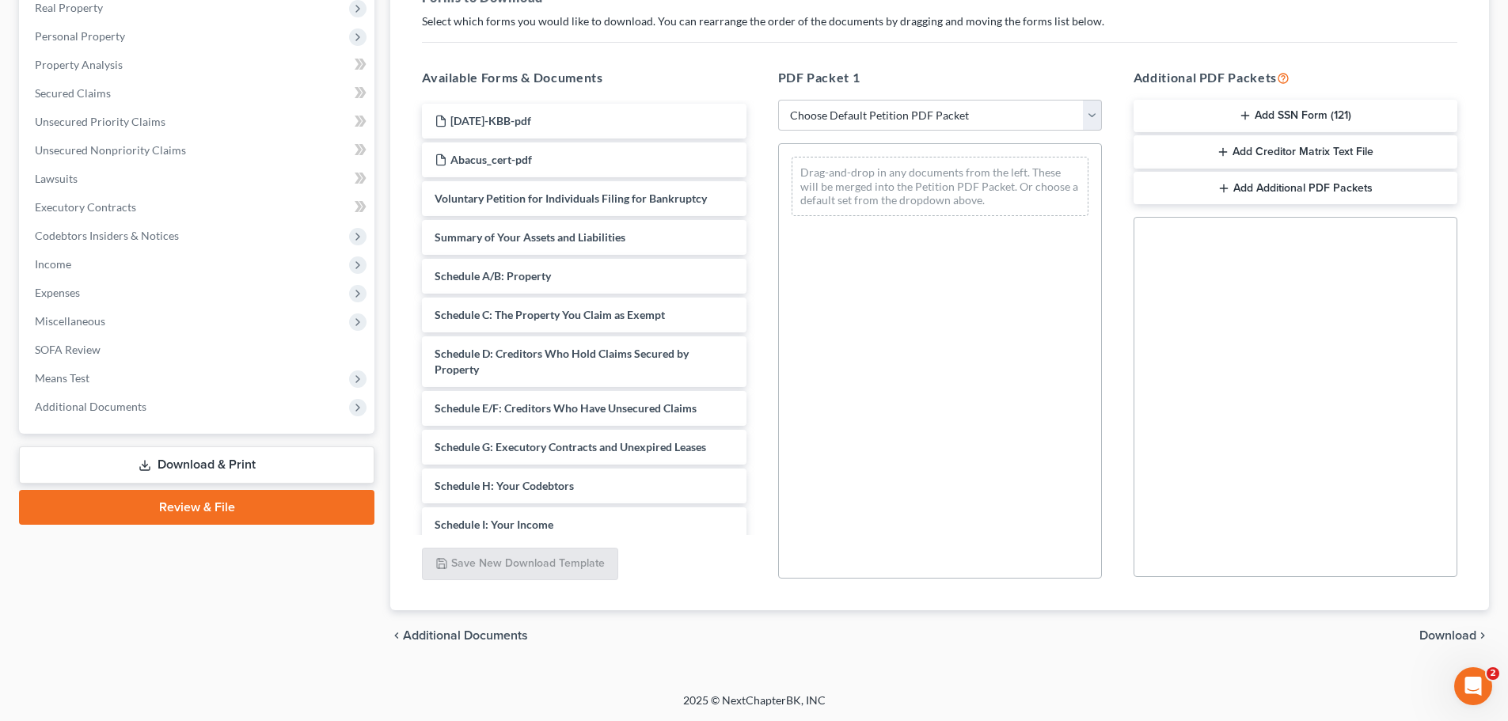
click at [1307, 152] on button "Add Creditor Matrix Text File" at bounding box center [1295, 151] width 324 height 33
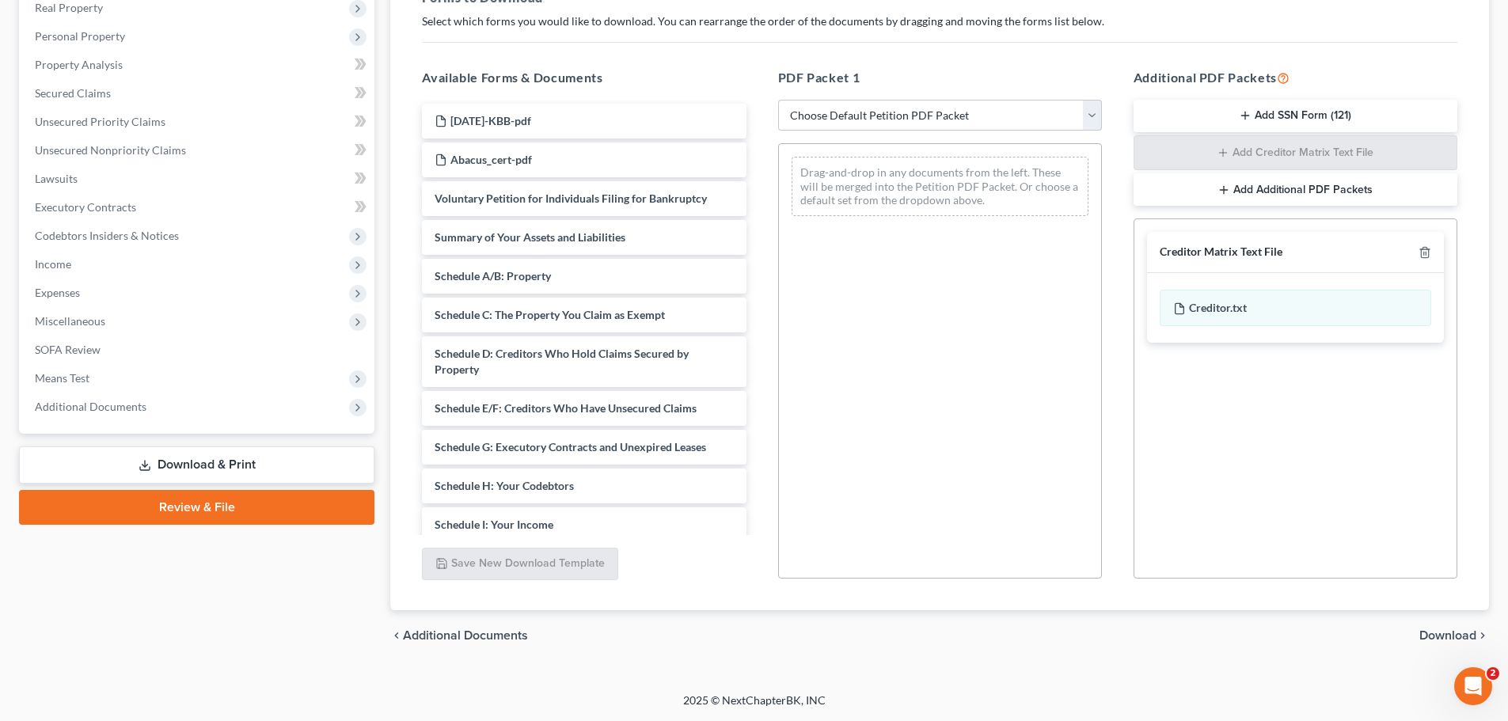
click at [1449, 633] on span "Download" at bounding box center [1447, 635] width 57 height 13
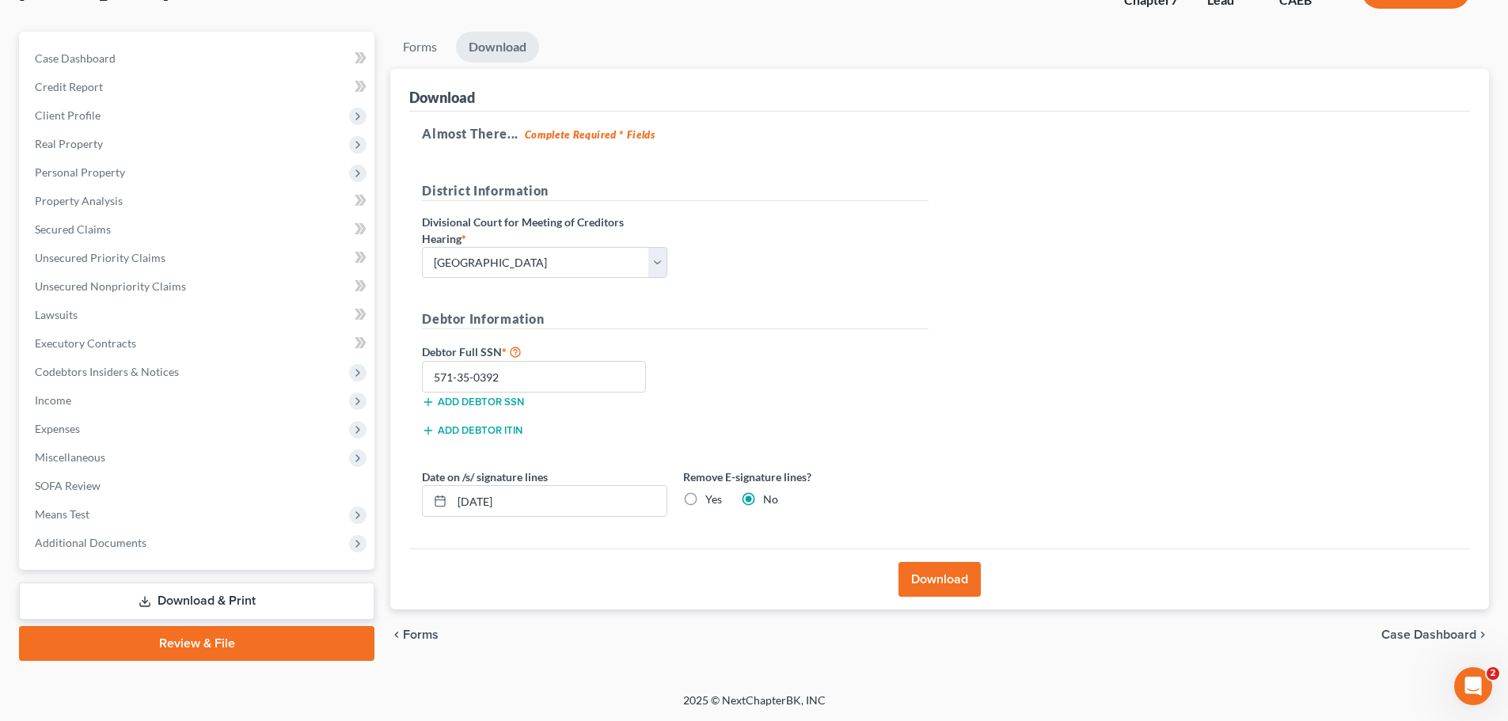
click at [928, 578] on button "Download" at bounding box center [939, 579] width 82 height 35
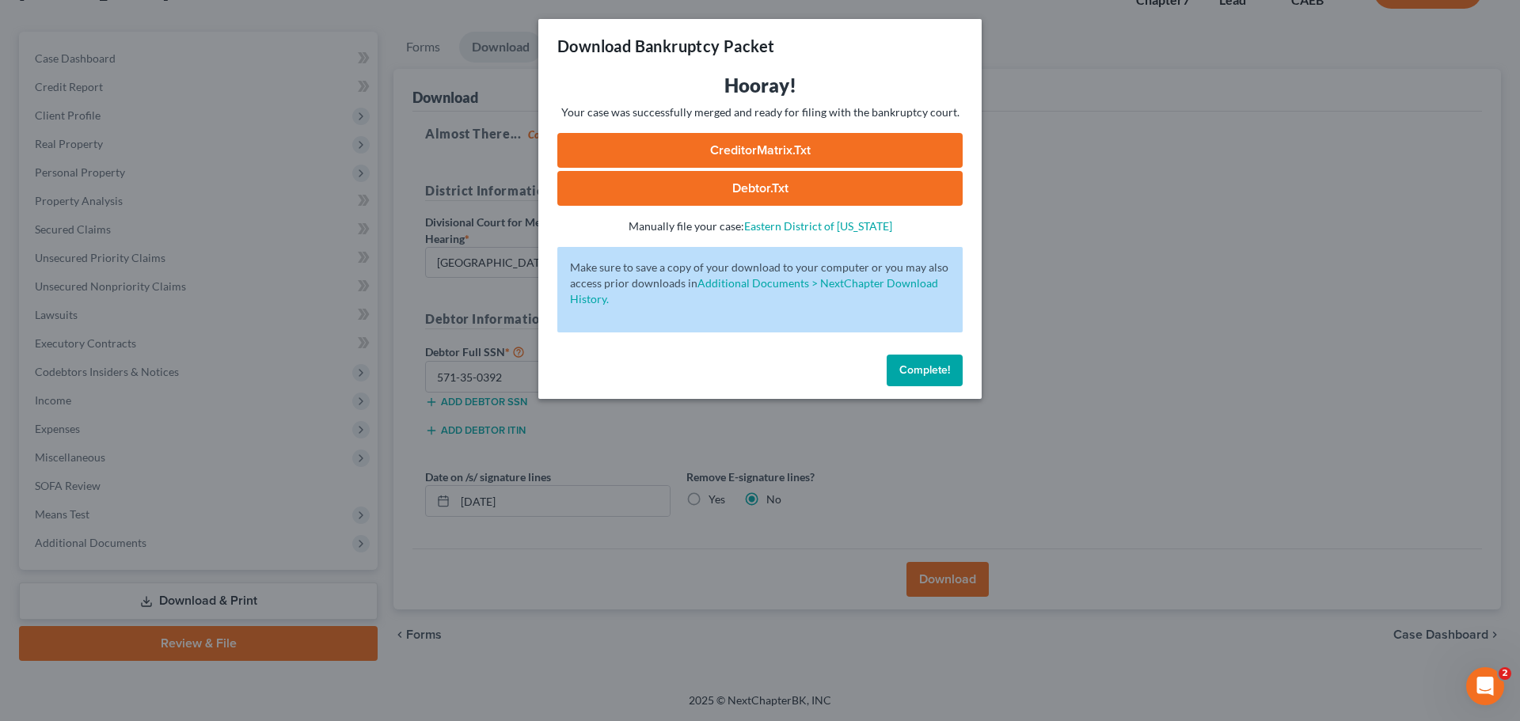
click at [761, 188] on link "Debtor.txt" at bounding box center [759, 188] width 405 height 35
click at [775, 142] on link "CreditorMatrix.txt" at bounding box center [759, 150] width 405 height 35
click at [1134, 363] on div "Download Bankruptcy Packet Hooray! Your case was successfully merged and ready …" at bounding box center [760, 360] width 1520 height 721
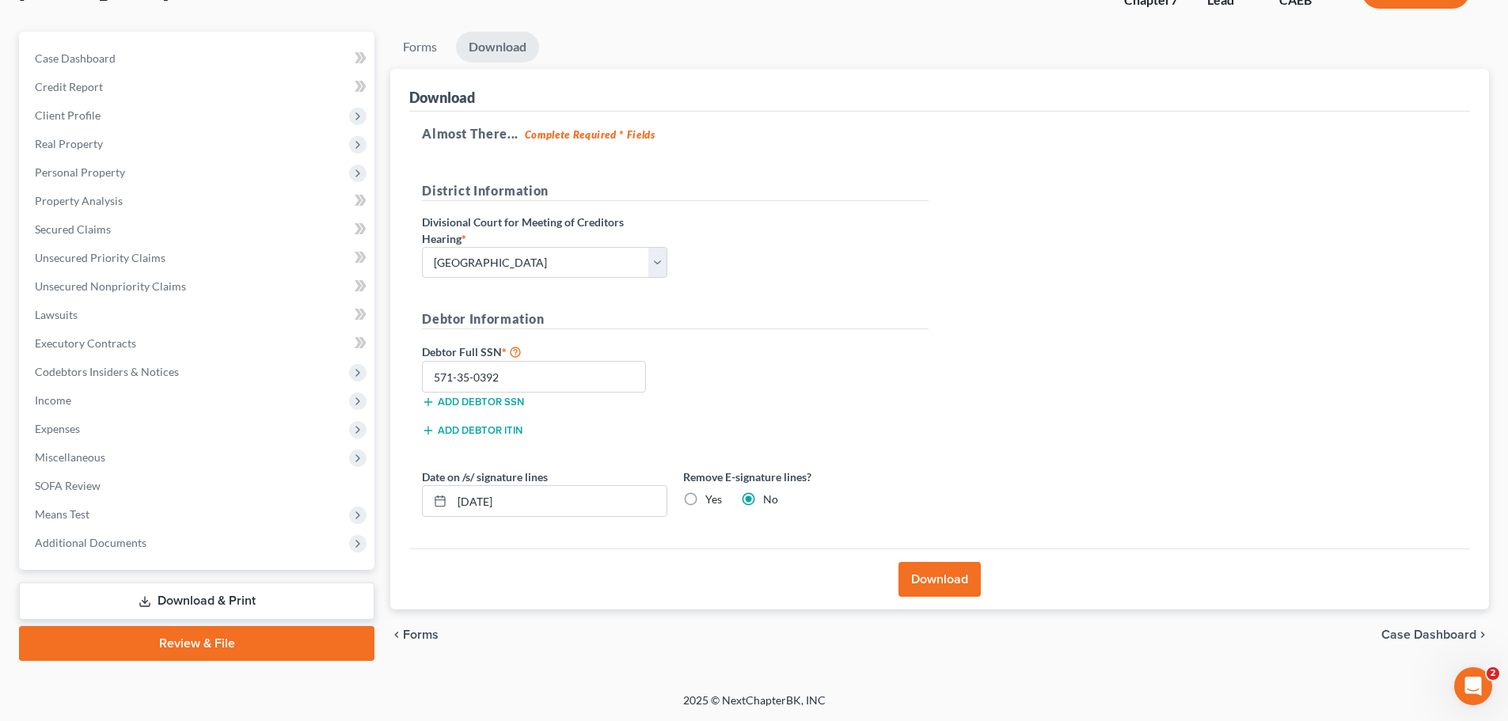
click at [404, 632] on span "Forms" at bounding box center [421, 634] width 36 height 13
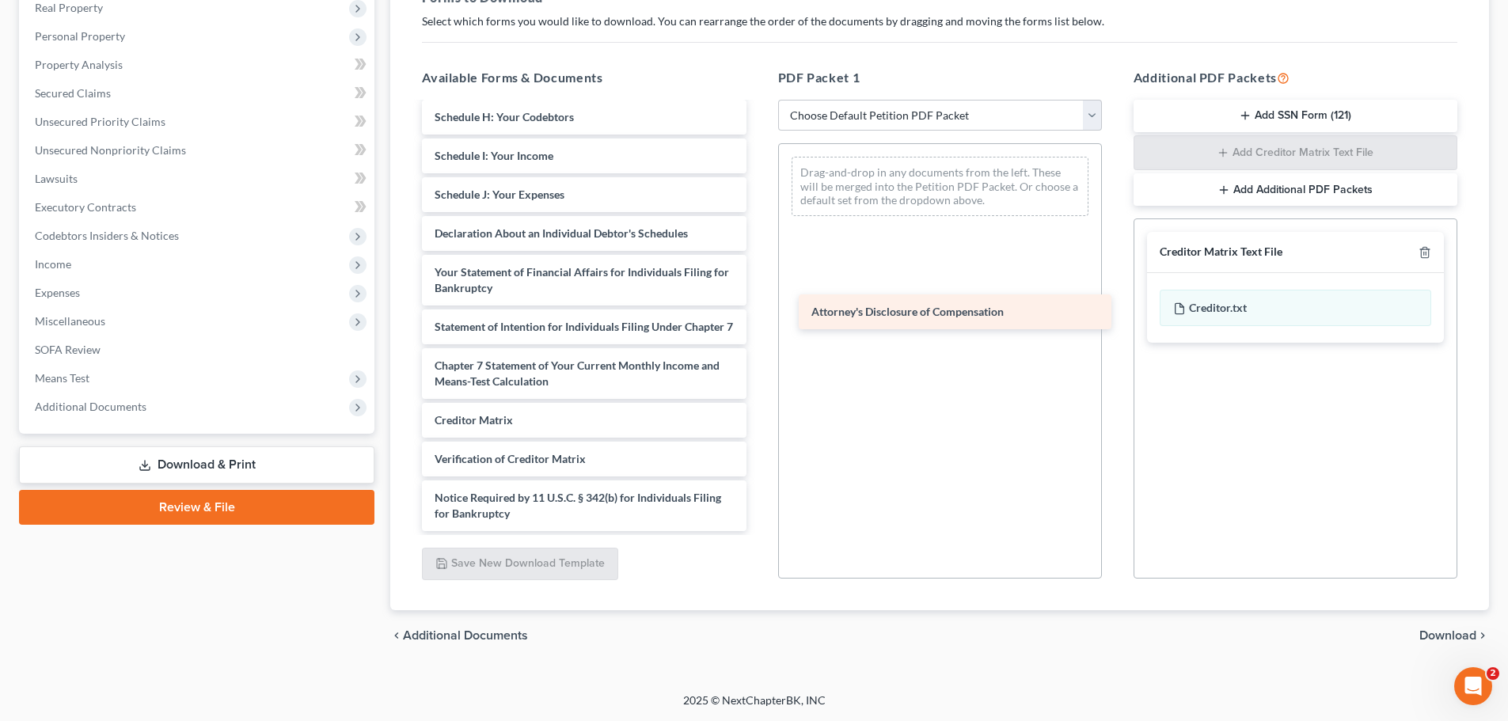
scroll to position [385, 0]
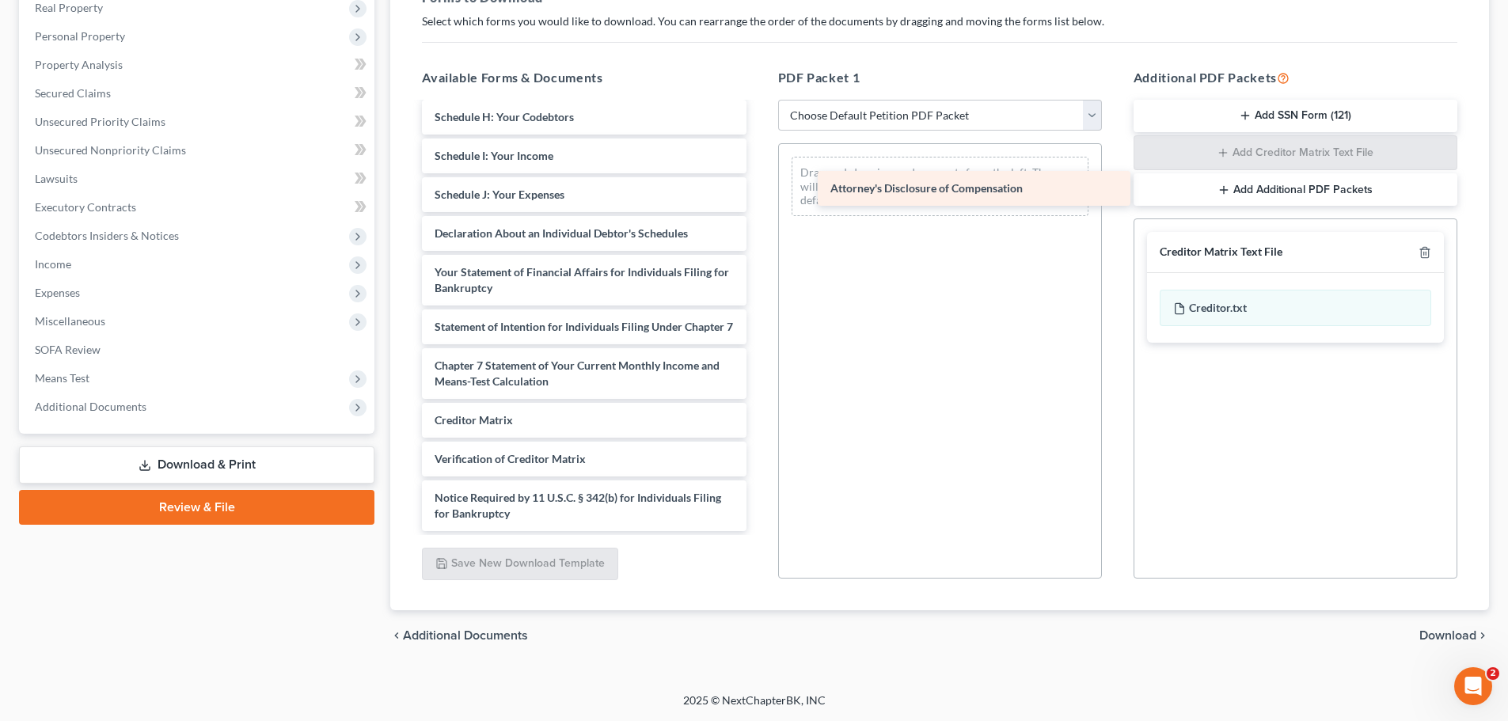
drag, startPoint x: 491, startPoint y: 514, endPoint x: 888, endPoint y: 189, distance: 513.5
click at [758, 189] on div "Attorney's Disclosure of Compensation [DATE]-KBB-pdf Abacus_cert-pdf Voluntary …" at bounding box center [583, 133] width 349 height 796
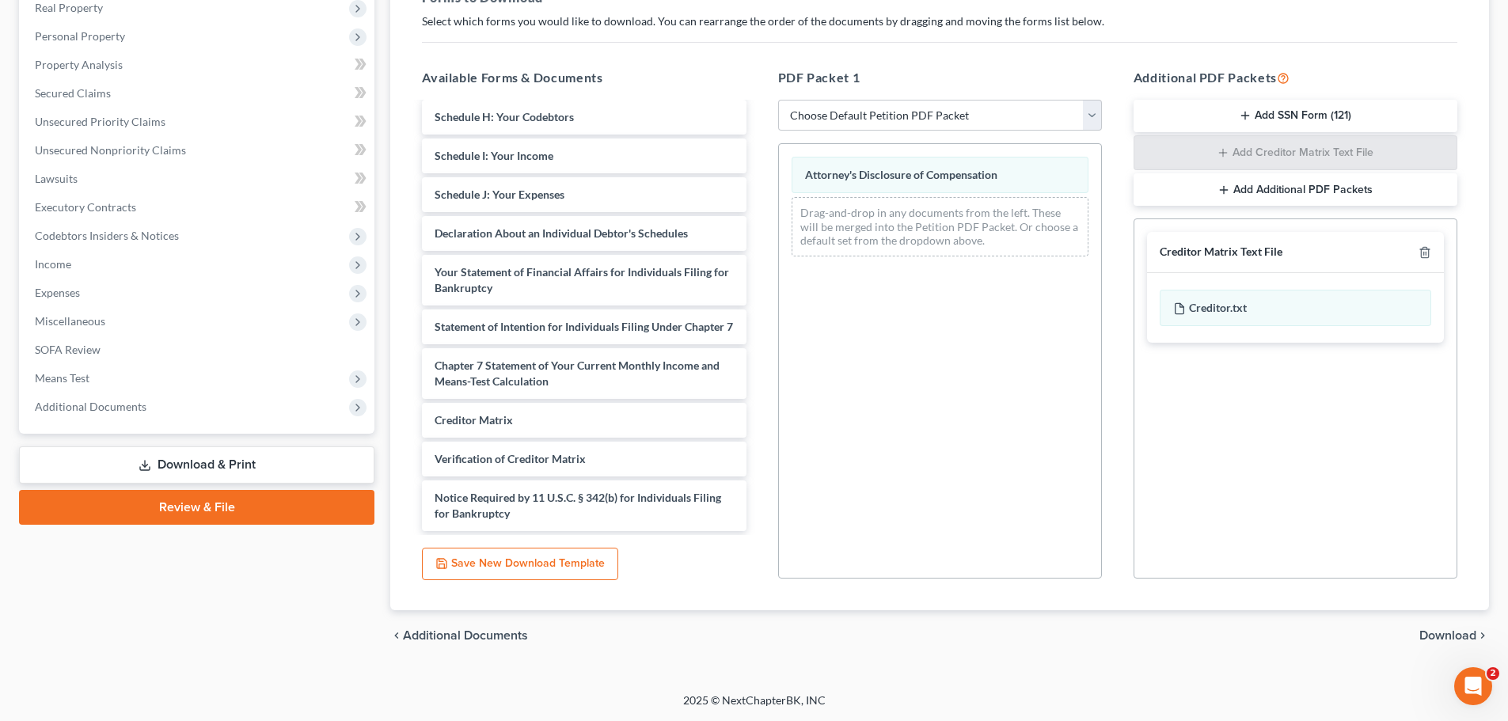
click at [899, 439] on div "Attorney's Disclosure of Compensation Drag-and-drop in any documents from the l…" at bounding box center [940, 360] width 324 height 435
click at [1421, 249] on icon "button" at bounding box center [1424, 252] width 13 height 13
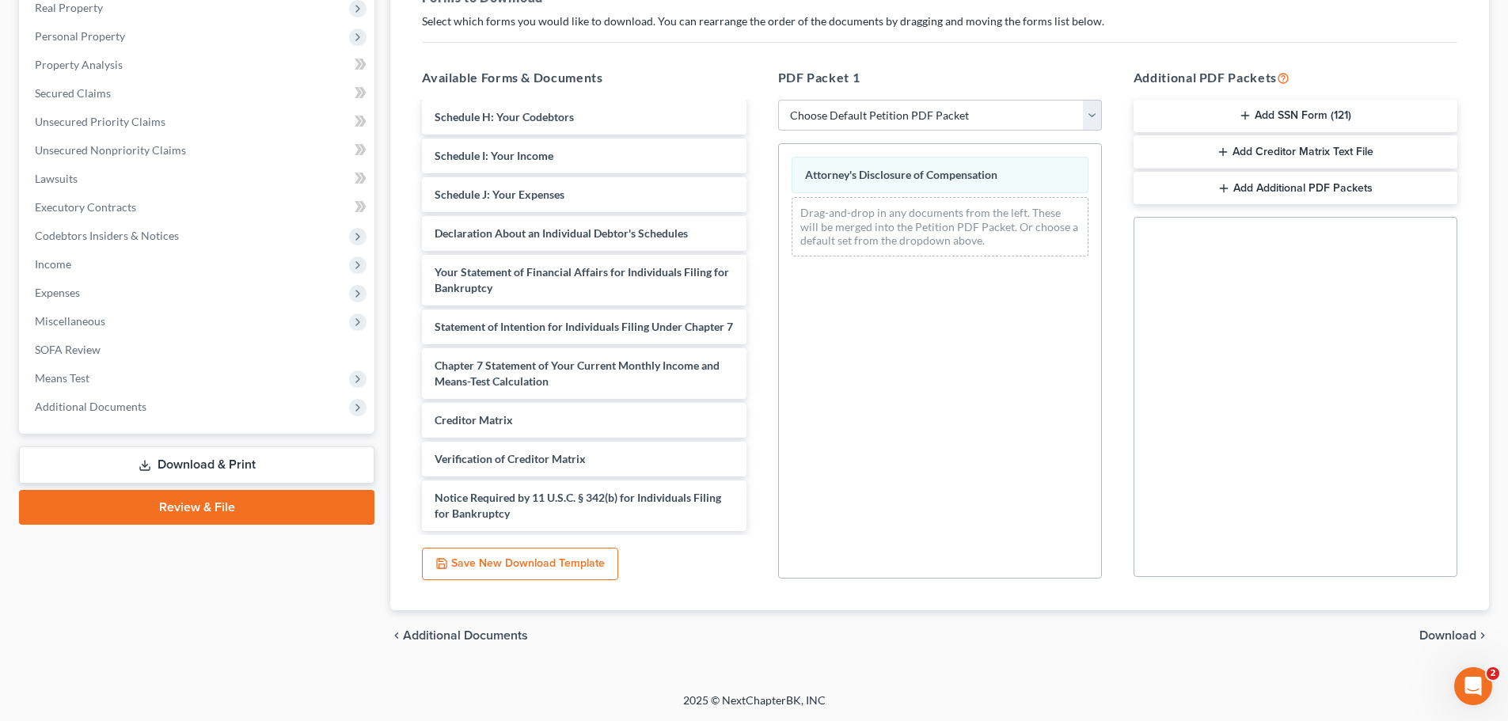
click at [1438, 630] on span "Download" at bounding box center [1447, 635] width 57 height 13
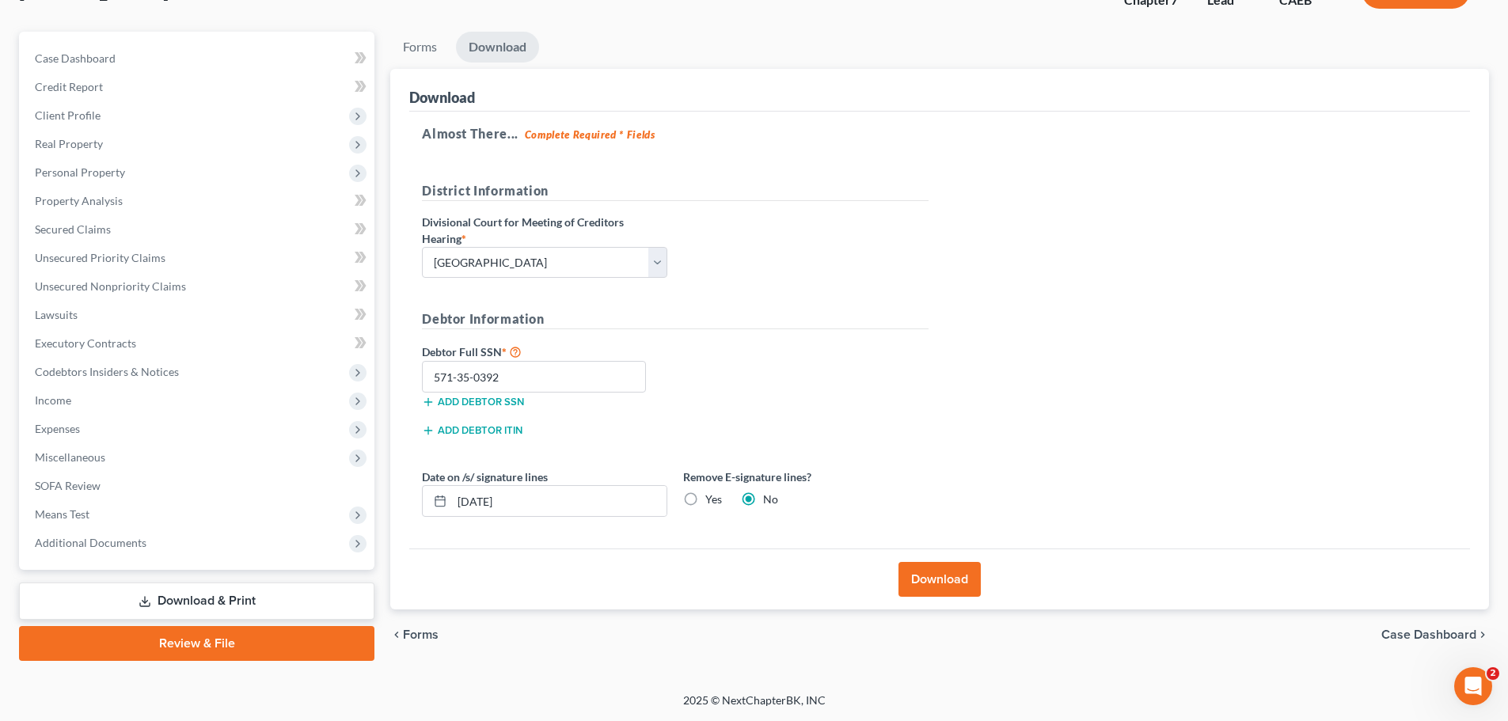
scroll to position [120, 0]
click at [936, 579] on button "Download" at bounding box center [939, 579] width 82 height 35
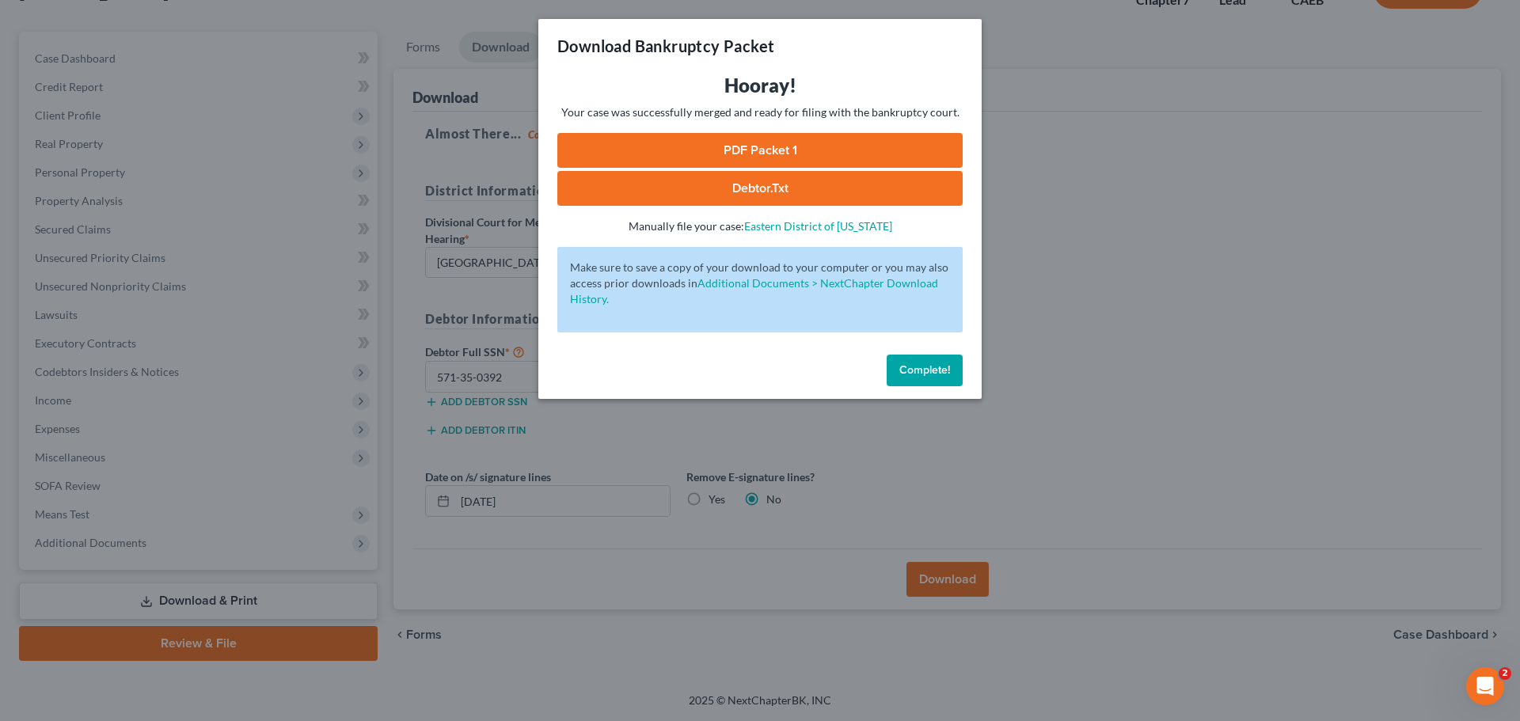
click at [739, 149] on link "PDF Packet 1" at bounding box center [759, 150] width 405 height 35
click at [1208, 306] on div "Download Bankruptcy Packet Hooray! Your case was successfully merged and ready …" at bounding box center [760, 360] width 1520 height 721
